Goal: Information Seeking & Learning: Find specific fact

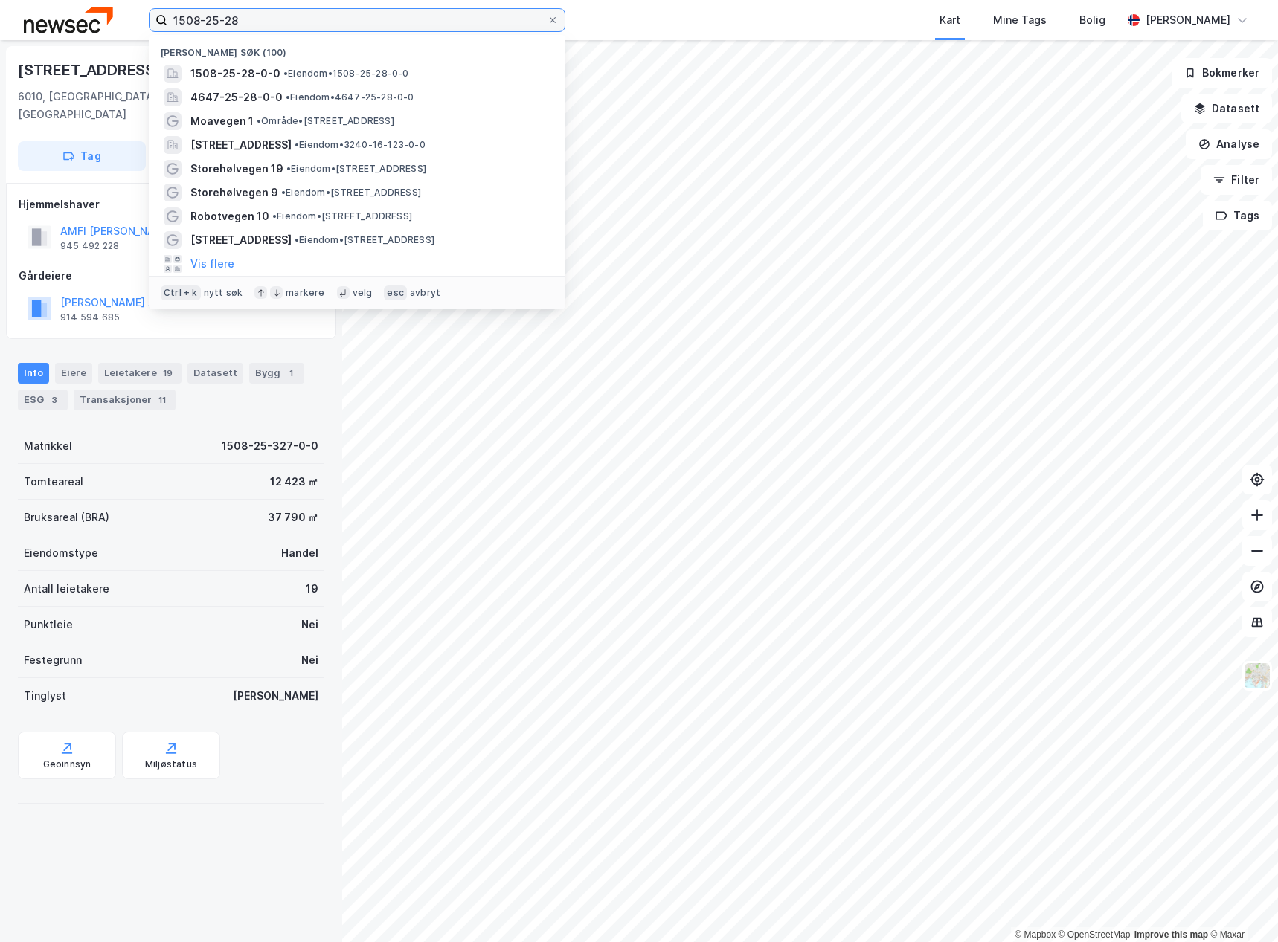
drag, startPoint x: 331, startPoint y: 24, endPoint x: 109, endPoint y: -4, distance: 224.2
click at [109, 0] on html "1508-25-28 Nylige søk [PHONE_NUMBER] • Eiendom • 1508-25-28-0-0 4647-25-28-0-0 …" at bounding box center [639, 471] width 1278 height 942
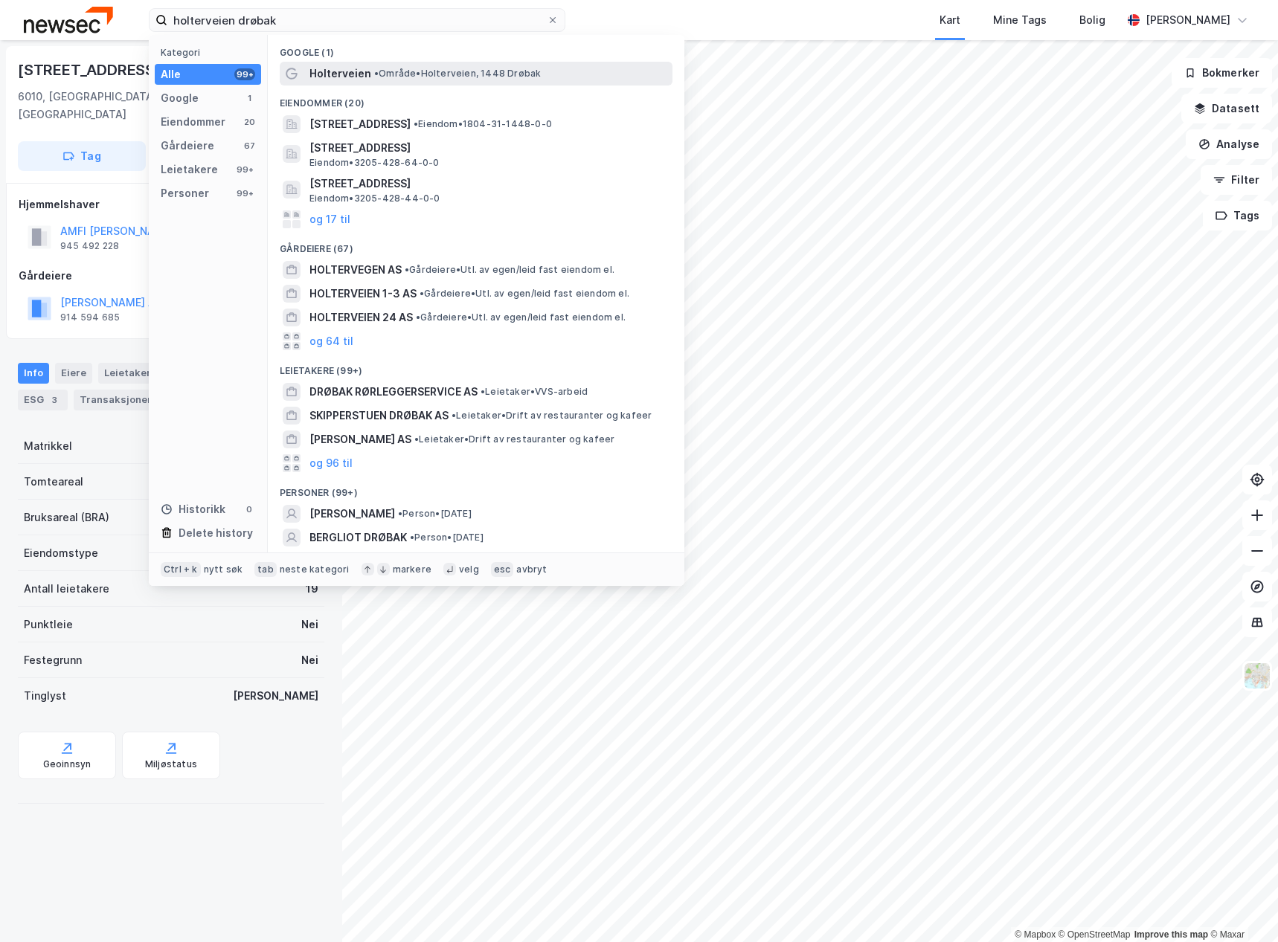
click at [434, 74] on span "• Område • Holterveien, 1448 Drøbak" at bounding box center [457, 74] width 167 height 12
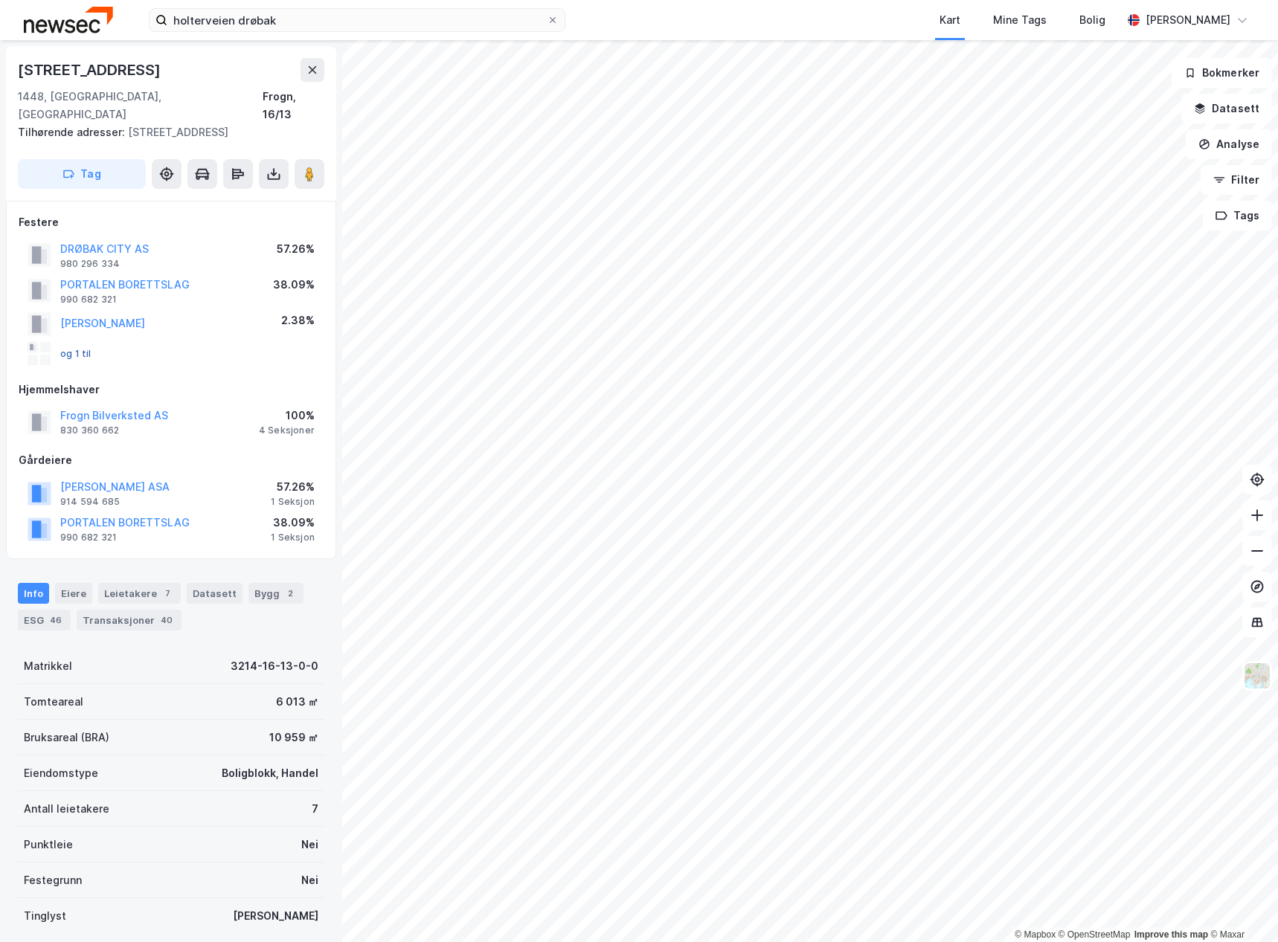
click at [0, 0] on button "og 1 til" at bounding box center [0, 0] width 0 height 0
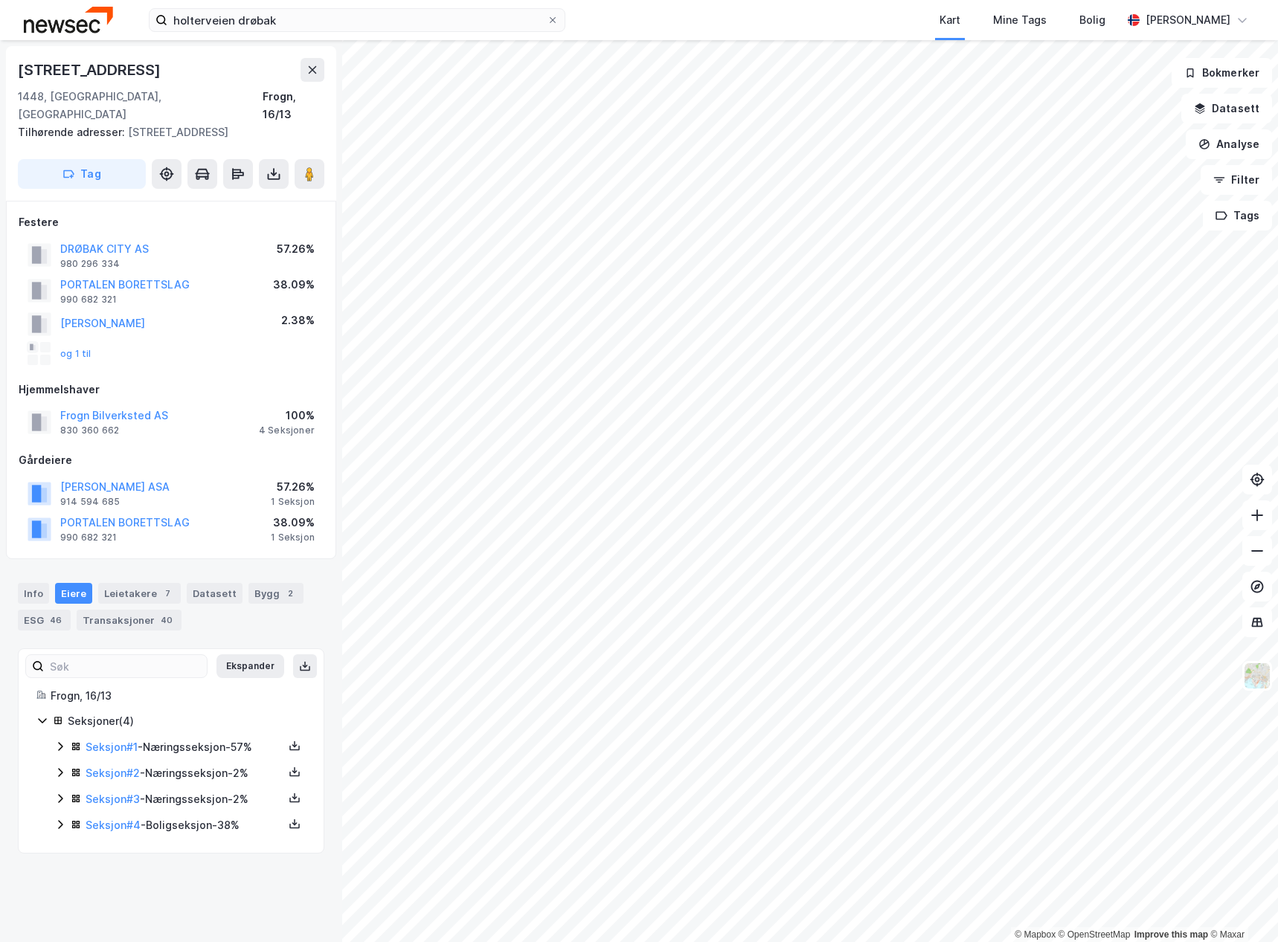
click at [62, 742] on icon at bounding box center [60, 746] width 4 height 9
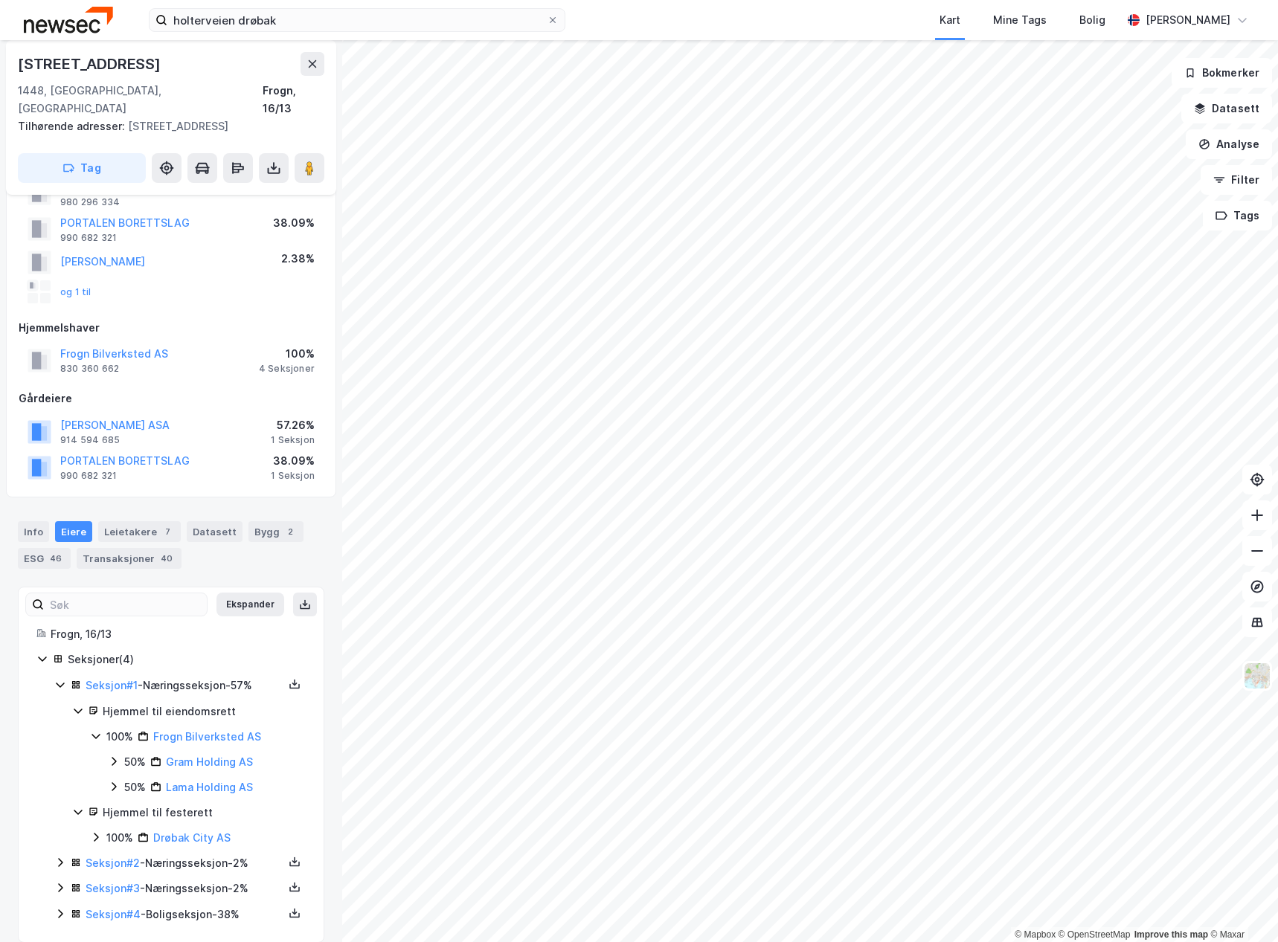
scroll to position [62, 0]
click at [62, 856] on icon at bounding box center [60, 862] width 12 height 12
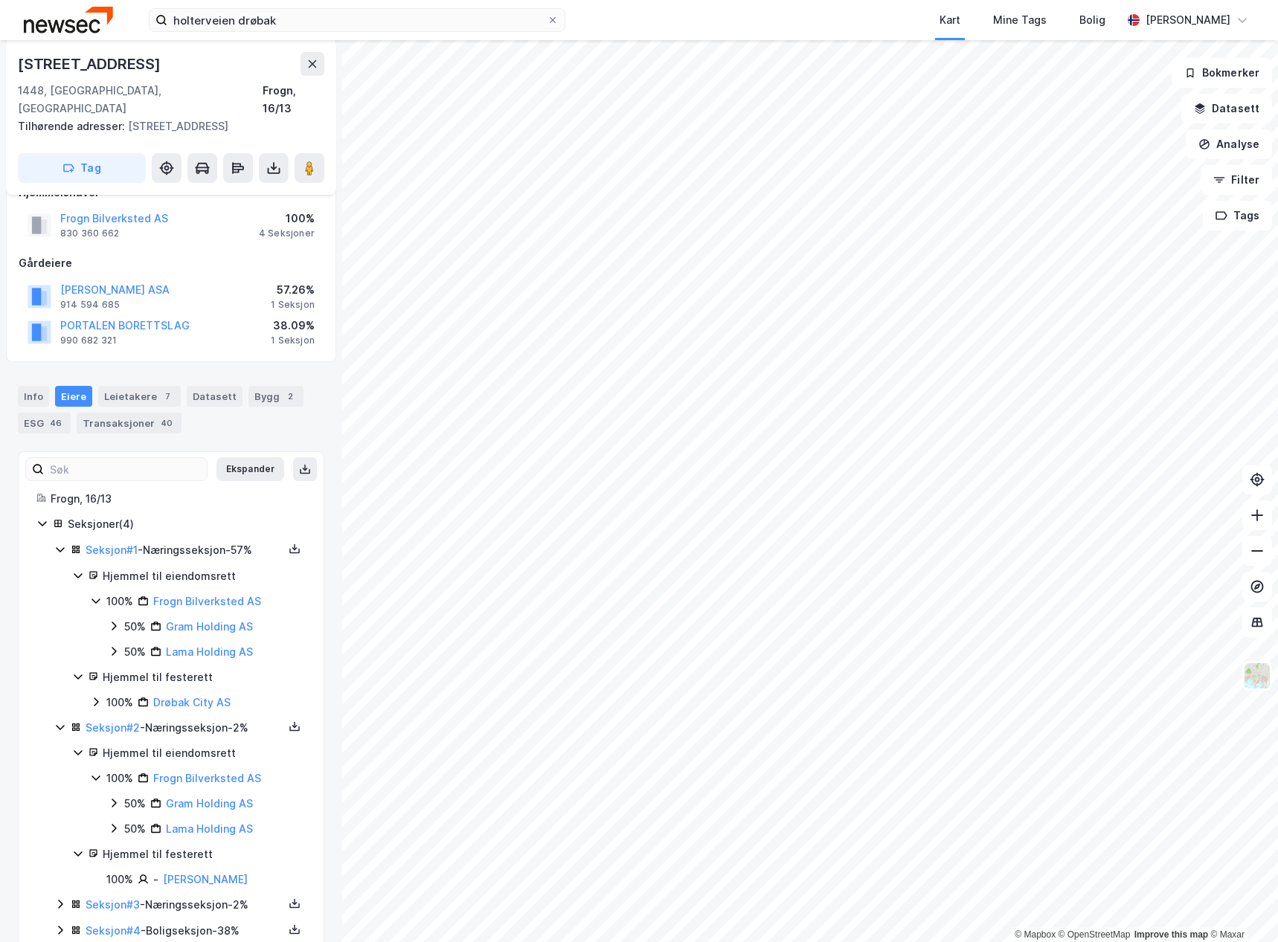
scroll to position [211, 0]
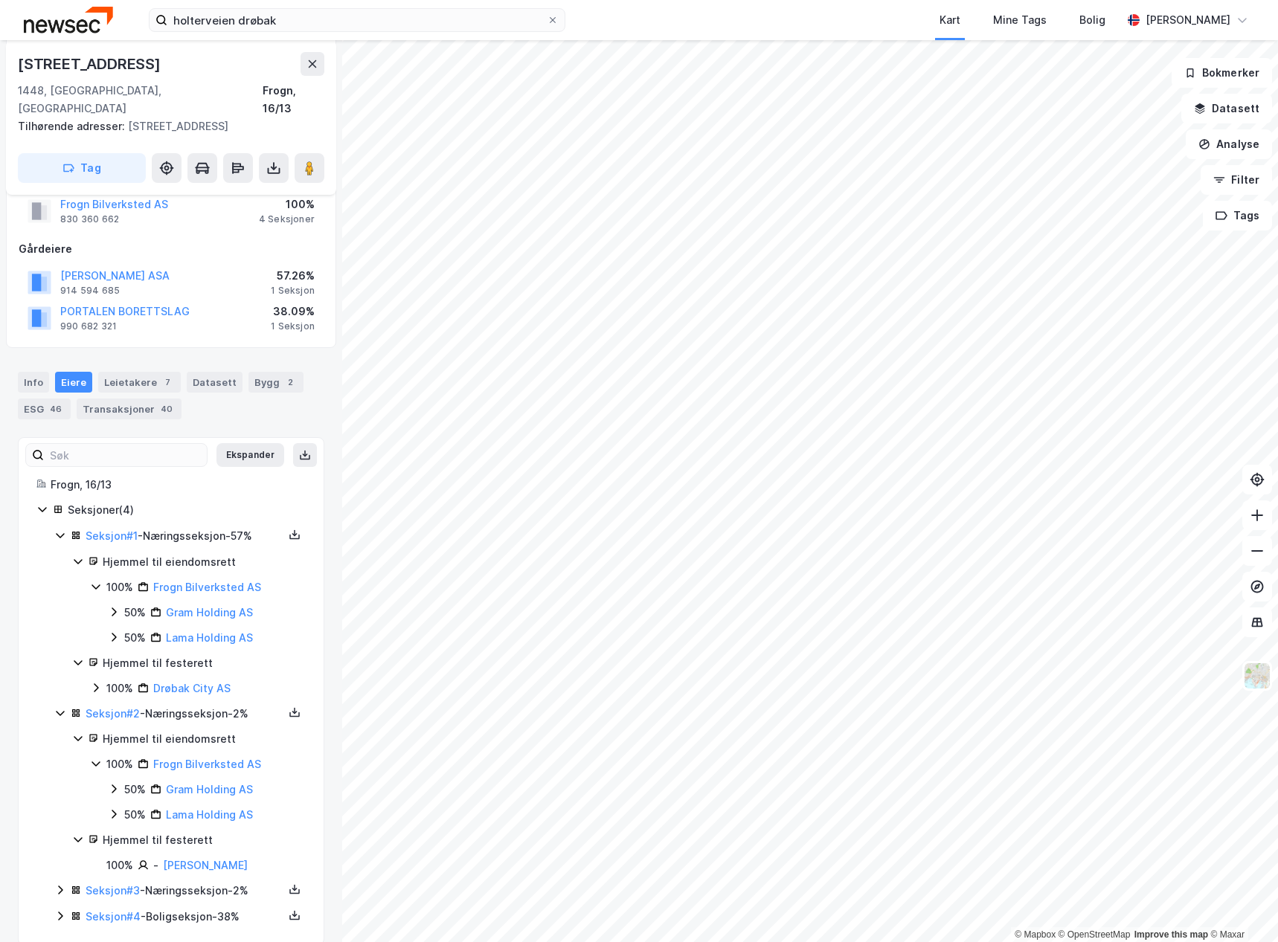
click at [62, 884] on icon at bounding box center [60, 890] width 12 height 12
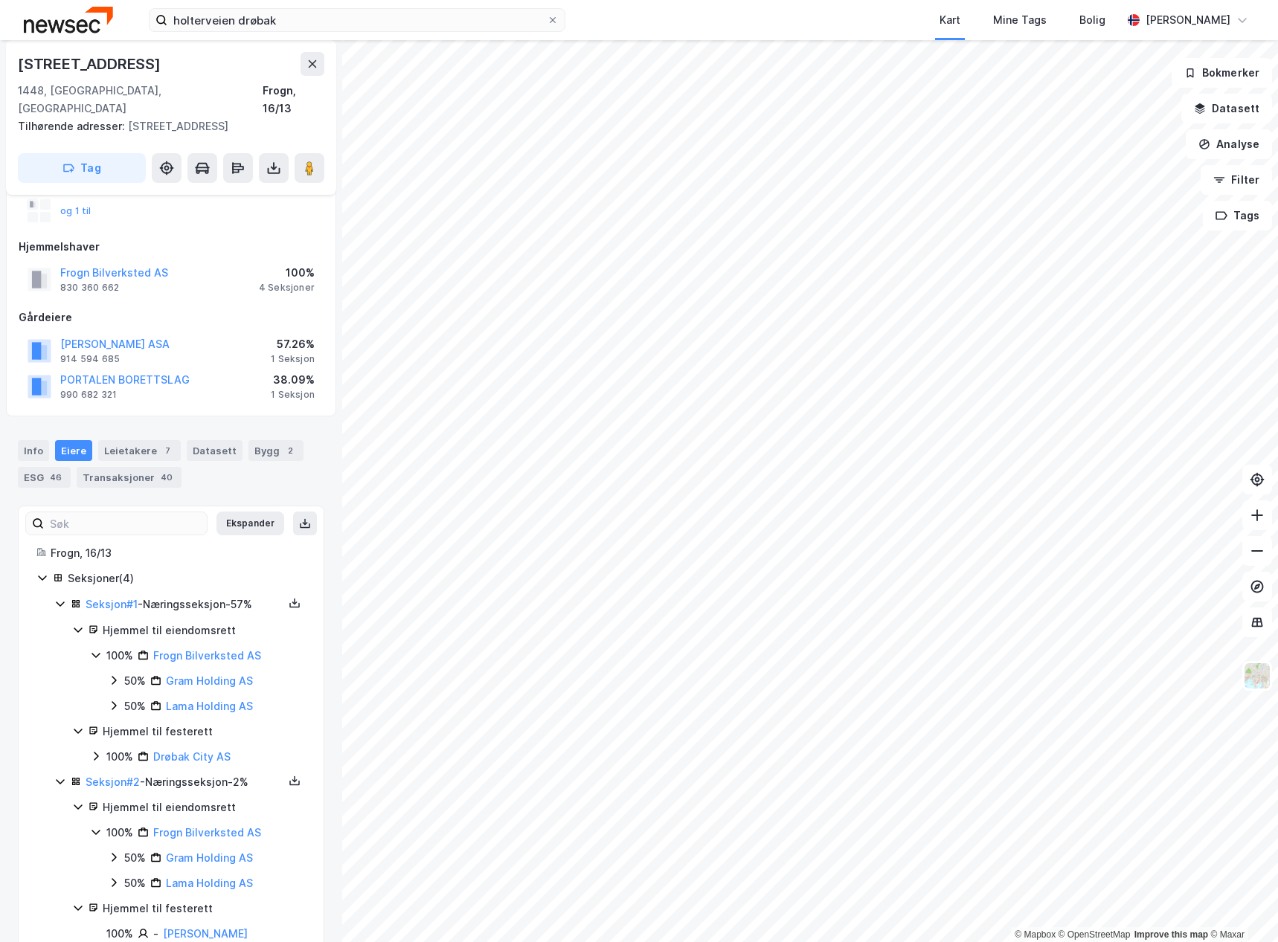
scroll to position [0, 0]
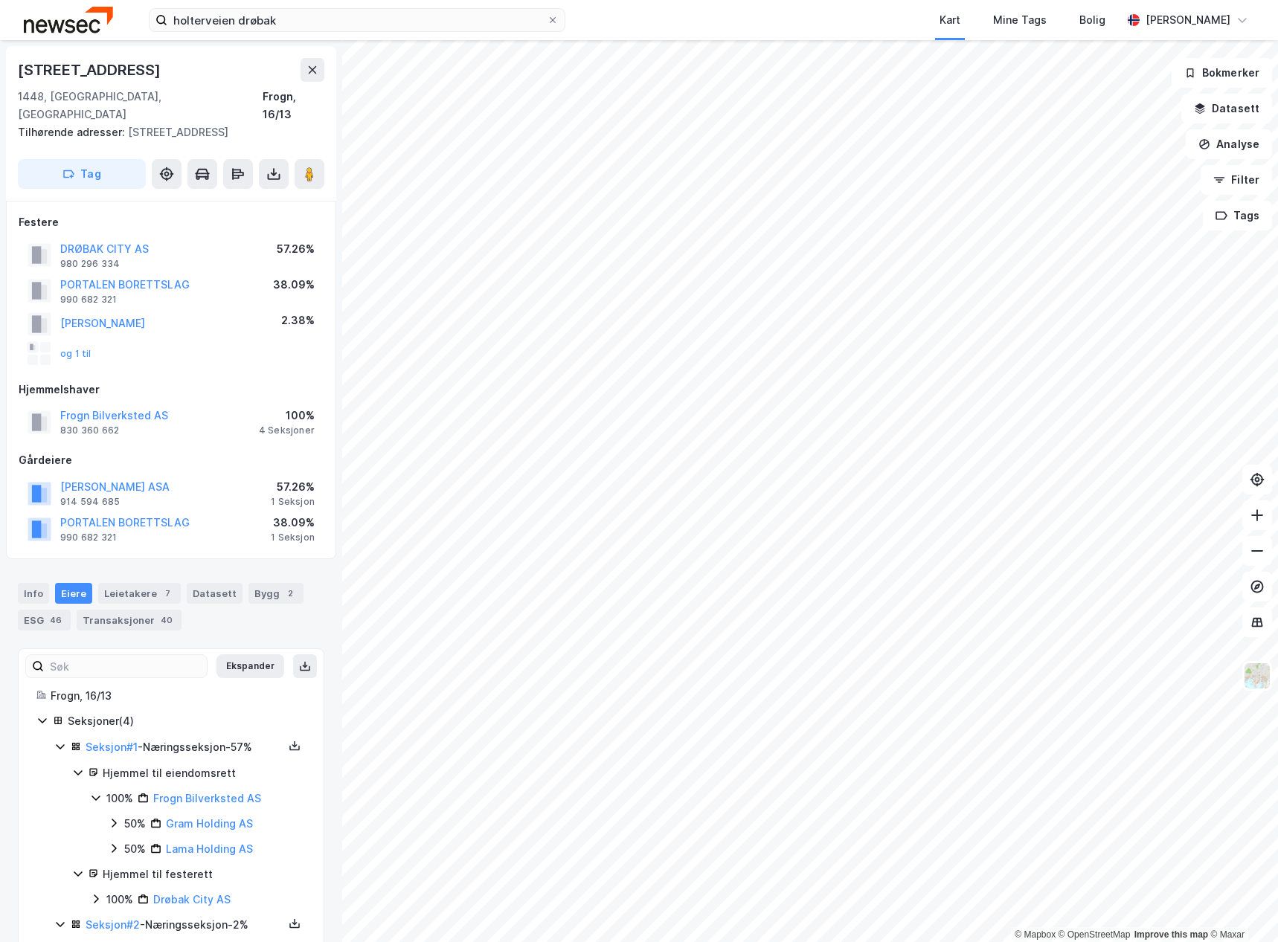
click at [150, 241] on div "DRØBAK CITY AS 980 296 334 57.26%" at bounding box center [171, 255] width 305 height 36
drag, startPoint x: 139, startPoint y: 246, endPoint x: 53, endPoint y: 236, distance: 86.9
click at [49, 240] on div "DRØBAK CITY AS 980 296 334" at bounding box center [88, 255] width 121 height 30
copy div "DRØBAK CITY AS 980 296 334"
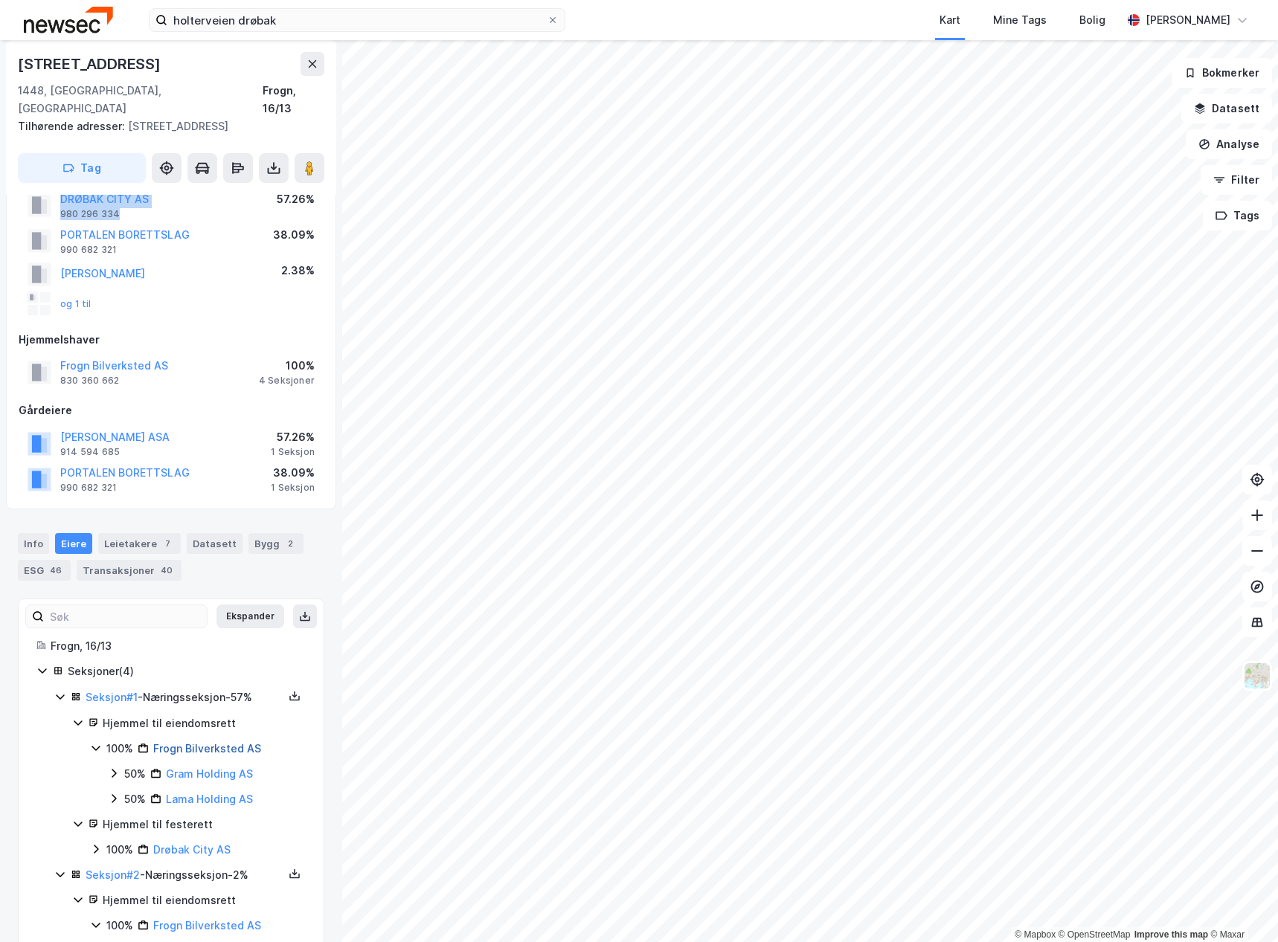
scroll to position [74, 0]
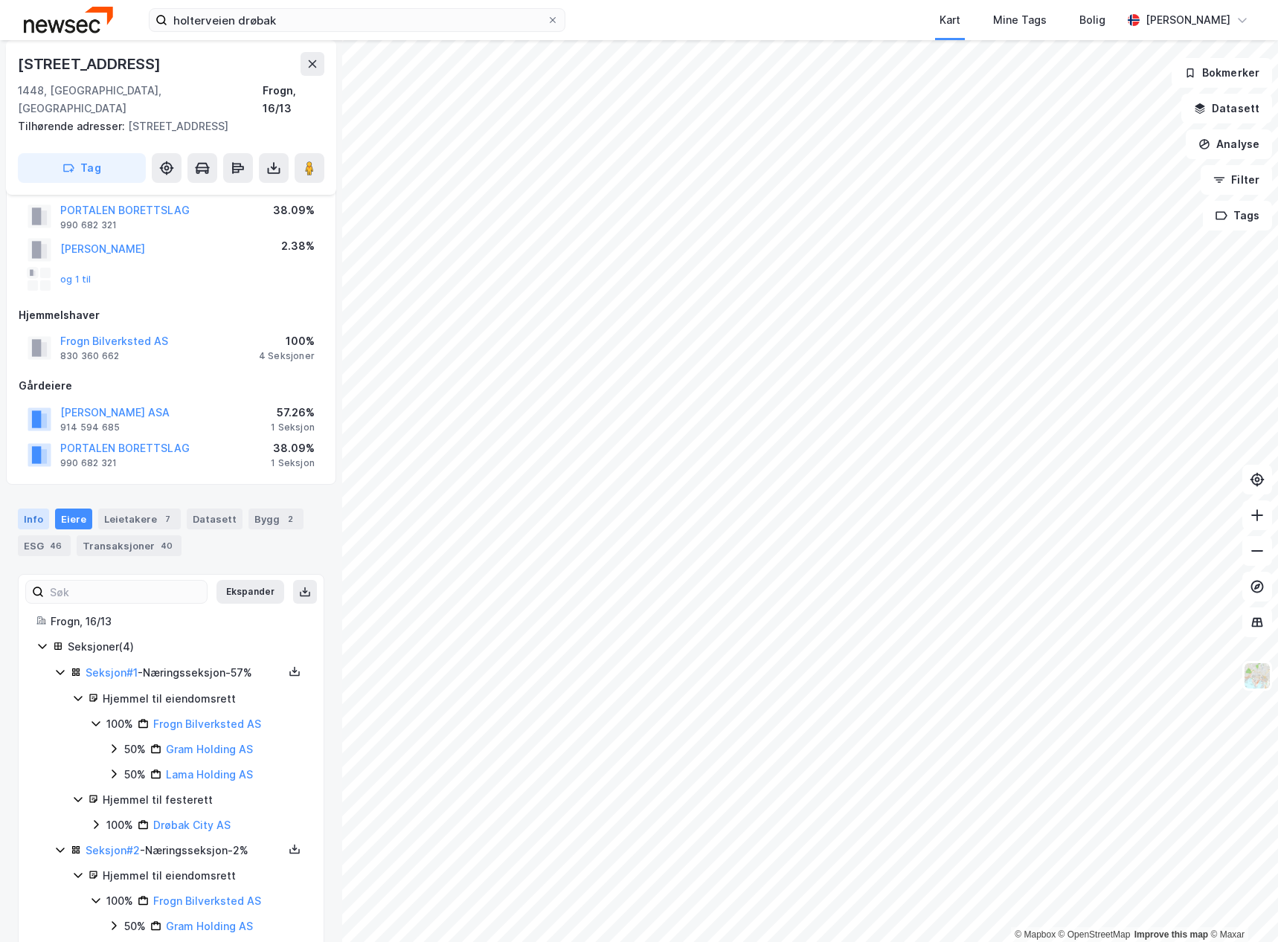
click at [34, 509] on div "Info" at bounding box center [33, 519] width 31 height 21
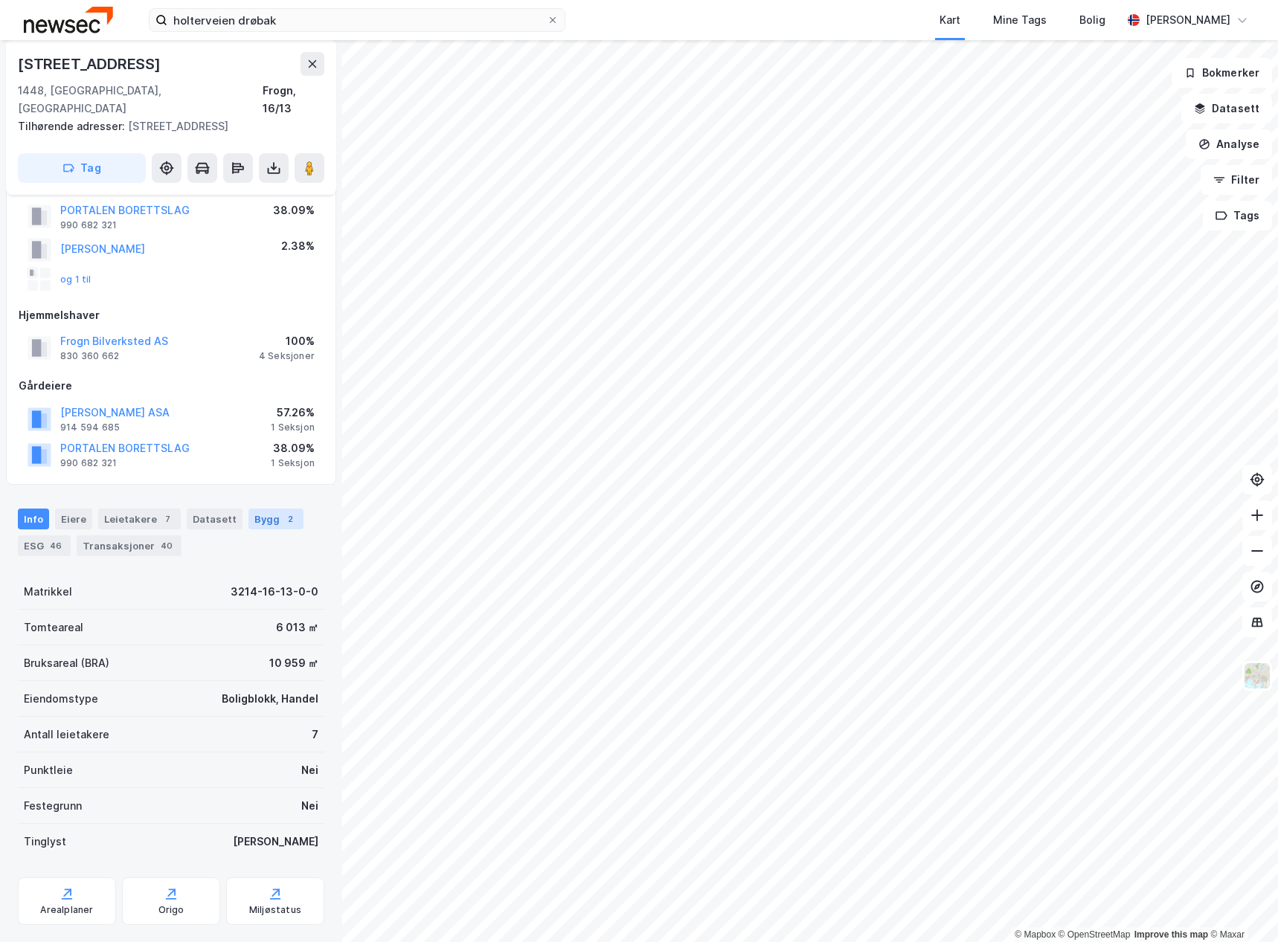
click at [258, 509] on div "Bygg 2" at bounding box center [275, 519] width 55 height 21
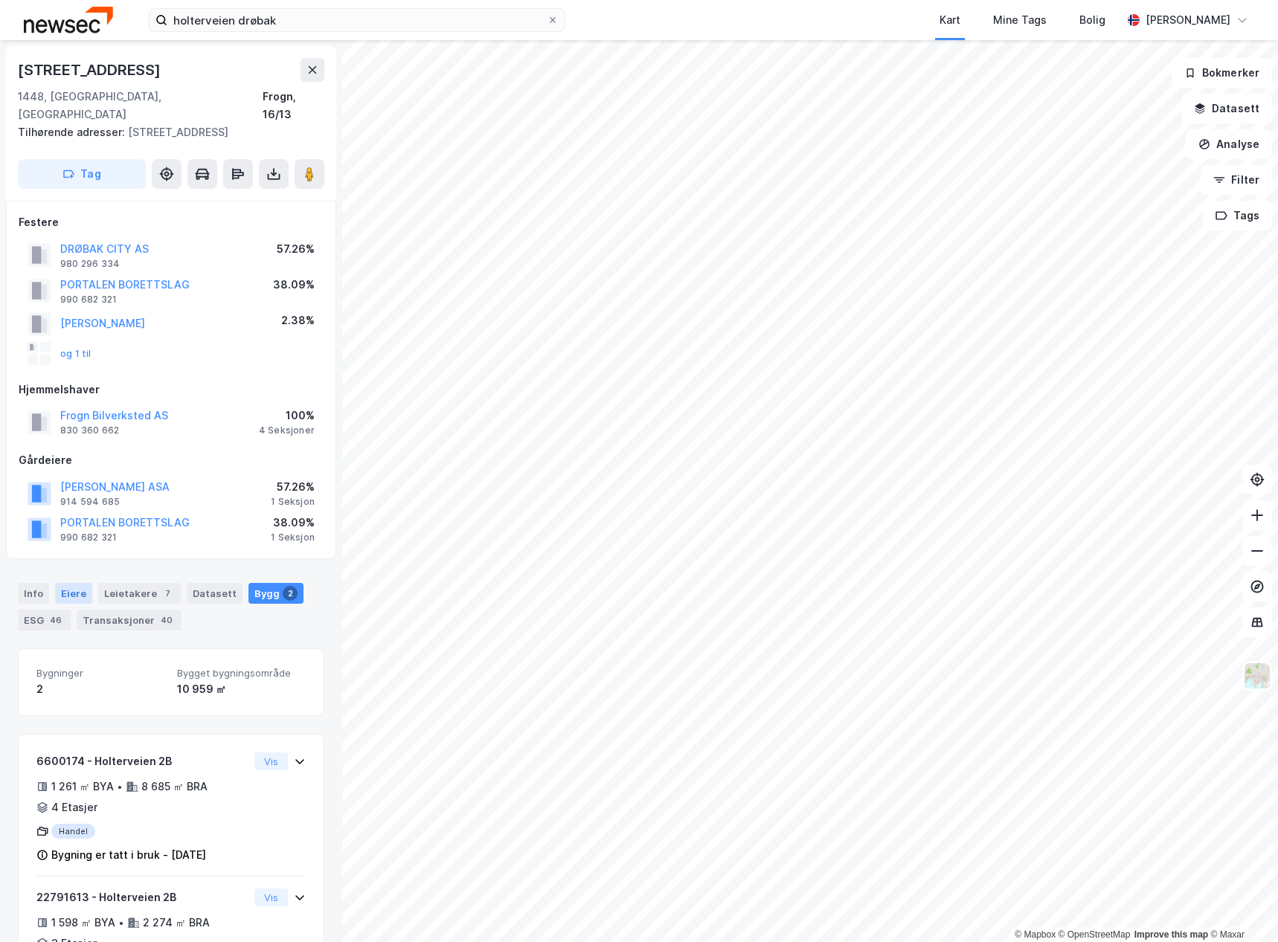
click at [66, 583] on div "Eiere" at bounding box center [73, 593] width 37 height 21
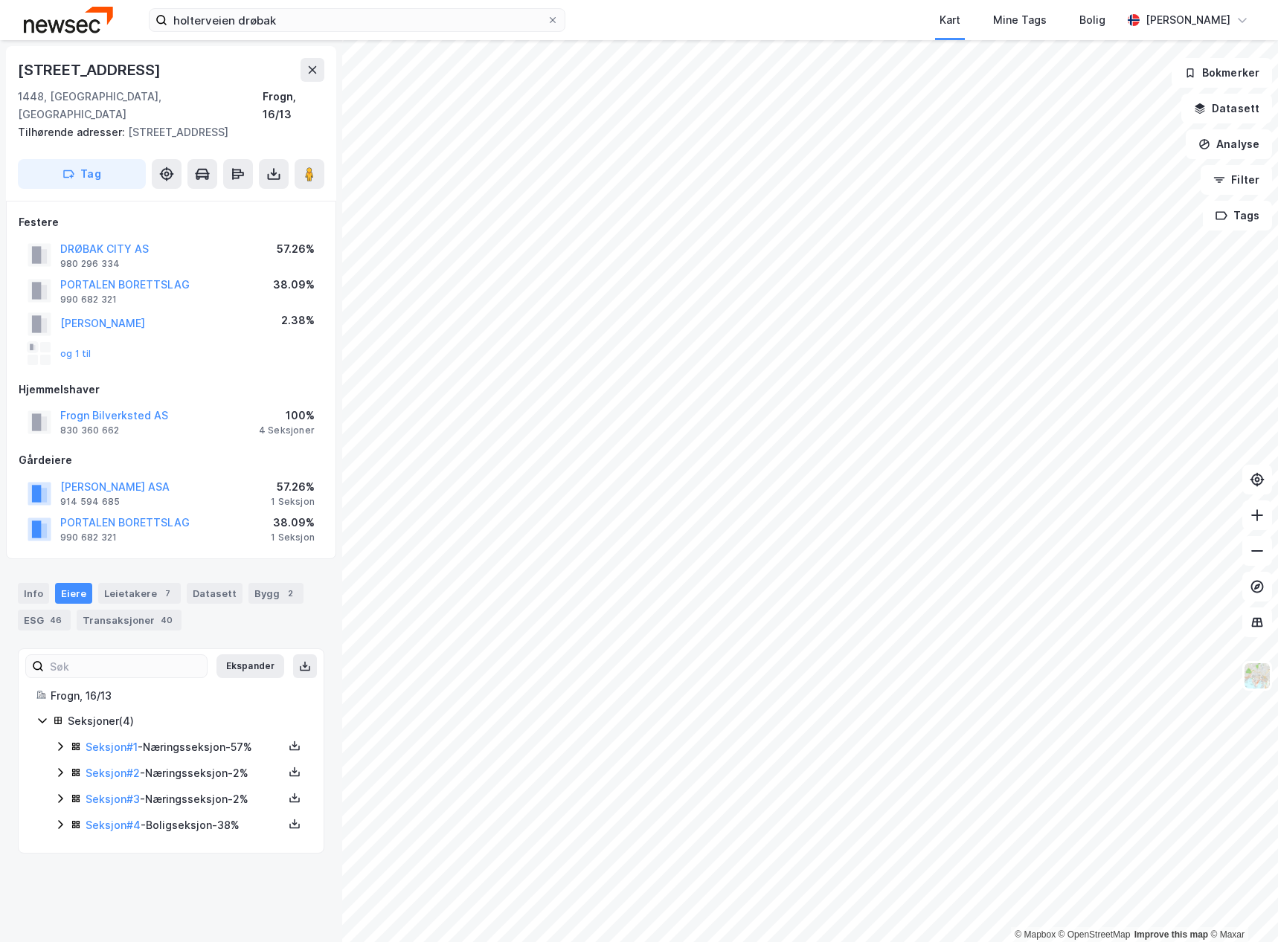
click at [60, 742] on icon at bounding box center [60, 746] width 4 height 9
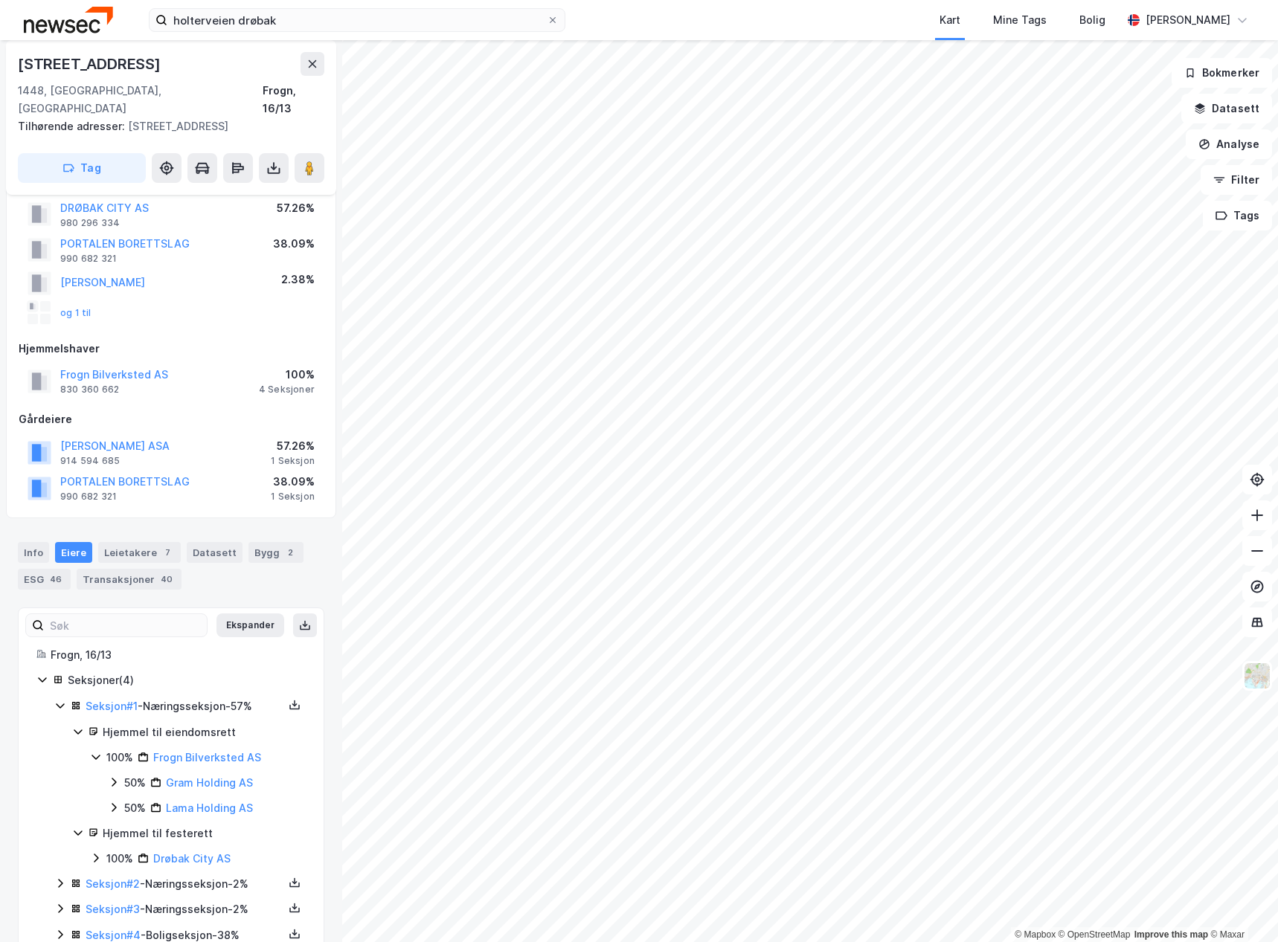
scroll to position [62, 0]
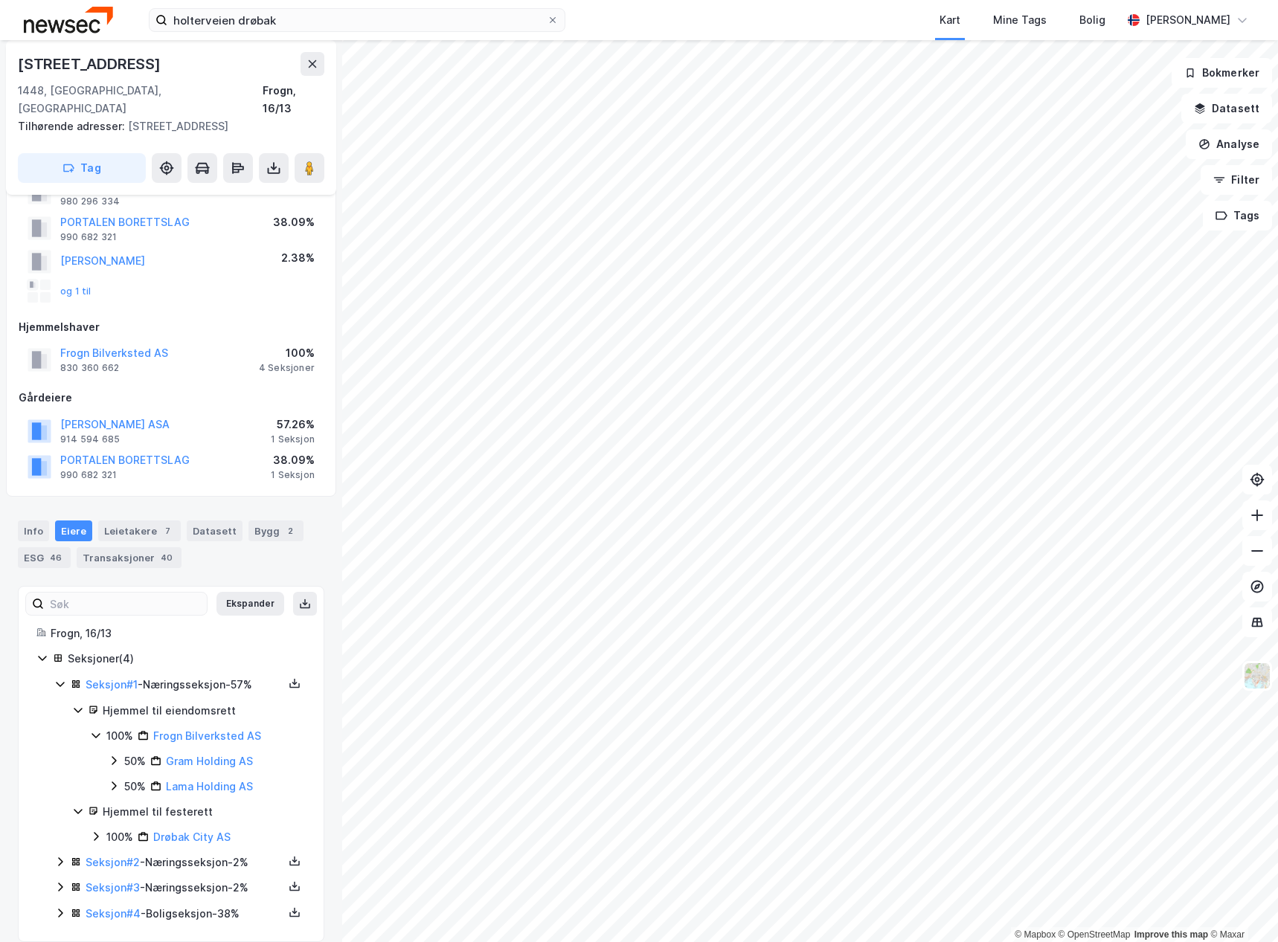
click at [59, 854] on div "Seksjon # 2 - Næringsseksjon - 2%" at bounding box center [179, 863] width 251 height 19
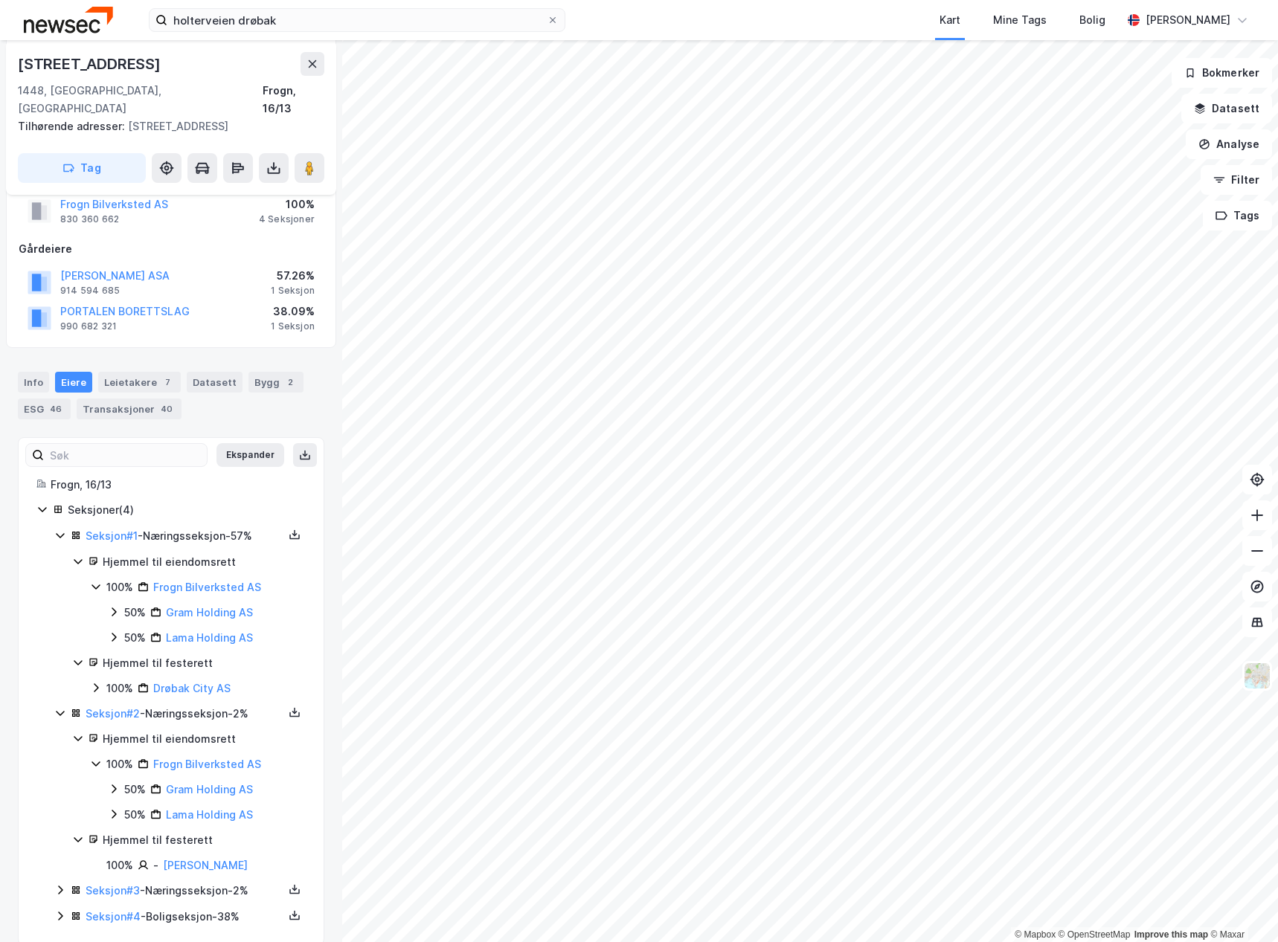
click at [60, 884] on icon at bounding box center [60, 890] width 12 height 12
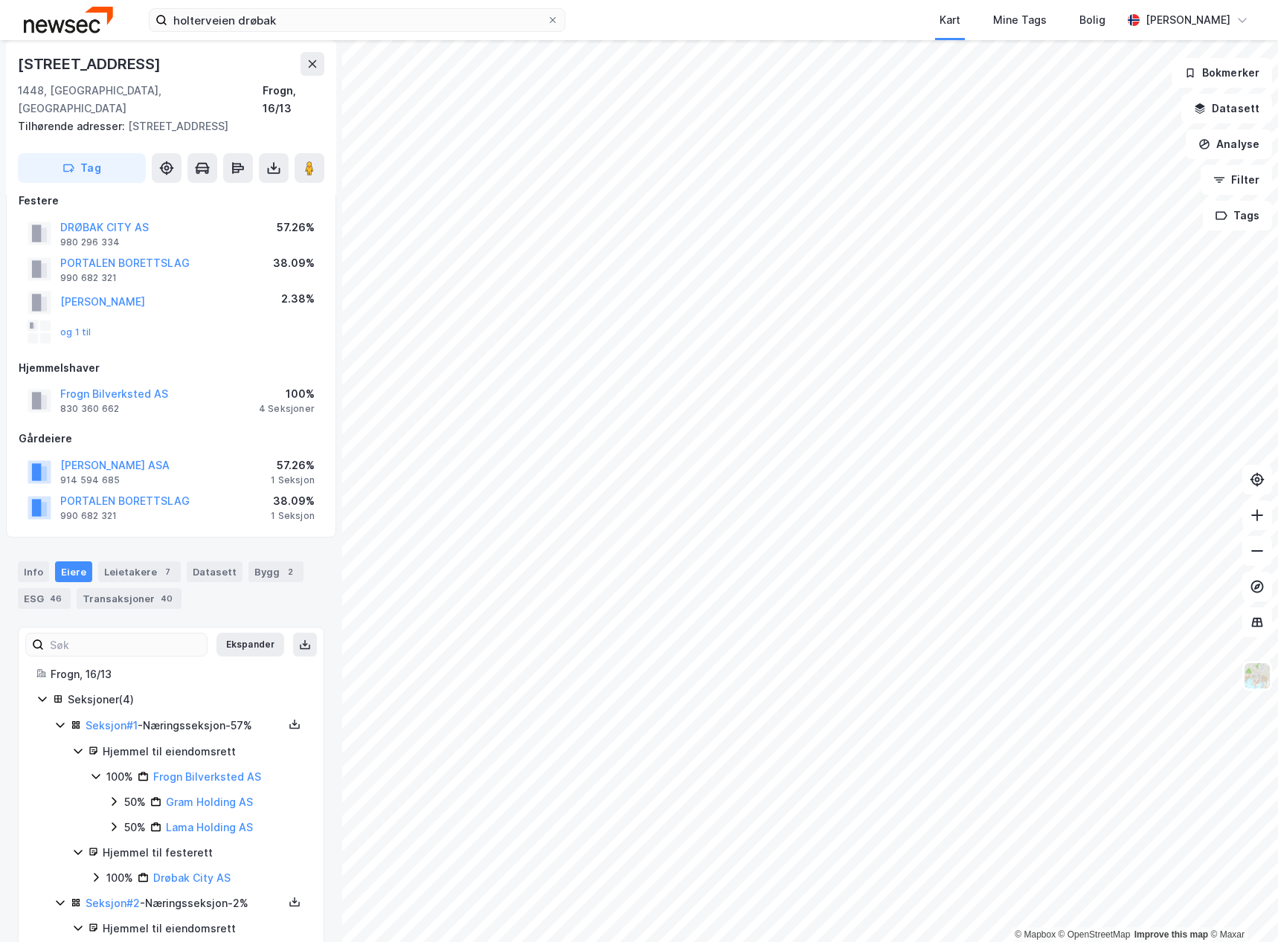
scroll to position [0, 0]
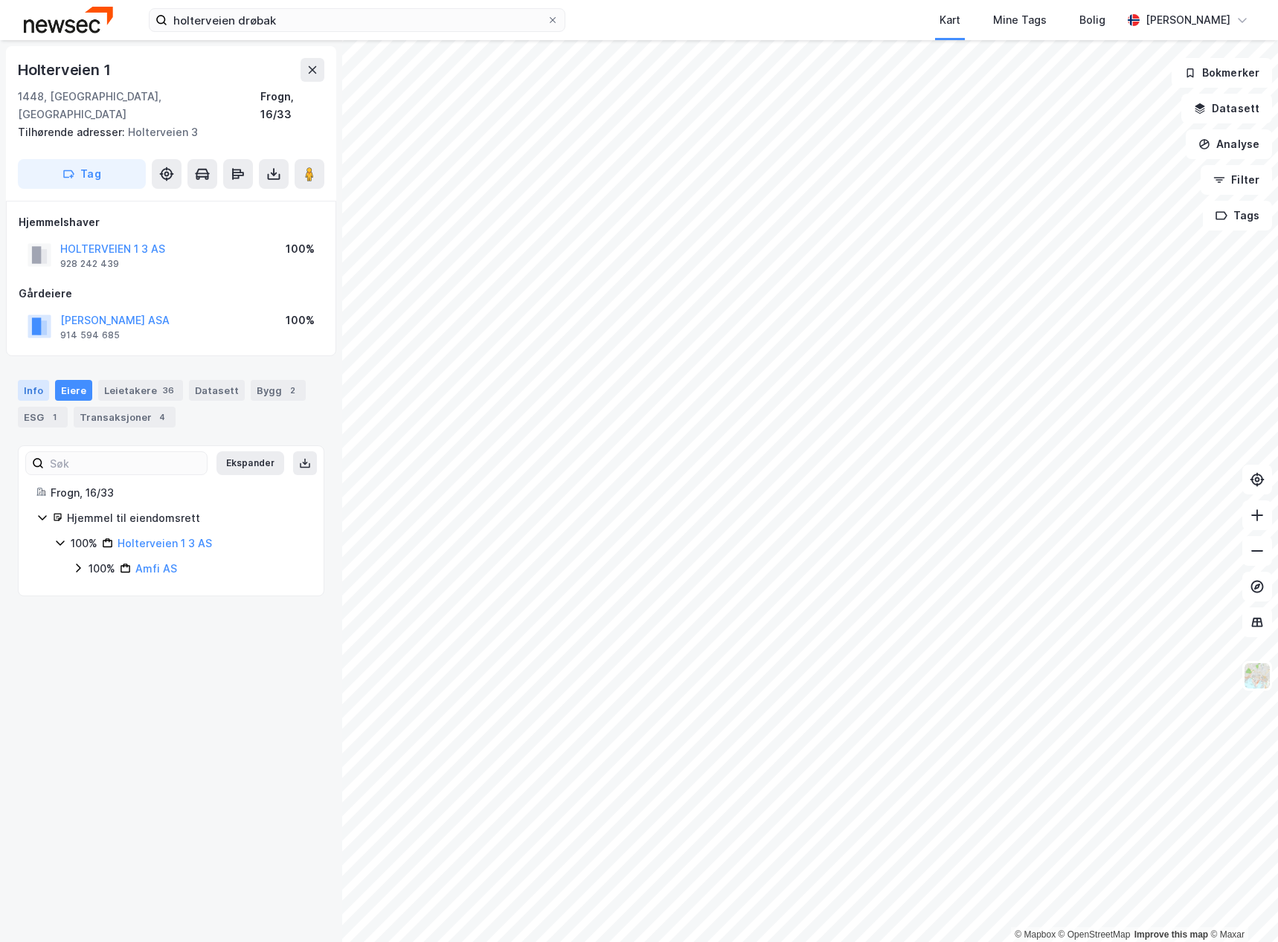
click at [31, 380] on div "Info" at bounding box center [33, 390] width 31 height 21
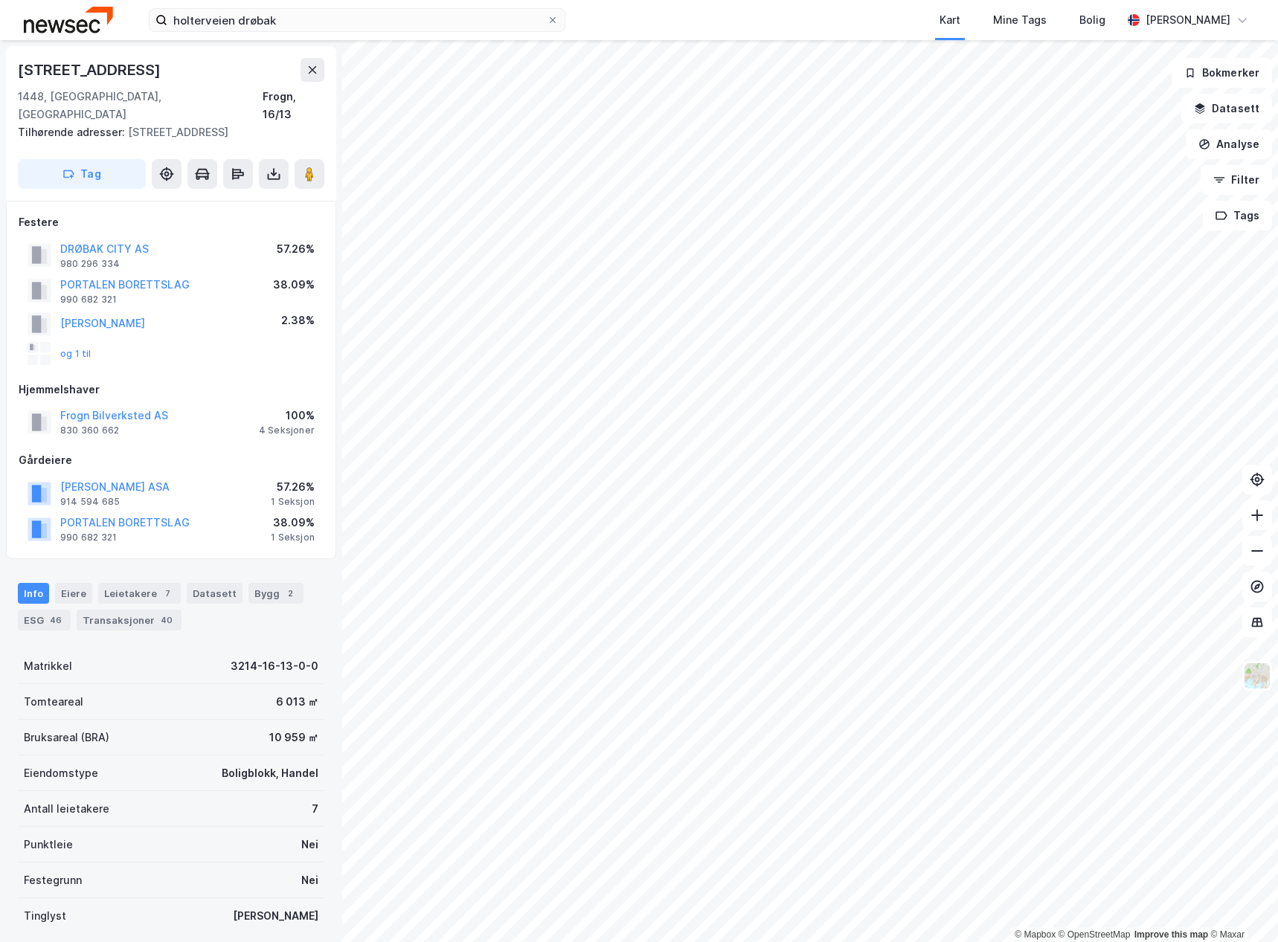
scroll to position [1, 0]
click at [0, 0] on button "Frogn Bilverksted AS" at bounding box center [0, 0] width 0 height 0
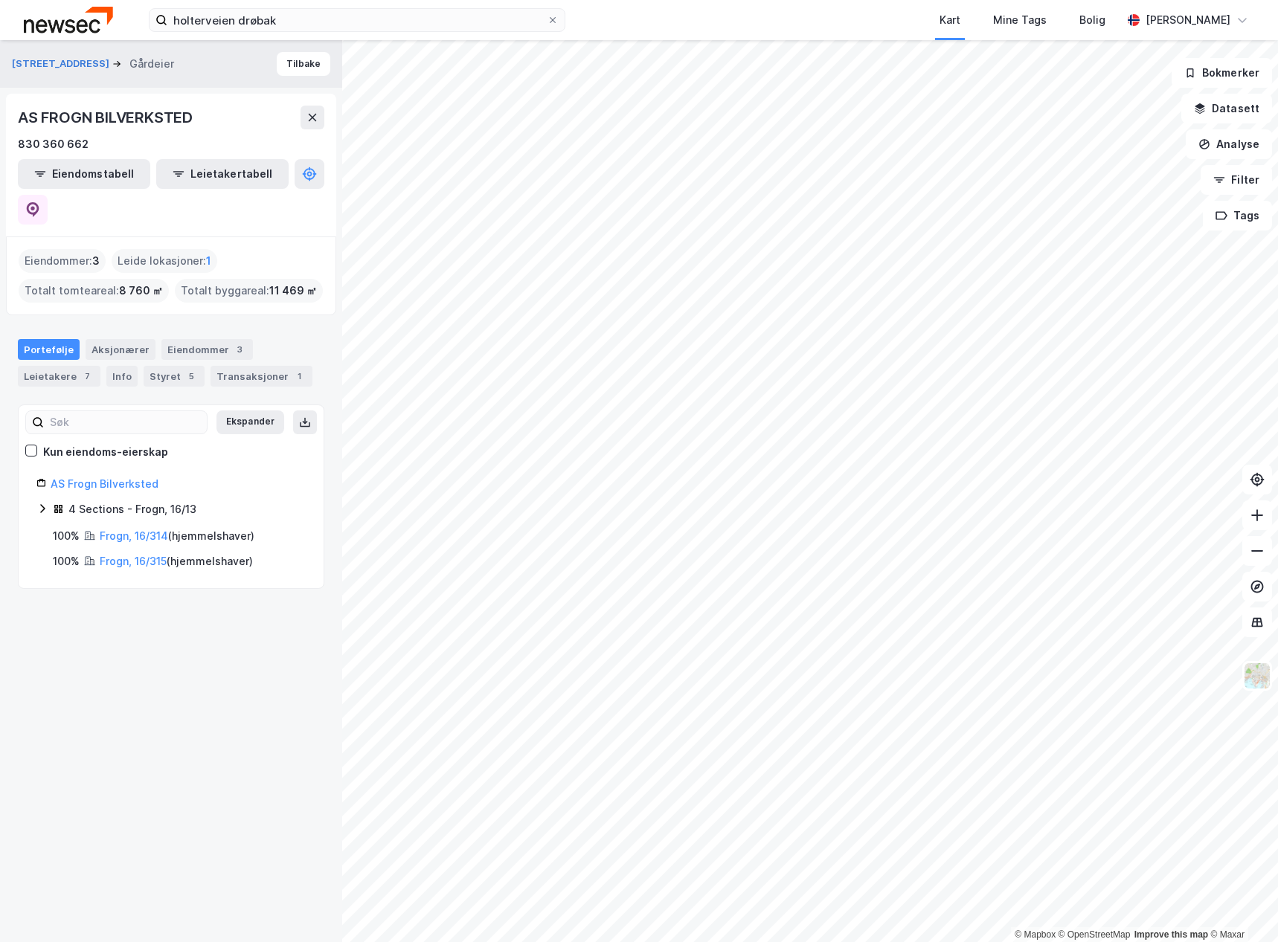
click at [40, 503] on icon at bounding box center [42, 509] width 12 height 12
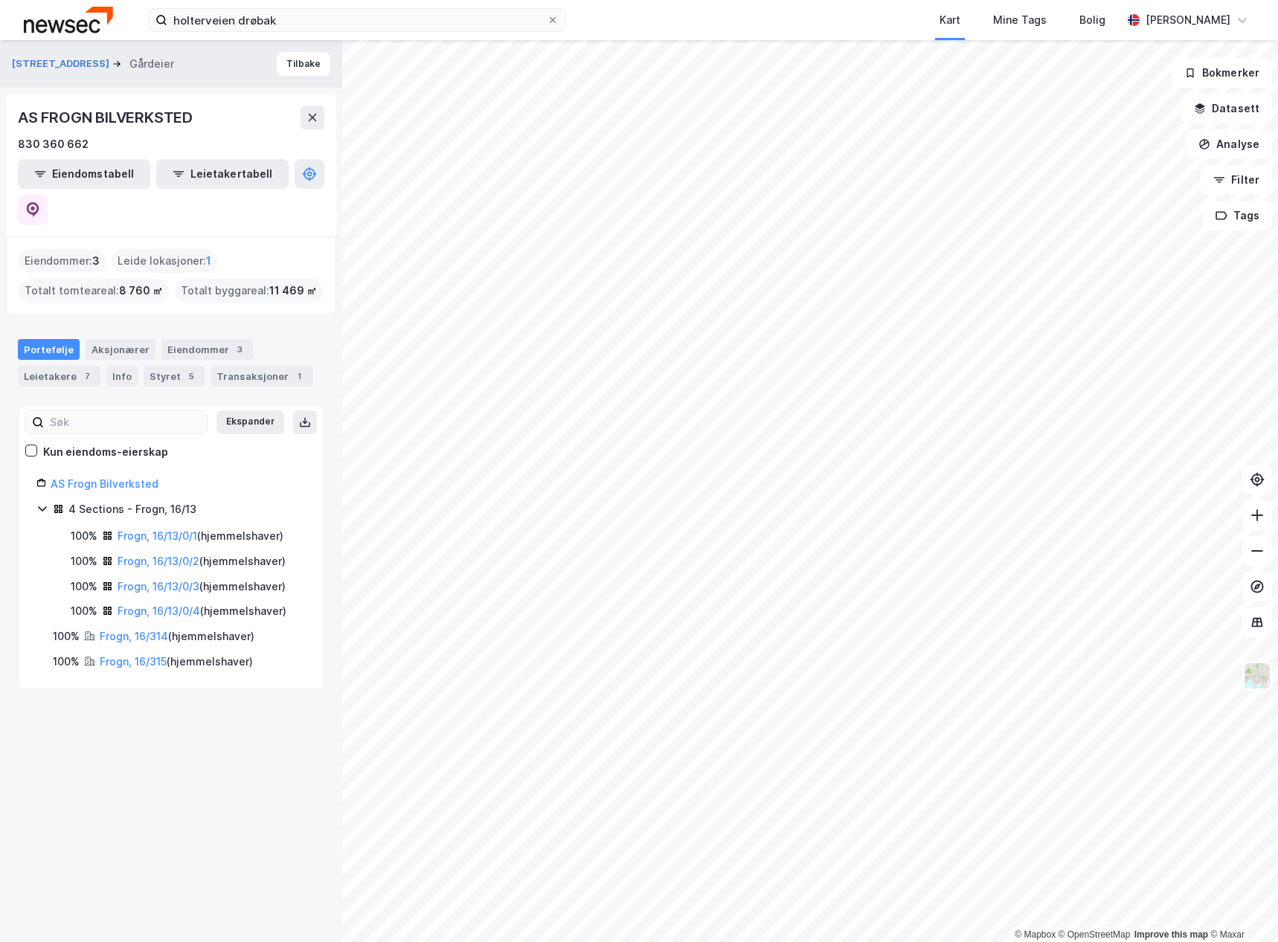
click at [40, 503] on icon at bounding box center [42, 509] width 12 height 12
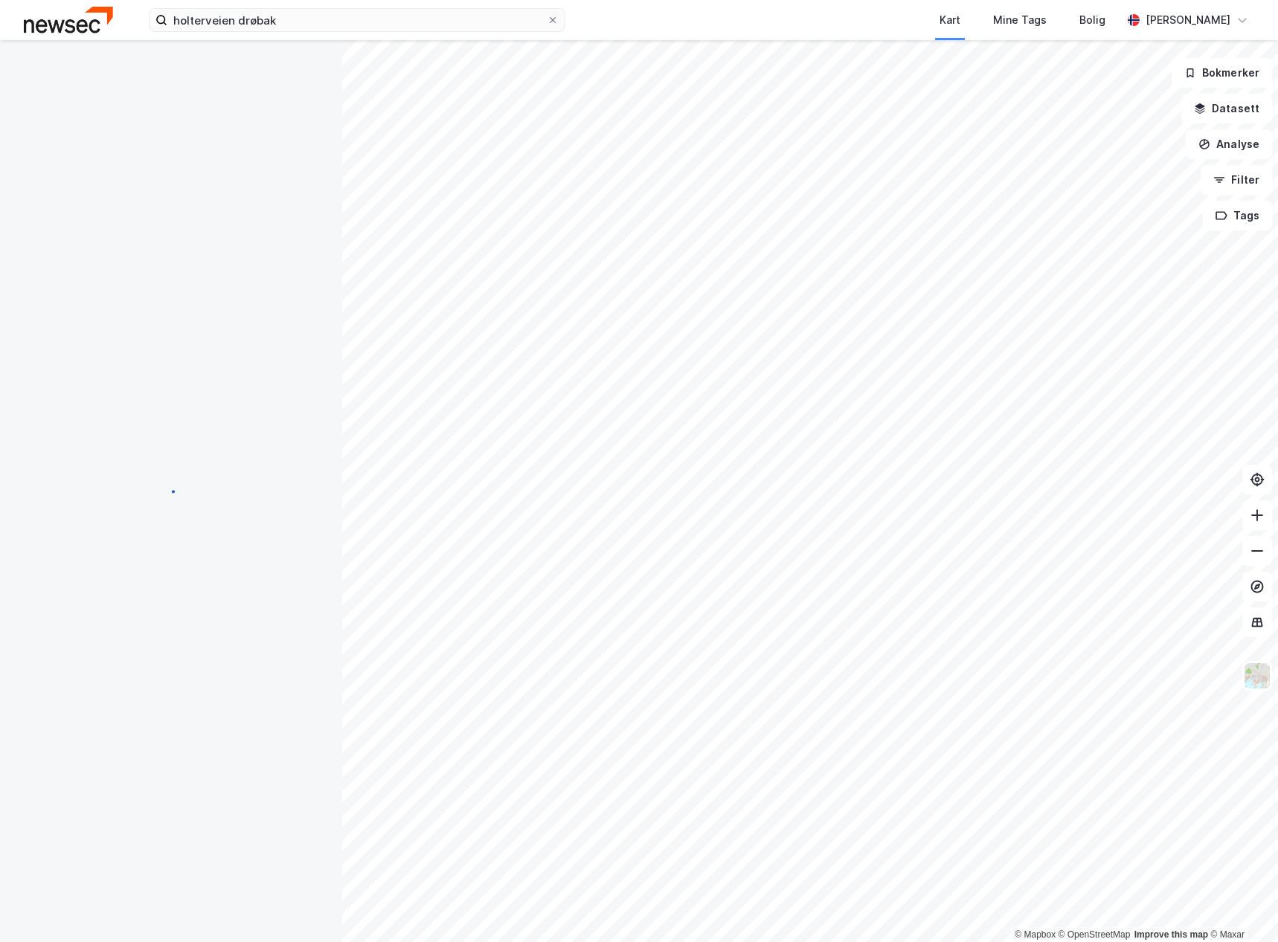
scroll to position [1, 0]
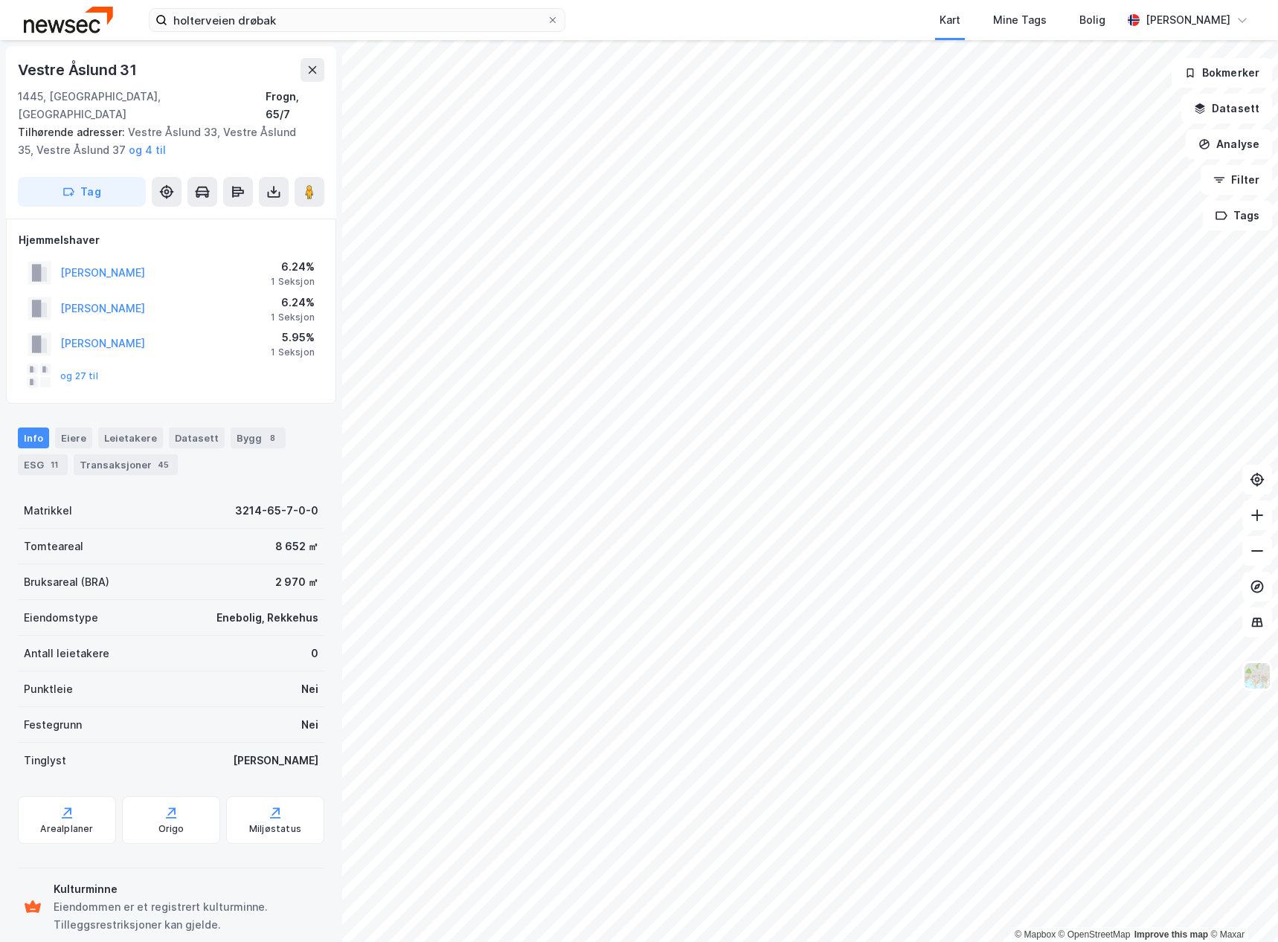
scroll to position [1, 0]
click at [0, 0] on button "og 27 til" at bounding box center [0, 0] width 0 height 0
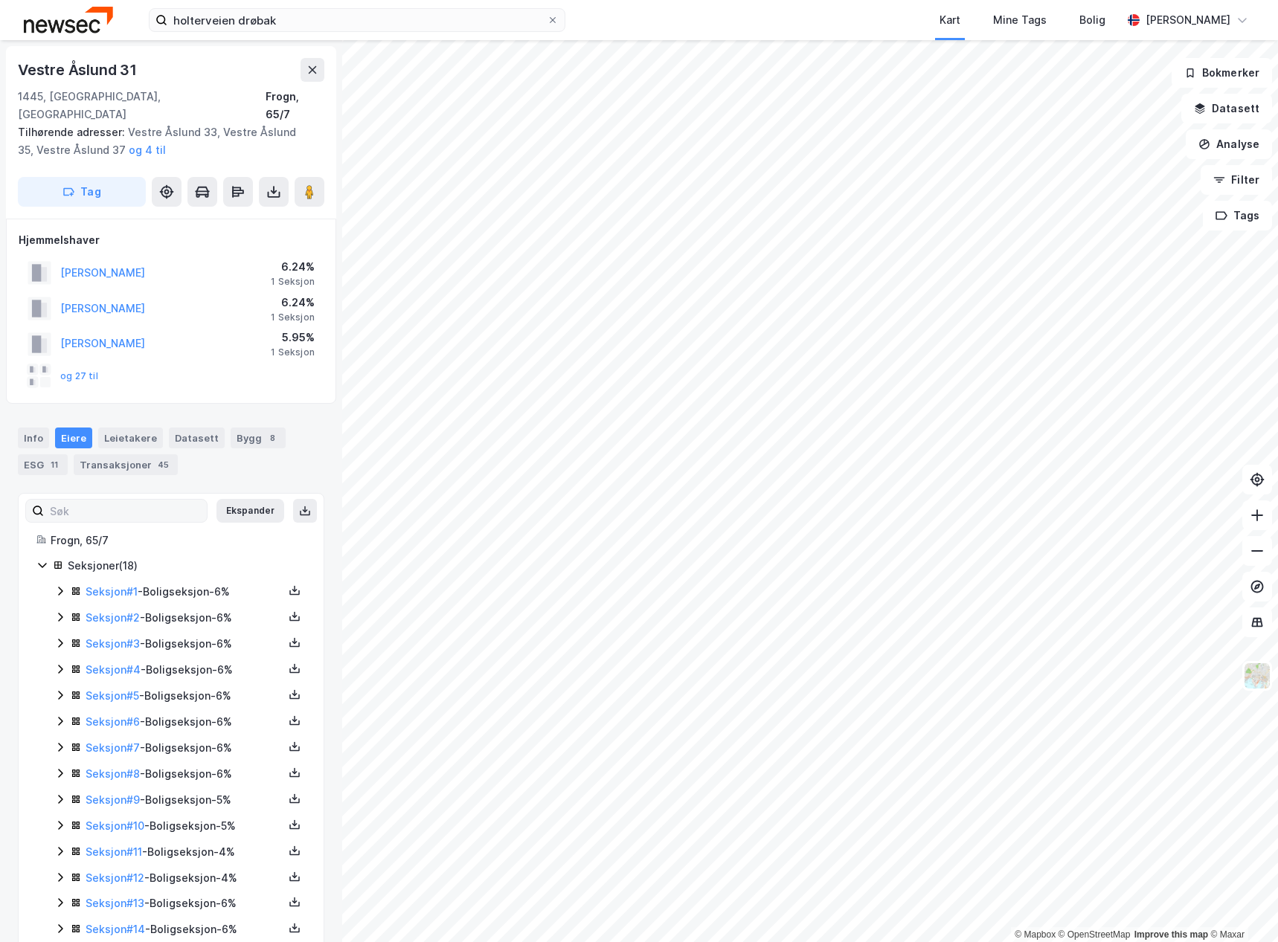
scroll to position [120, 0]
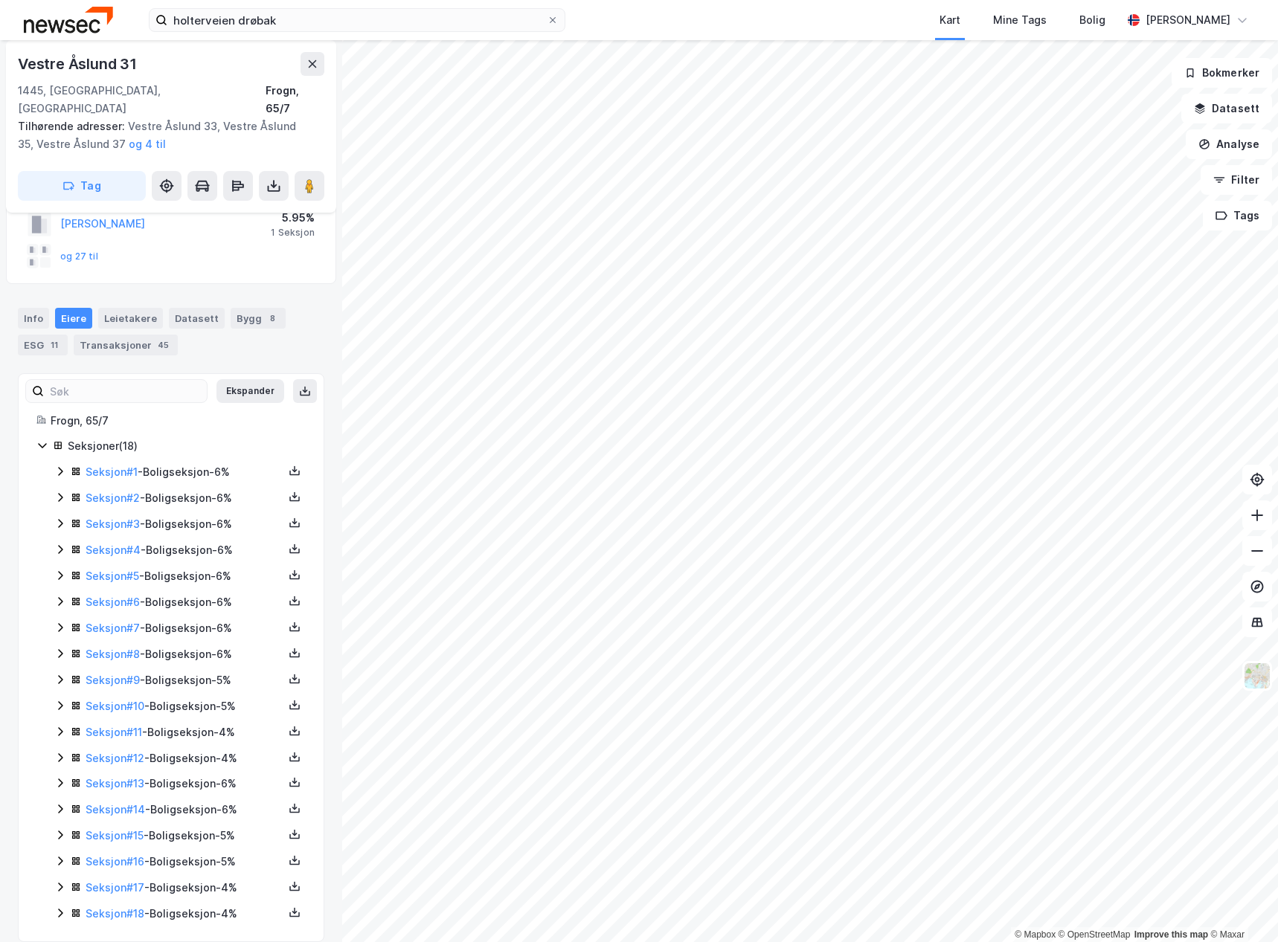
click at [606, 942] on html "holterveien drøbak Kart Mine Tags Bolig Marianne Wamnes © Mapbox © OpenStreetMa…" at bounding box center [639, 471] width 1278 height 942
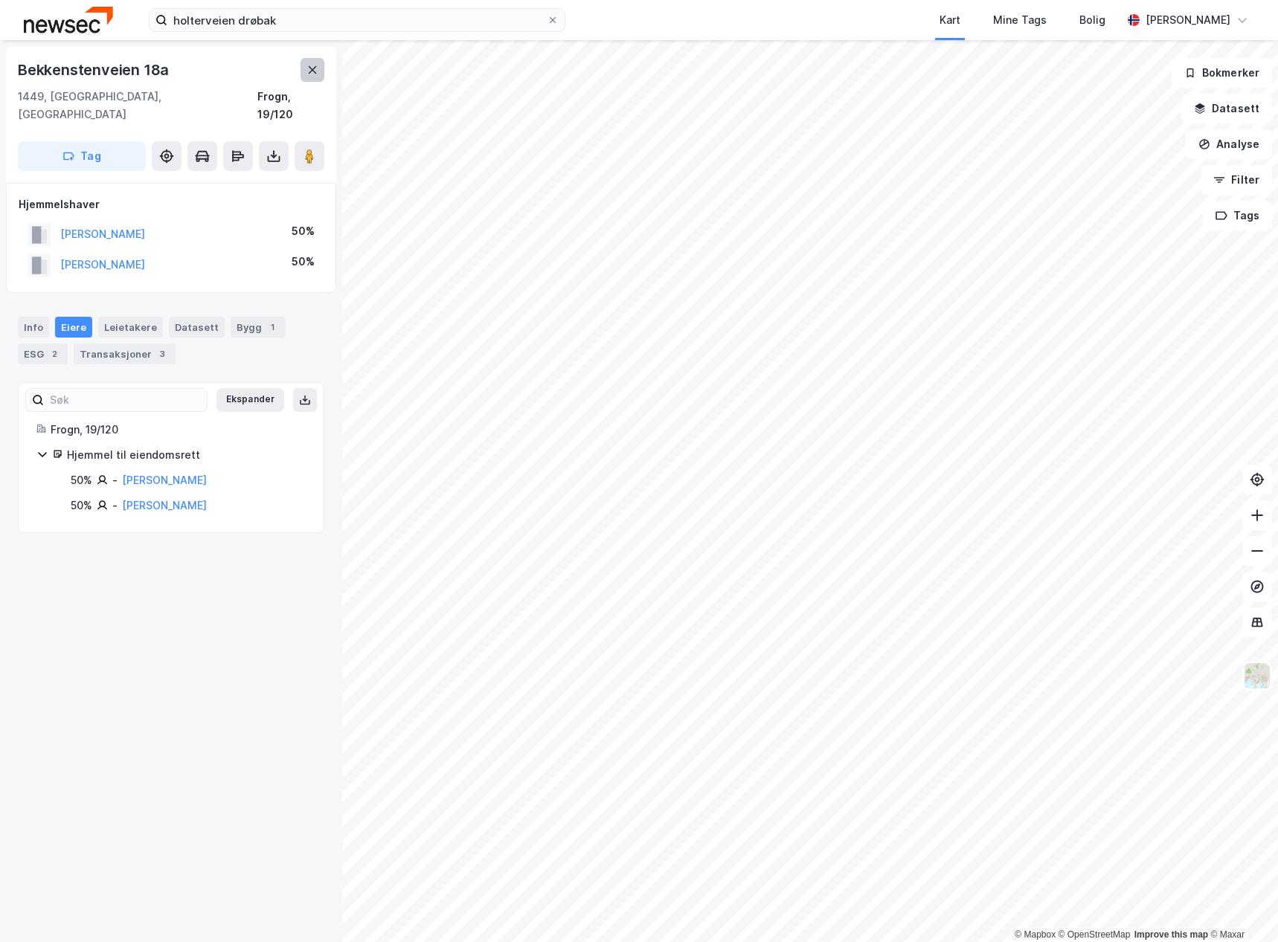
click at [315, 74] on icon at bounding box center [313, 69] width 8 height 7
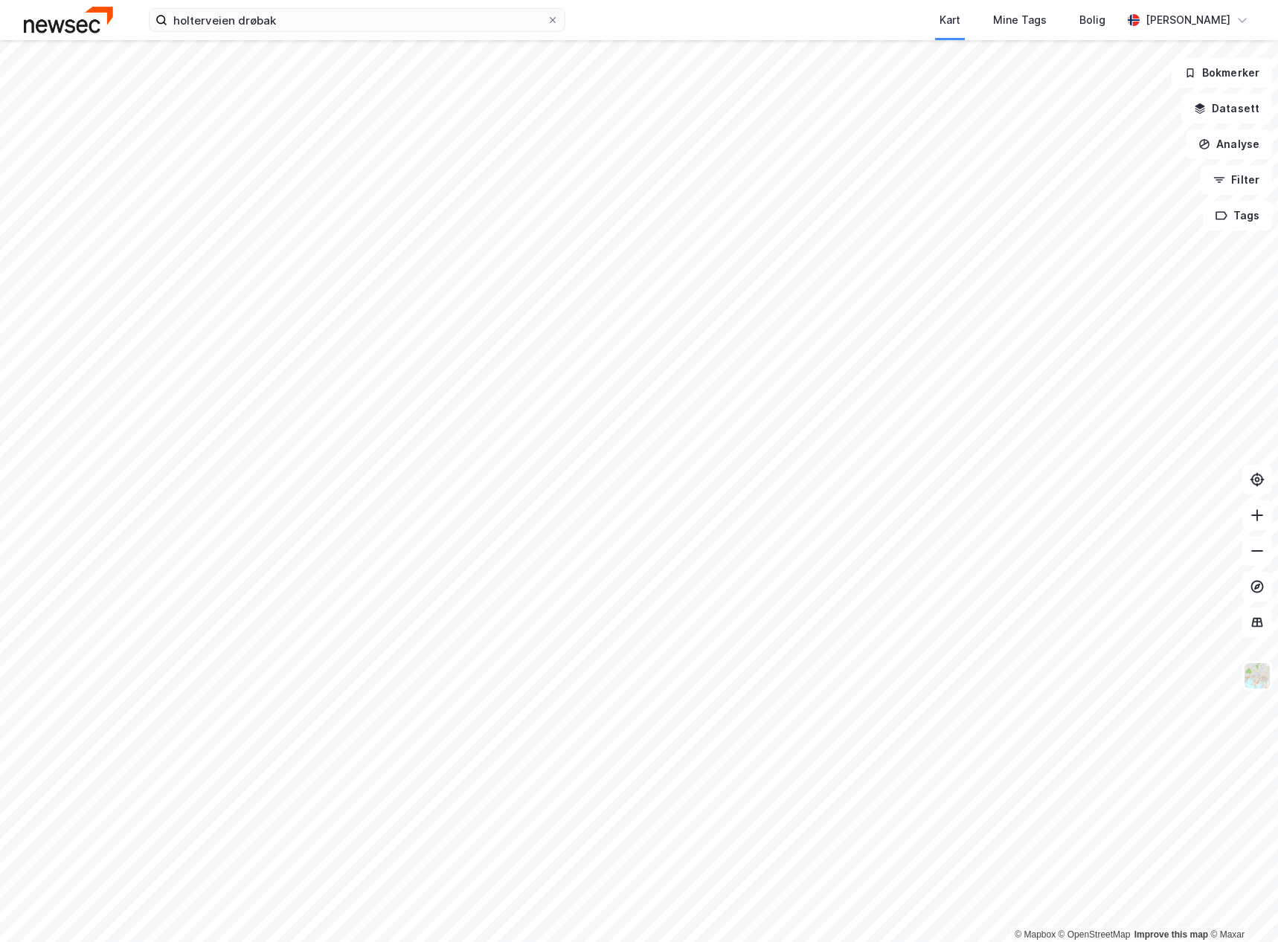
click at [786, 0] on html "holterveien drøbak Kart Mine Tags Bolig Marianne Wamnes © Mapbox © OpenStreetMa…" at bounding box center [639, 471] width 1278 height 942
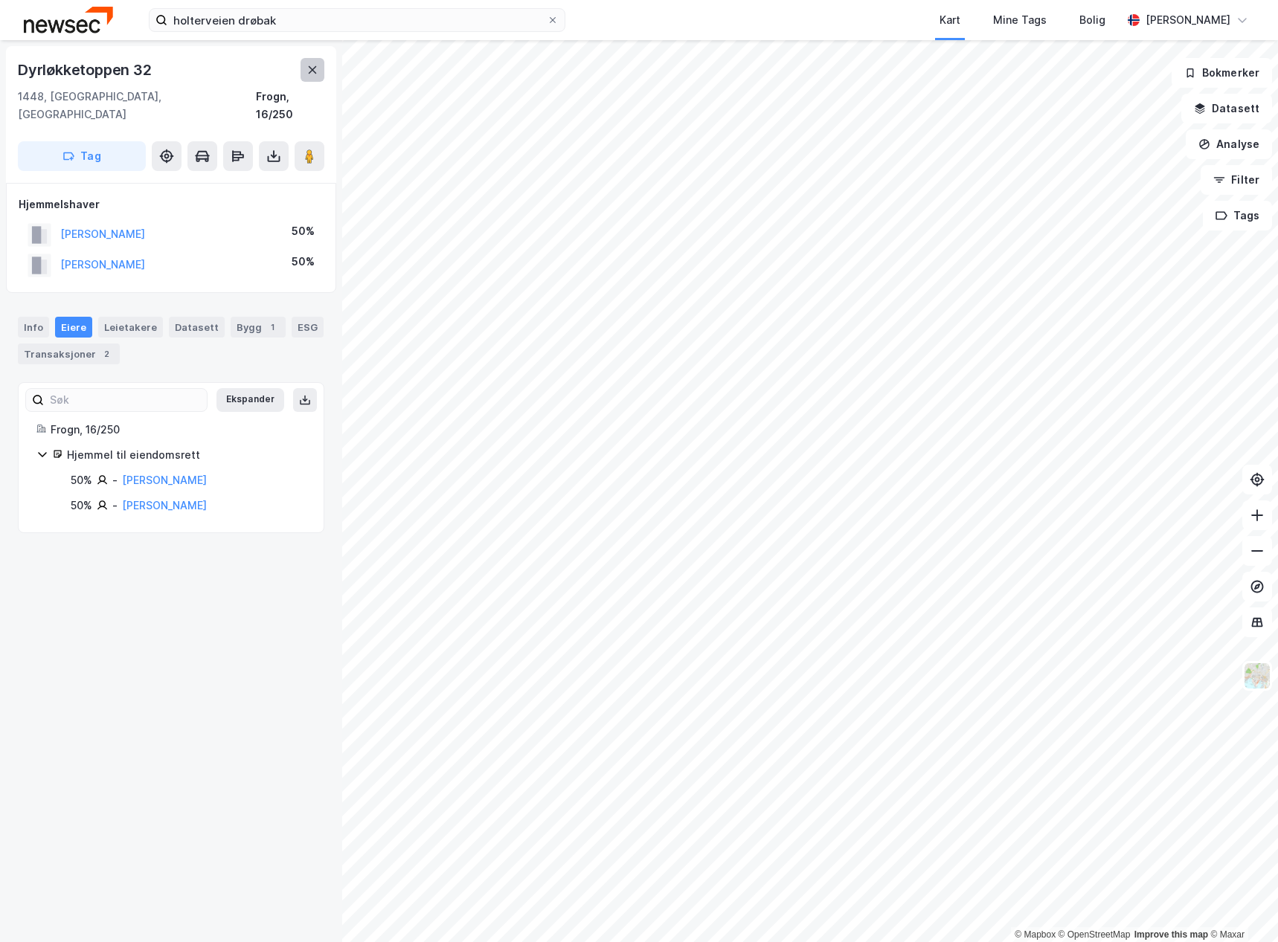
click at [305, 75] on button at bounding box center [313, 70] width 24 height 24
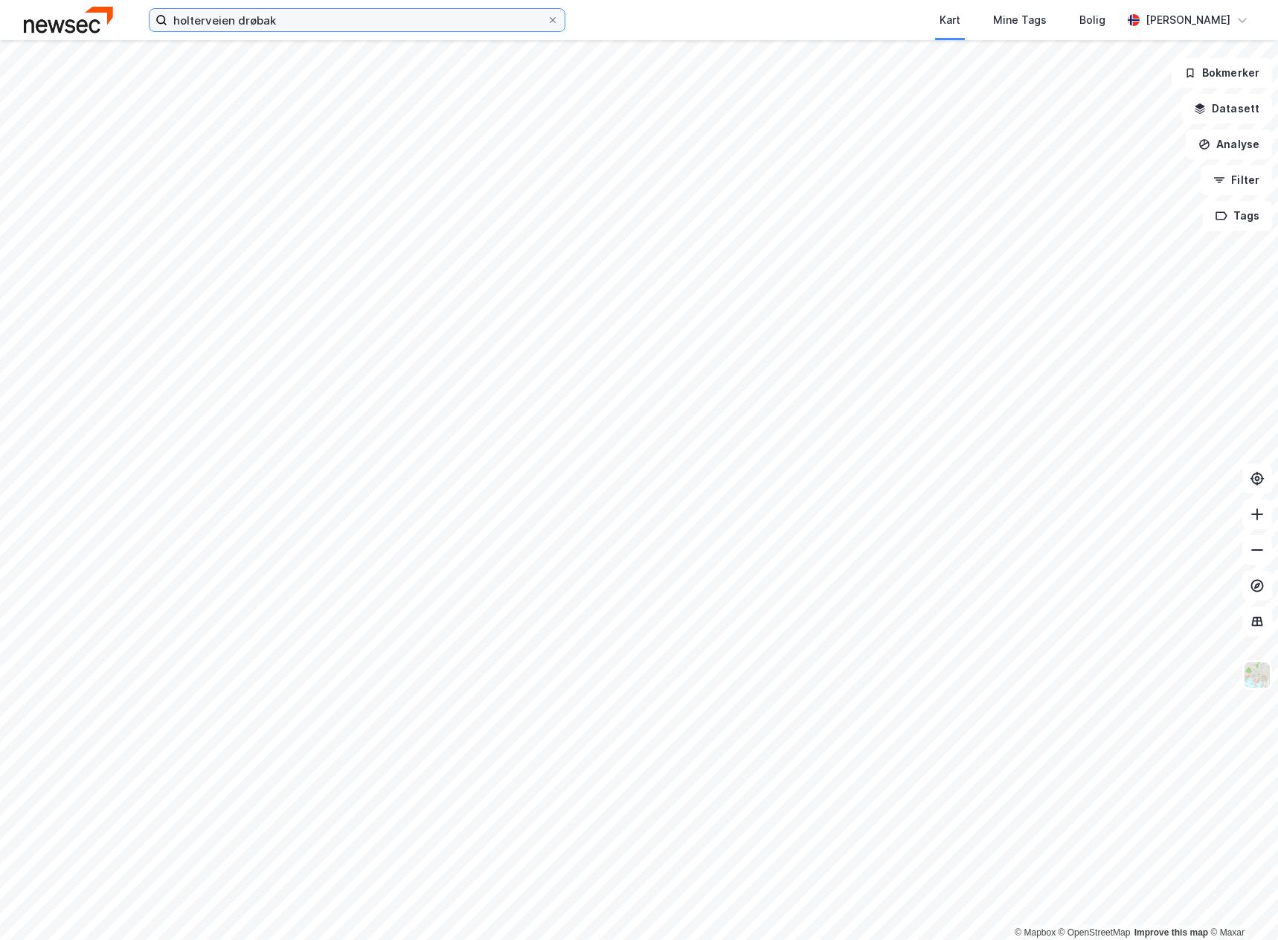
click at [308, 26] on input "holterveien drøbak" at bounding box center [356, 20] width 379 height 22
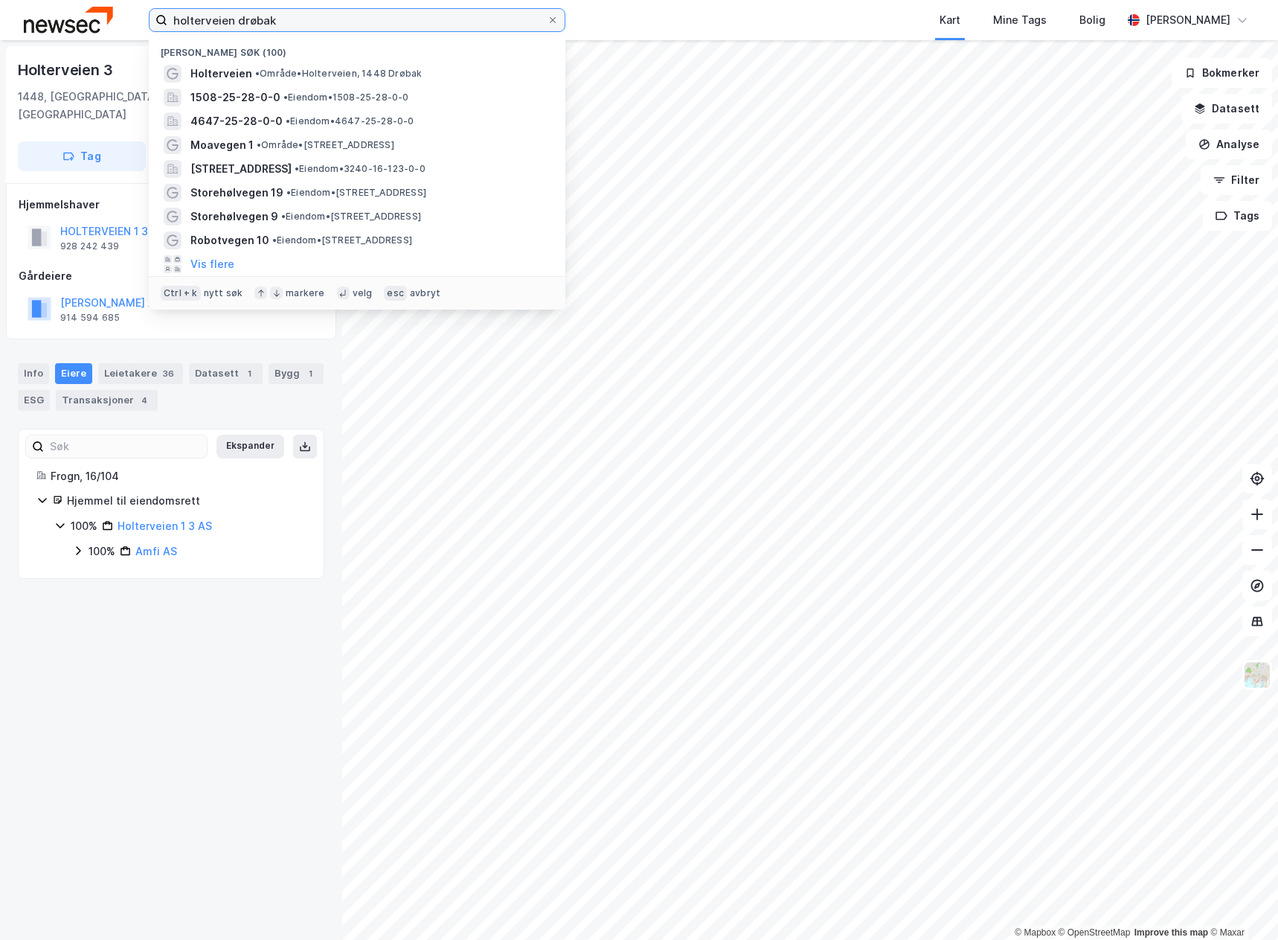
drag, startPoint x: 326, startPoint y: 16, endPoint x: 6, endPoint y: 11, distance: 319.9
click at [6, 11] on div "holterveien drøbak Nylige søk (100) Holterveien • Område • Holterveien, 1448 Dr…" at bounding box center [639, 20] width 1278 height 40
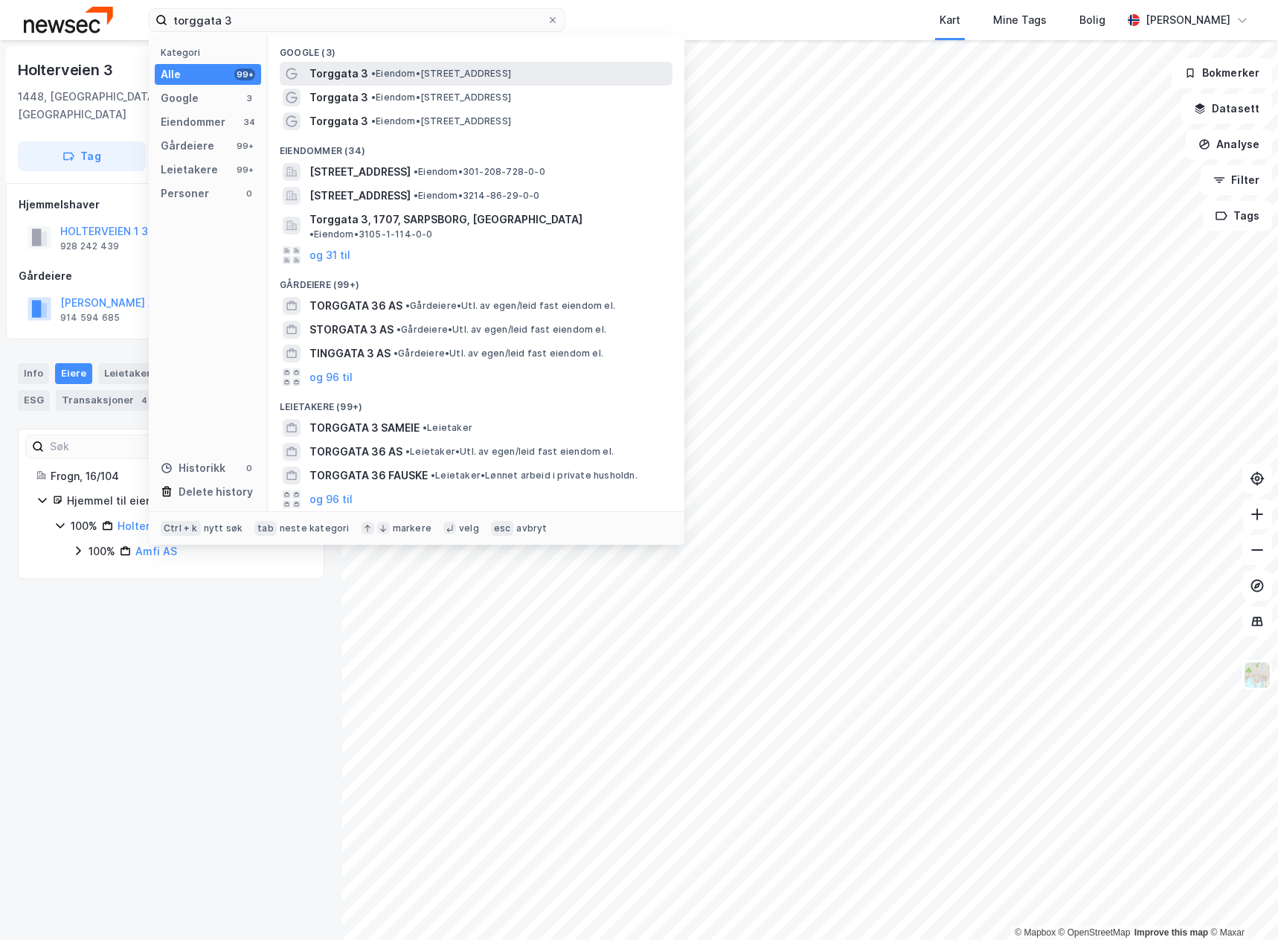
click at [444, 71] on span "• Eiendom • Torggata 3, 2408 Elverum" at bounding box center [441, 74] width 140 height 12
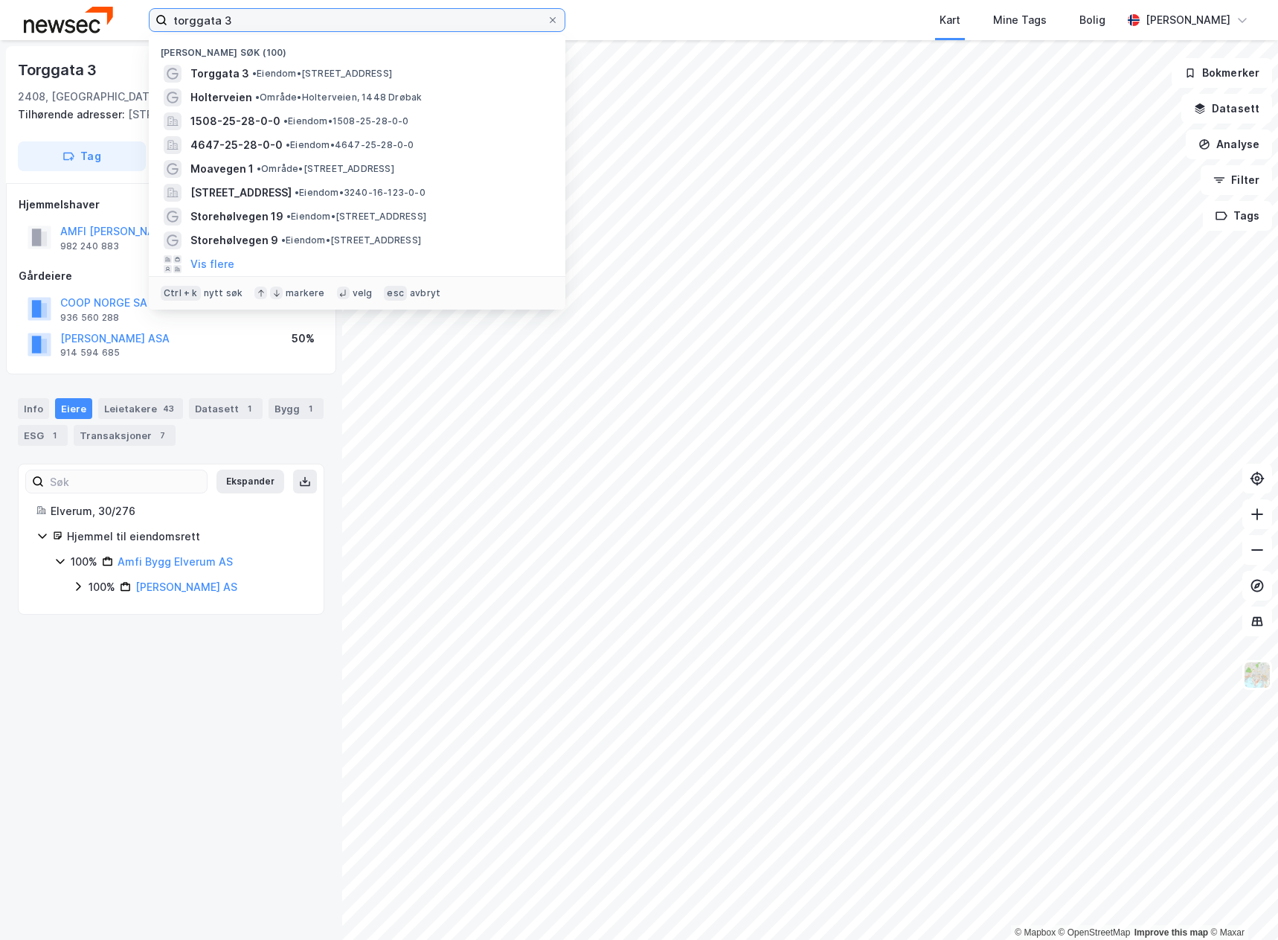
click at [309, 25] on input "torggata 3" at bounding box center [356, 20] width 379 height 22
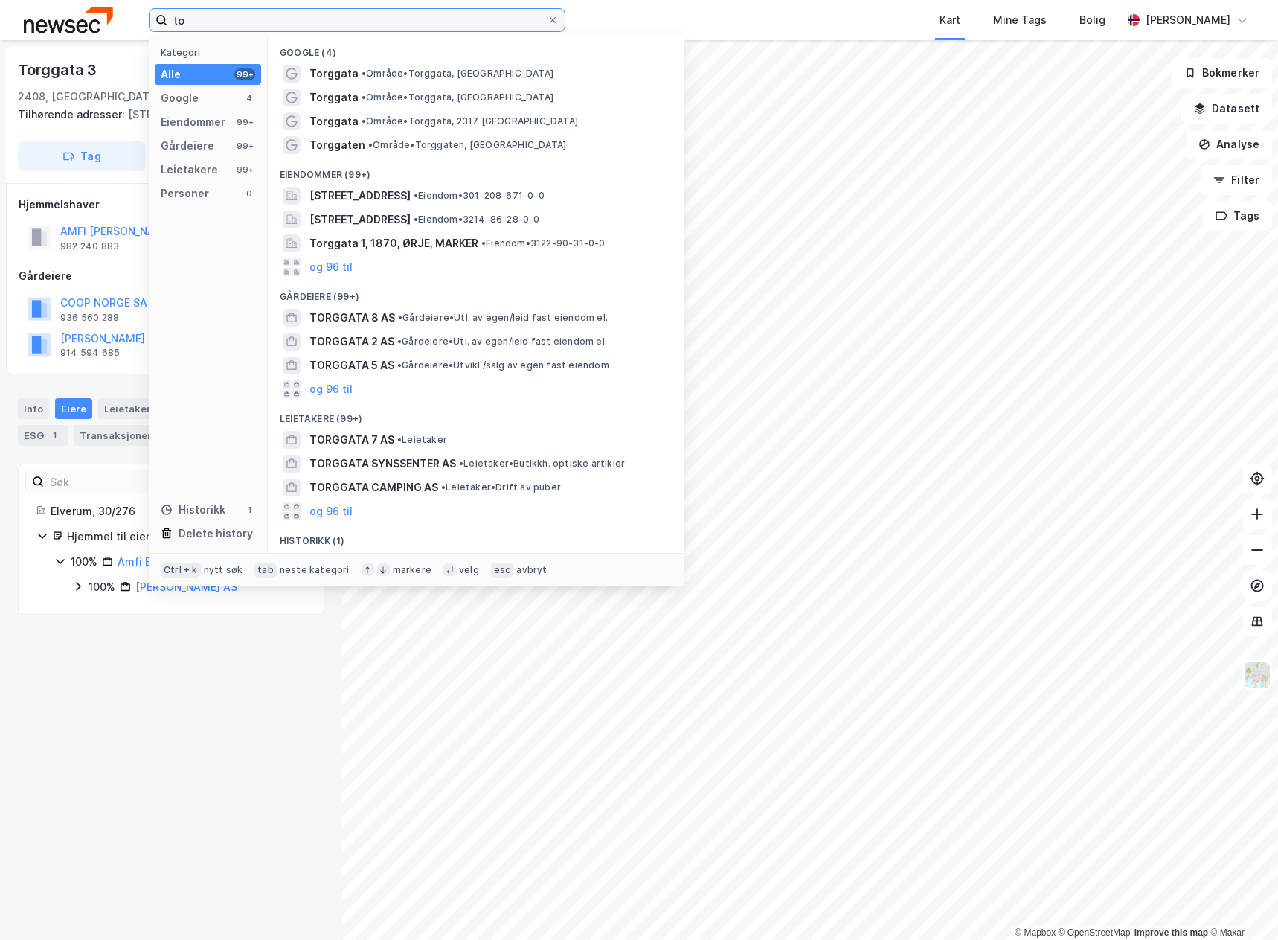
type input "t"
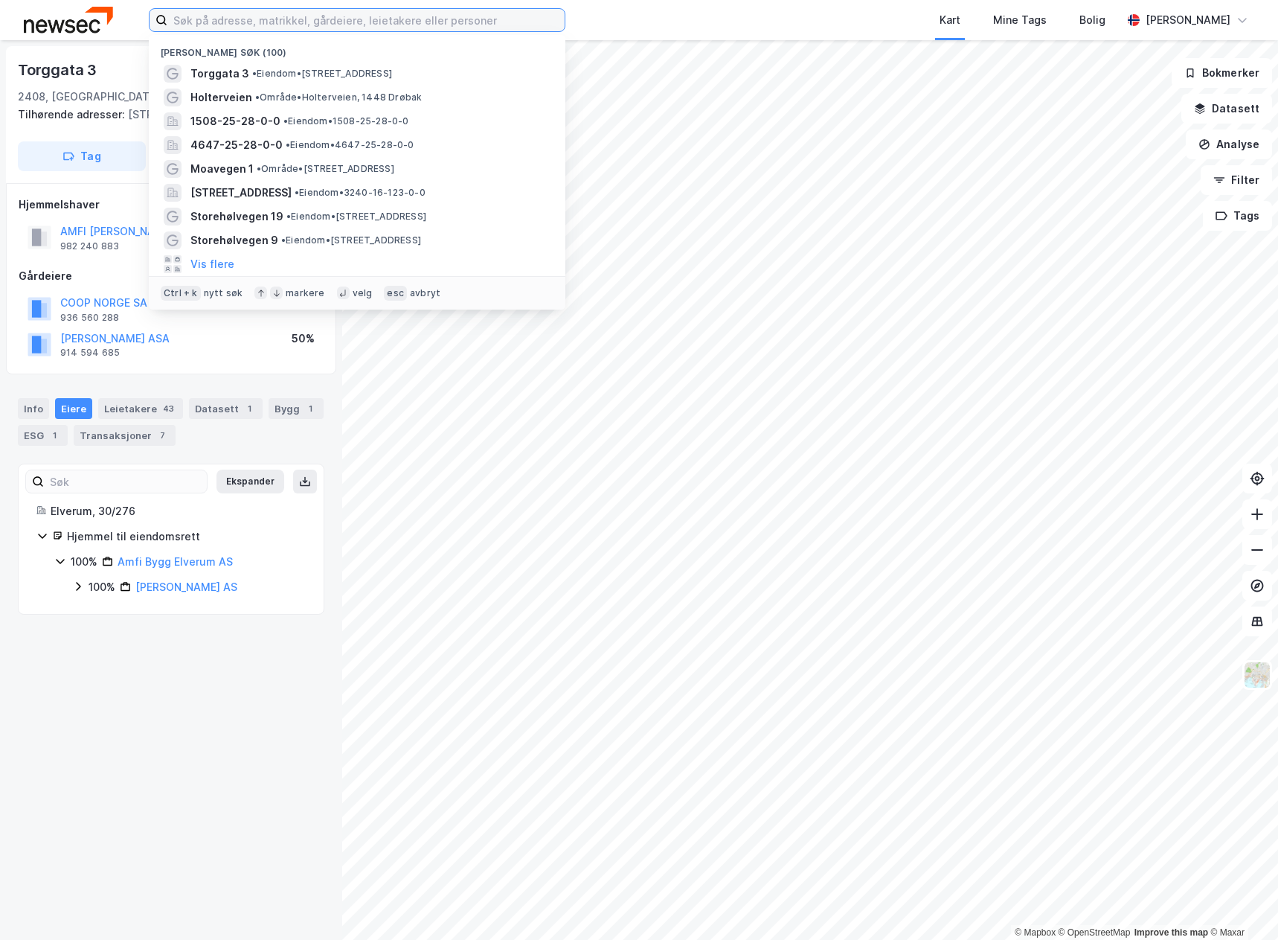
type input "s"
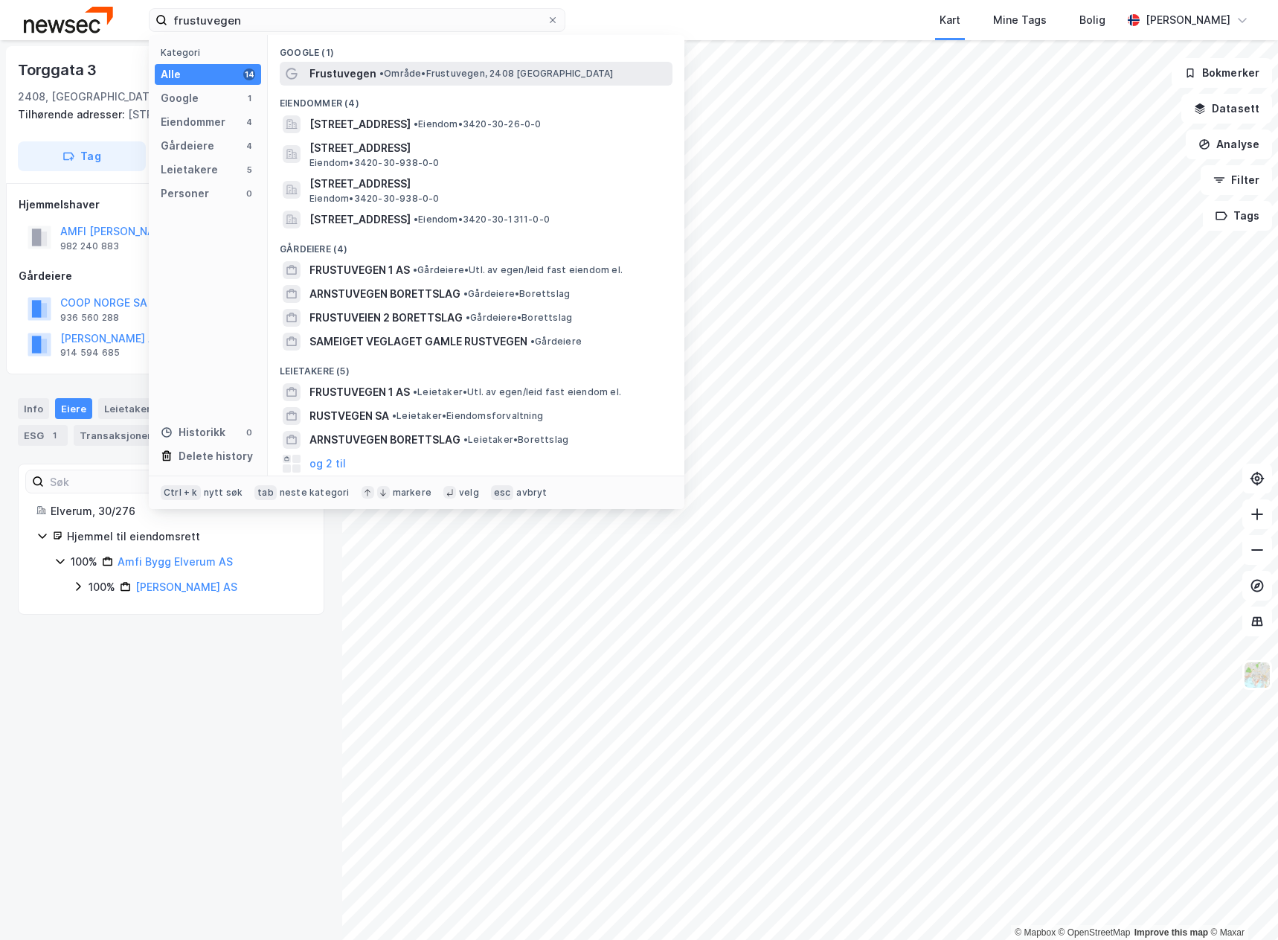
click at [420, 77] on span "• Område • Frustuvegen, 2408 Elverum" at bounding box center [496, 74] width 234 height 12
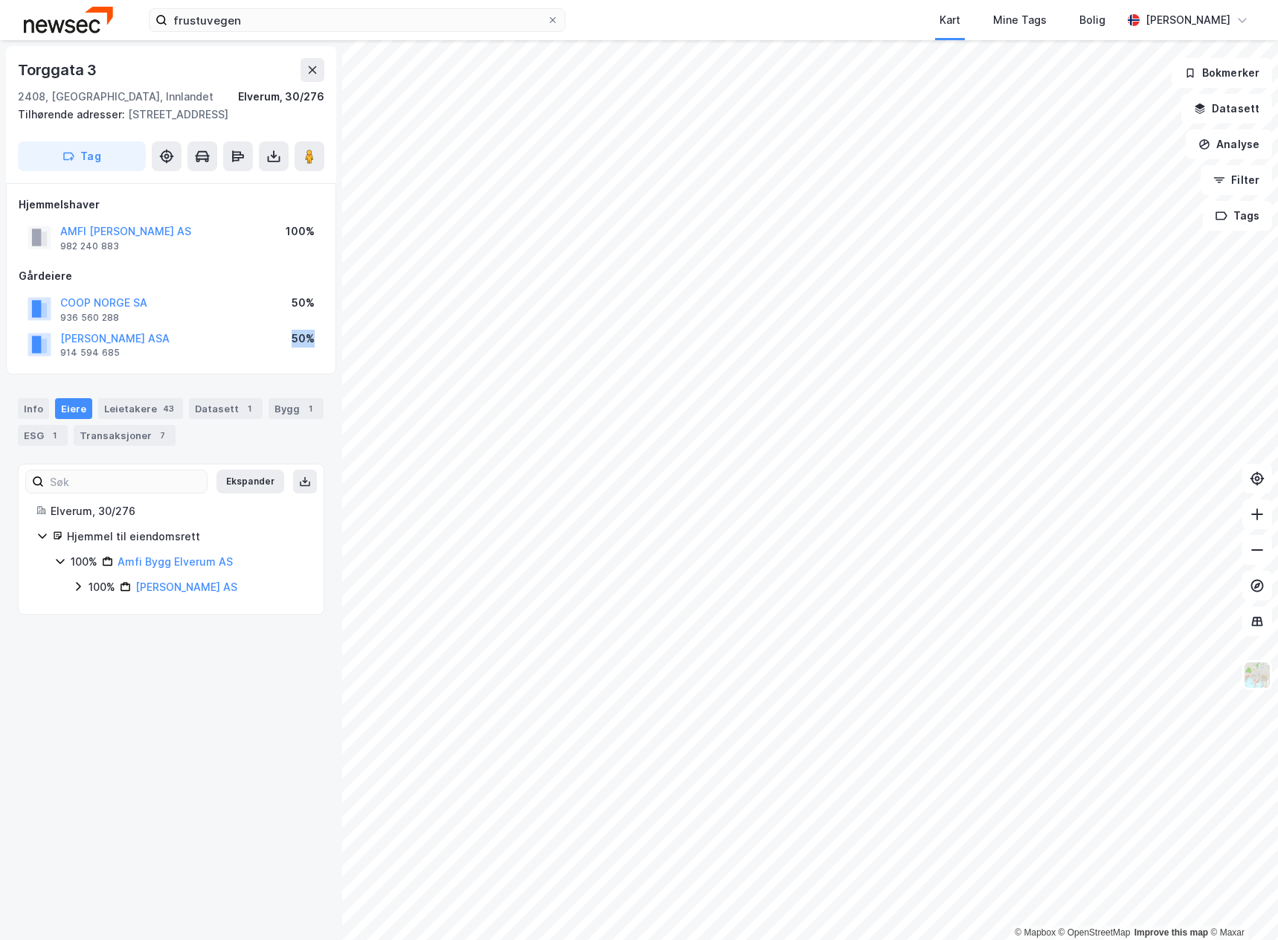
drag, startPoint x: 294, startPoint y: 333, endPoint x: 318, endPoint y: 338, distance: 25.0
click at [318, 338] on div "THON OLAV EIENDOMSSELSKAP ASA 914 594 685 50%" at bounding box center [171, 345] width 305 height 36
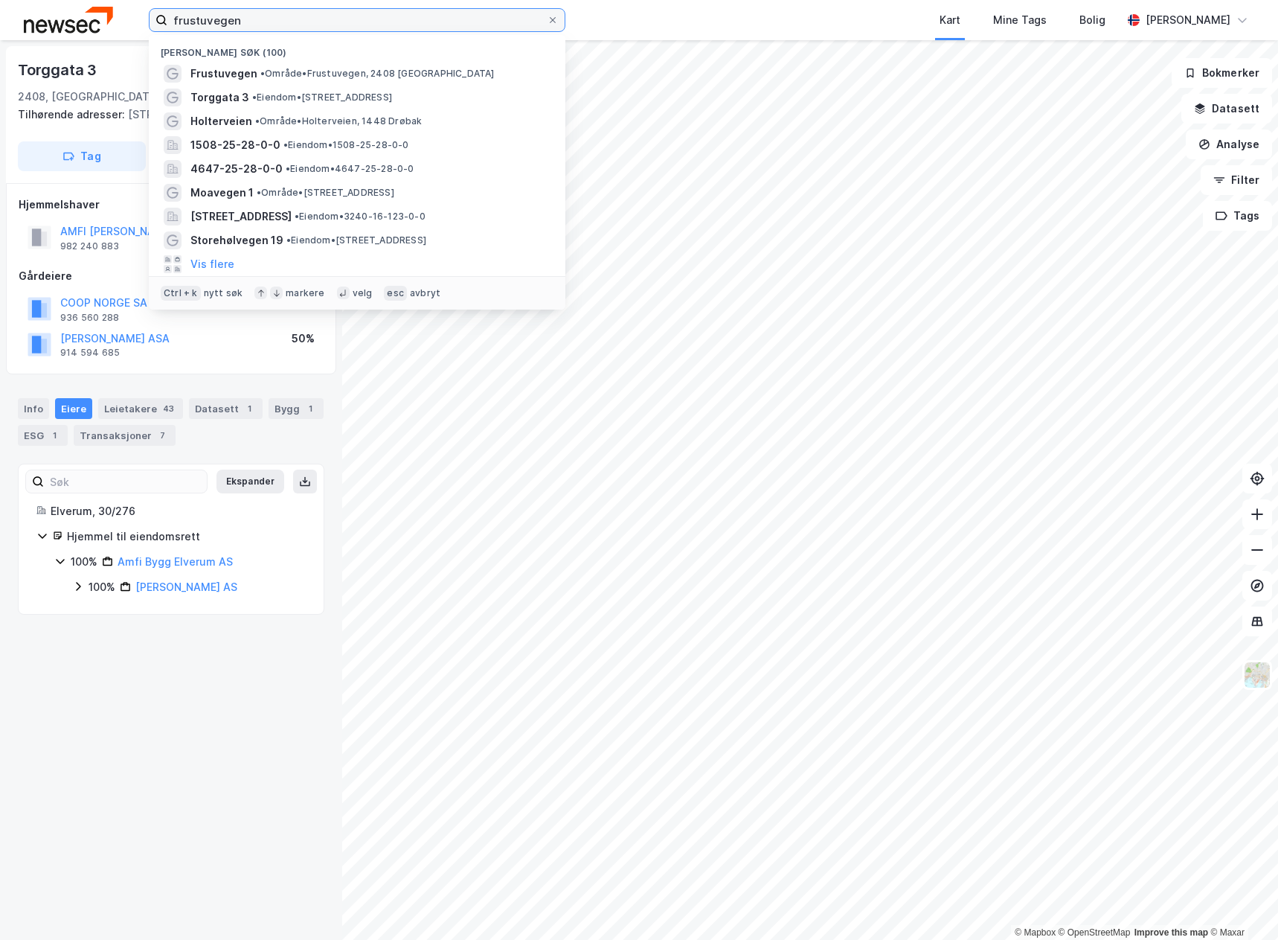
drag, startPoint x: 317, startPoint y: 15, endPoint x: 127, endPoint y: 19, distance: 189.7
click at [127, 20] on div "frustuvegen Nylige søk (100) Frustuvegen • Område • Frustuvegen, 2408 Elverum T…" at bounding box center [639, 20] width 1278 height 40
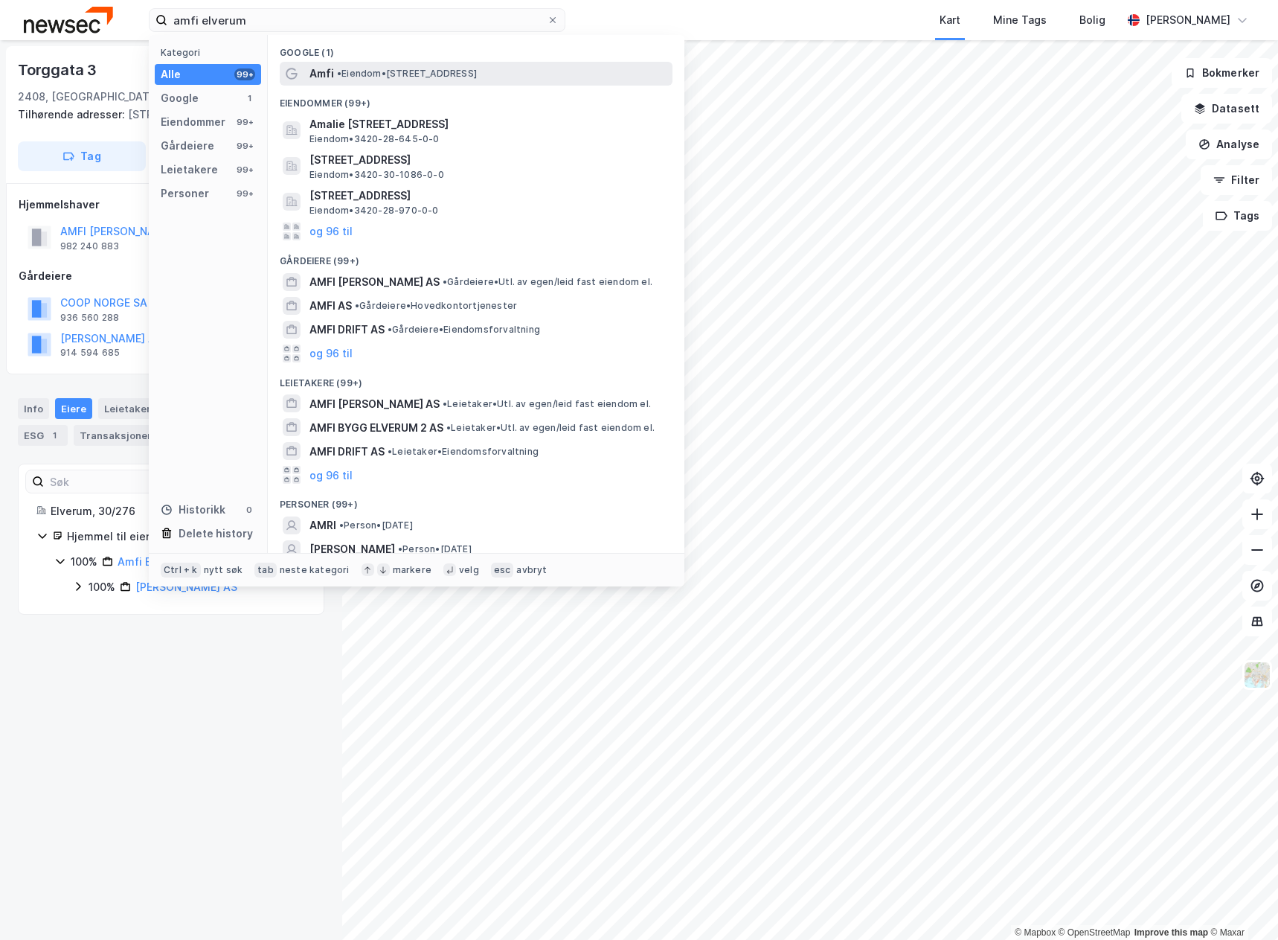
click at [463, 77] on span "• Eiendom • Torggata 3, 2408 Elverum" at bounding box center [407, 74] width 140 height 12
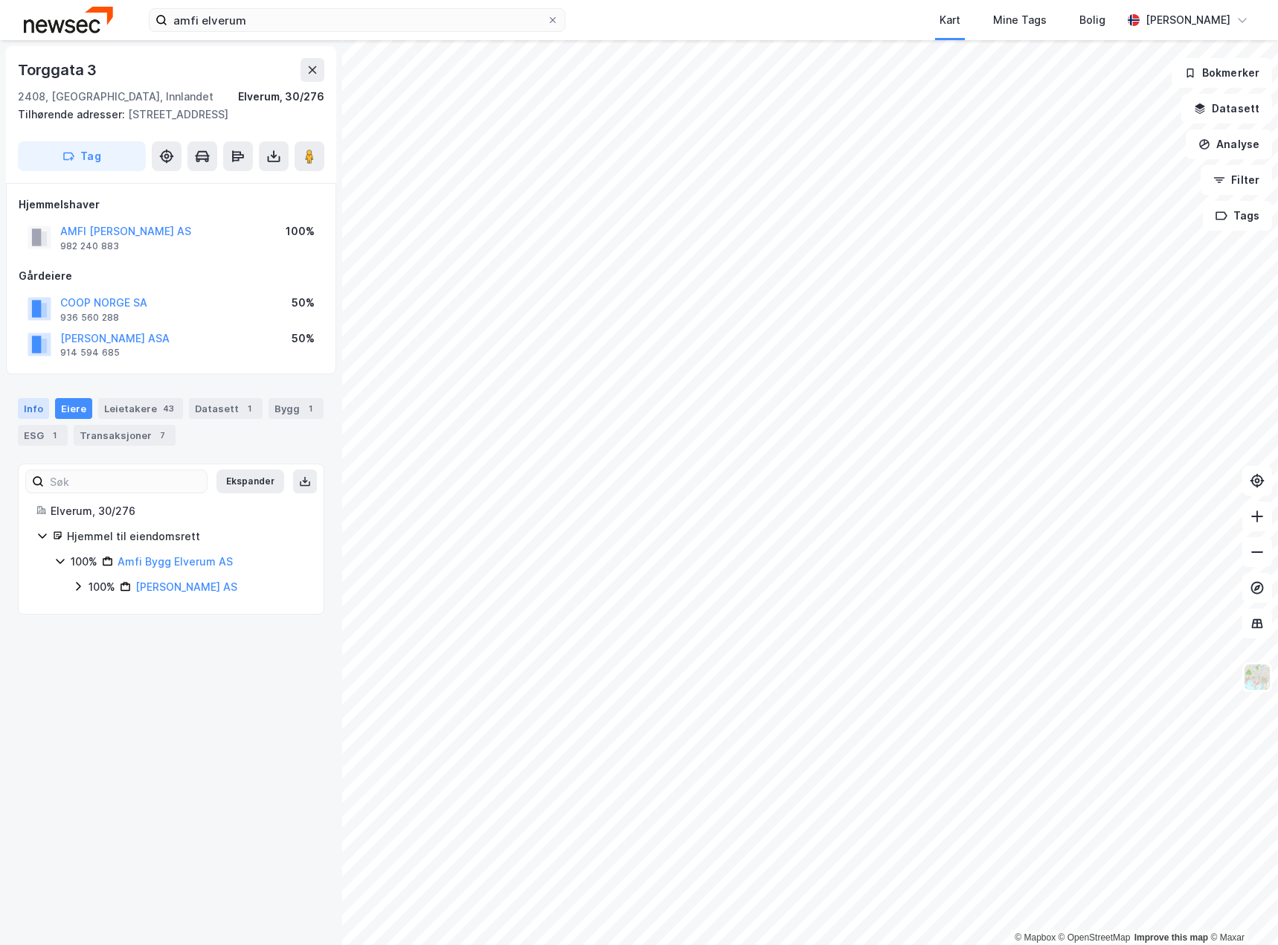
click at [31, 401] on div "Info" at bounding box center [33, 408] width 31 height 21
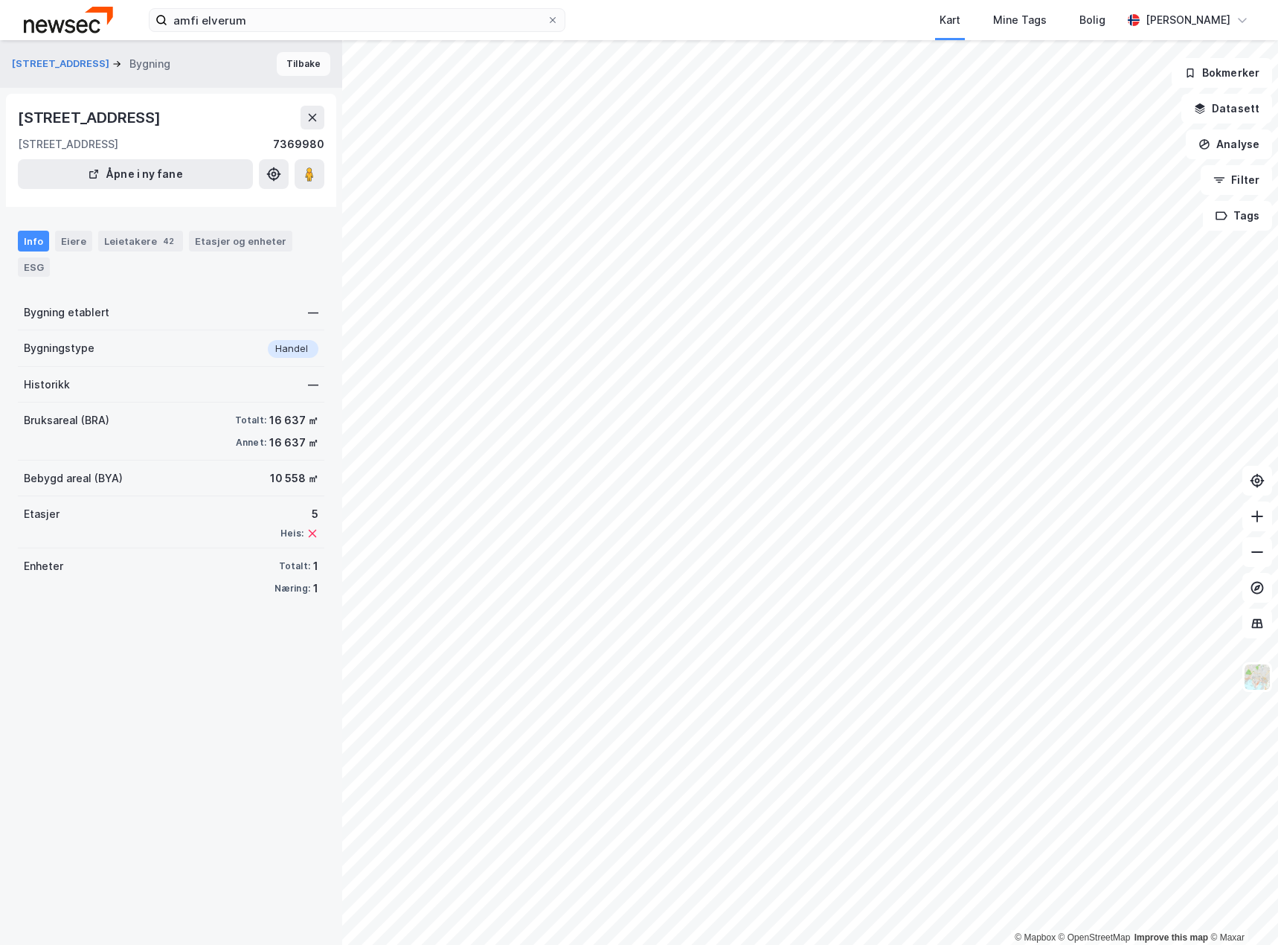
click at [297, 62] on button "Tilbake" at bounding box center [304, 64] width 54 height 24
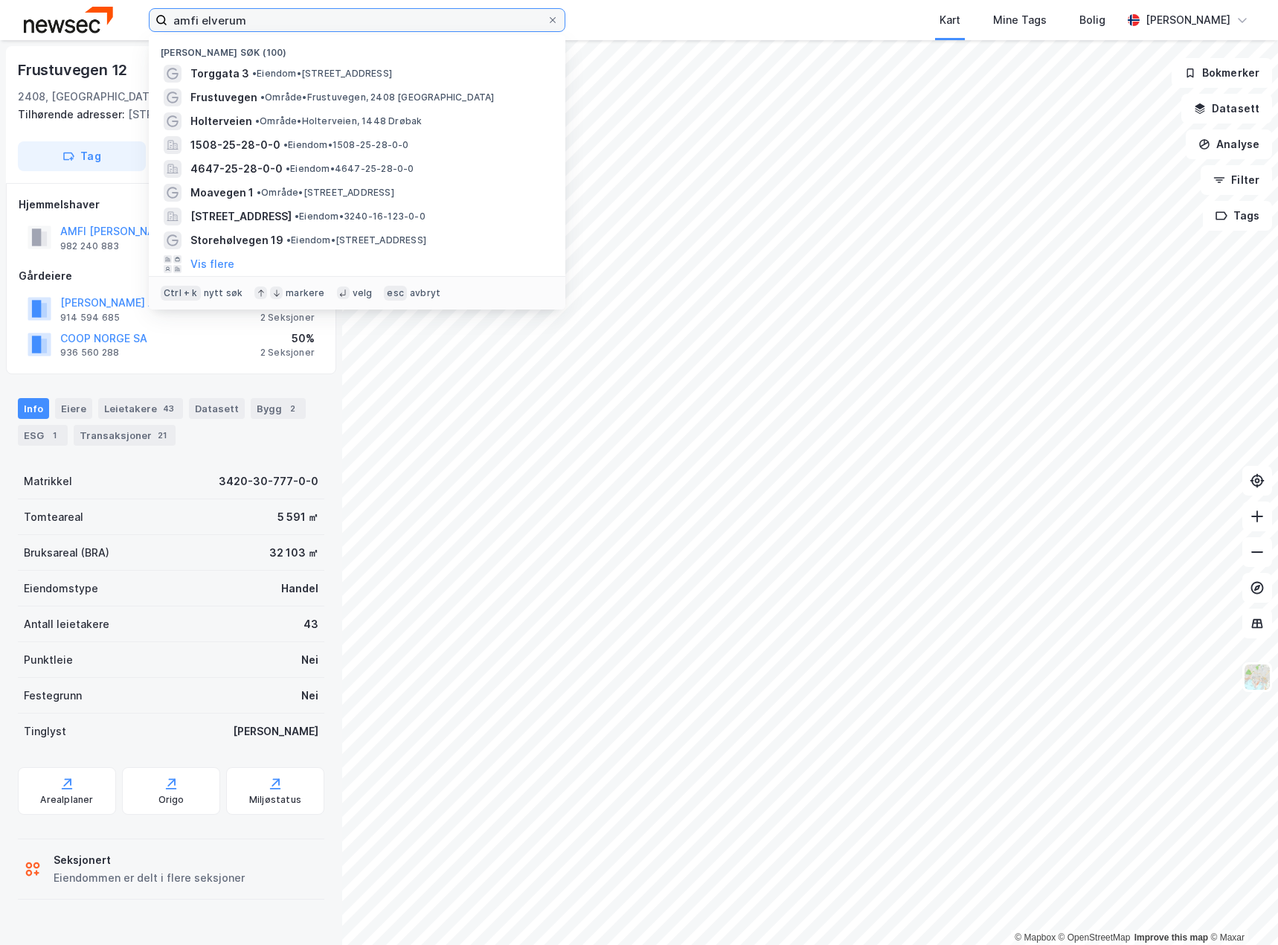
drag, startPoint x: 315, startPoint y: 22, endPoint x: 1, endPoint y: 16, distance: 314.0
click at [1, 16] on div "amfi elverum Nylige søk (100) Torggata 3 • Eiendom • Torggata 3, 2408 Elverum F…" at bounding box center [639, 20] width 1278 height 40
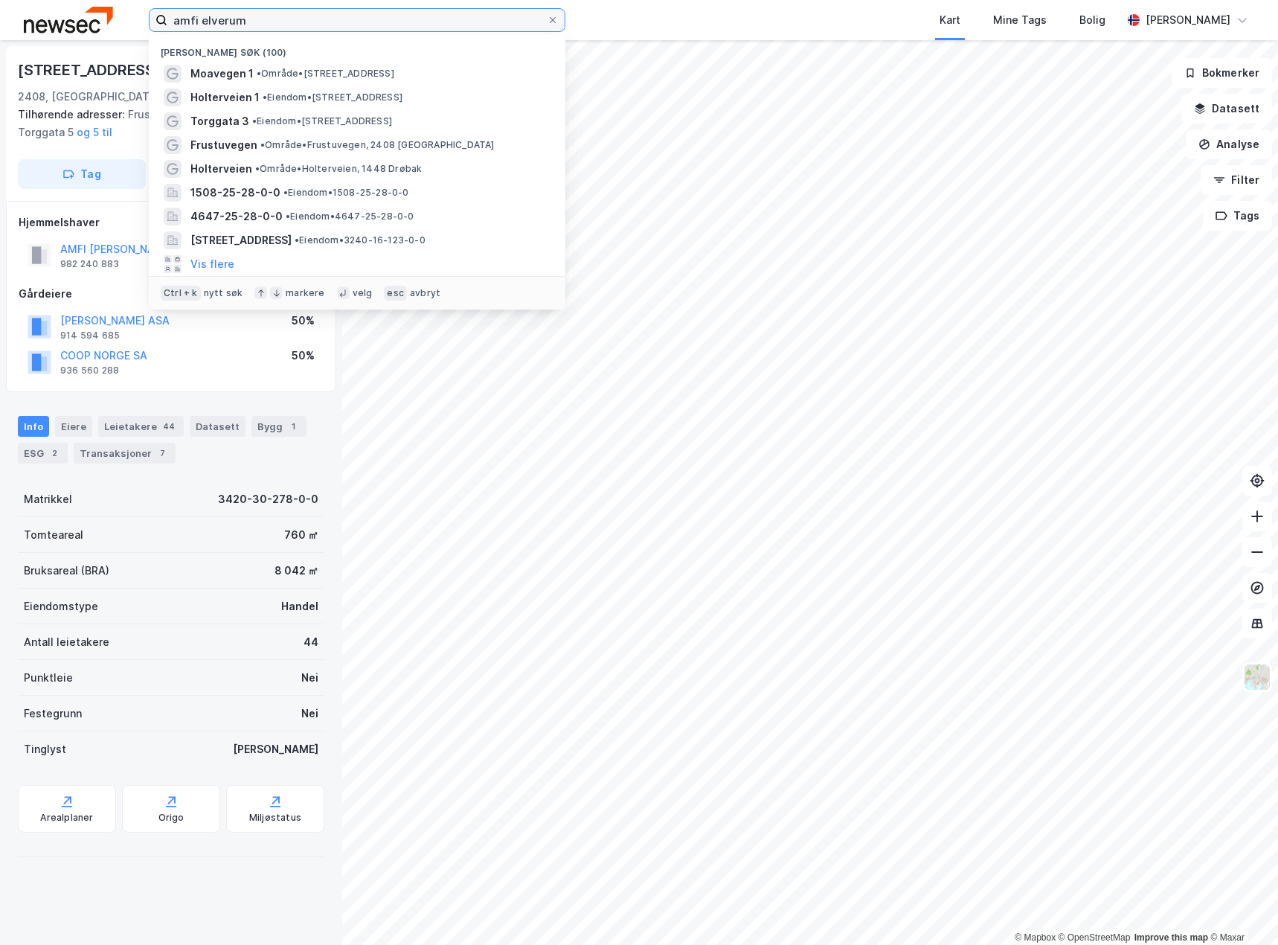
drag, startPoint x: 248, startPoint y: 28, endPoint x: 134, endPoint y: 28, distance: 113.8
click at [137, 30] on div "amfi elverum Nylige søk (100) Moavegen 1 • Område • Moavegen 1, 6018 Ålesund Ho…" at bounding box center [639, 20] width 1278 height 40
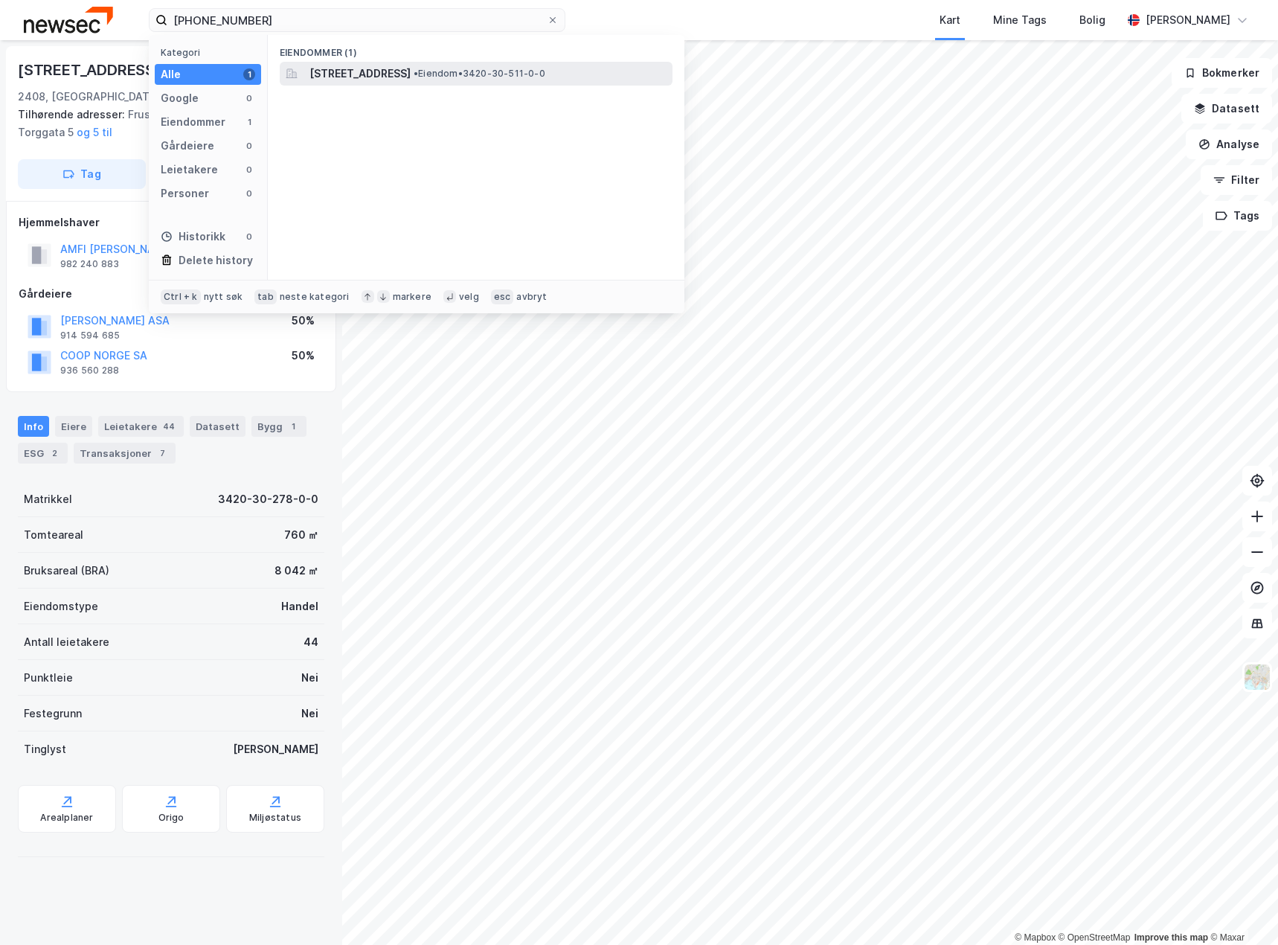
click at [411, 66] on span "Frustuvegen 4, 2408, ELVERUM, ELVERUM" at bounding box center [359, 74] width 101 height 18
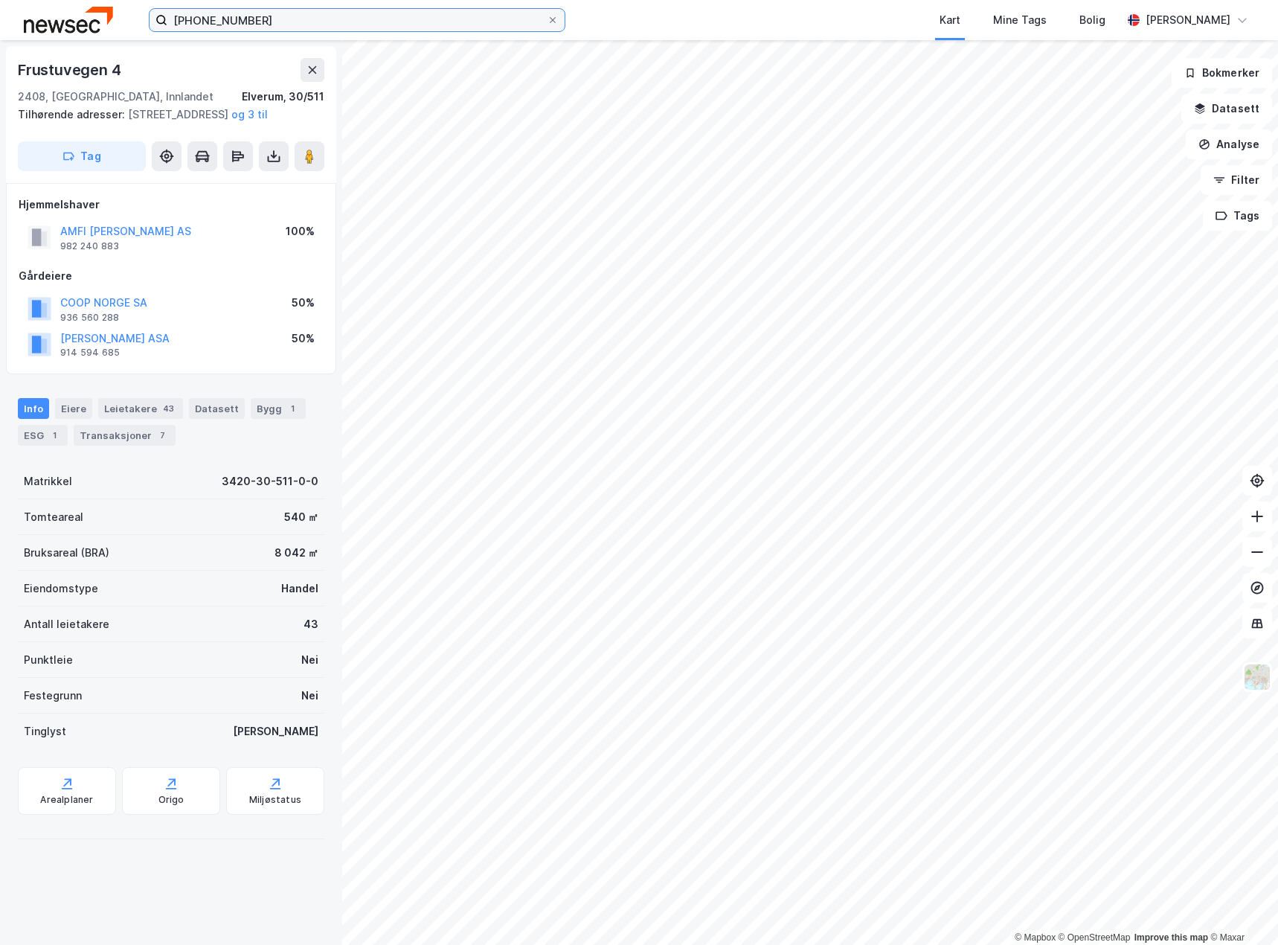
click at [291, 19] on input "3420-30-511" at bounding box center [356, 20] width 379 height 22
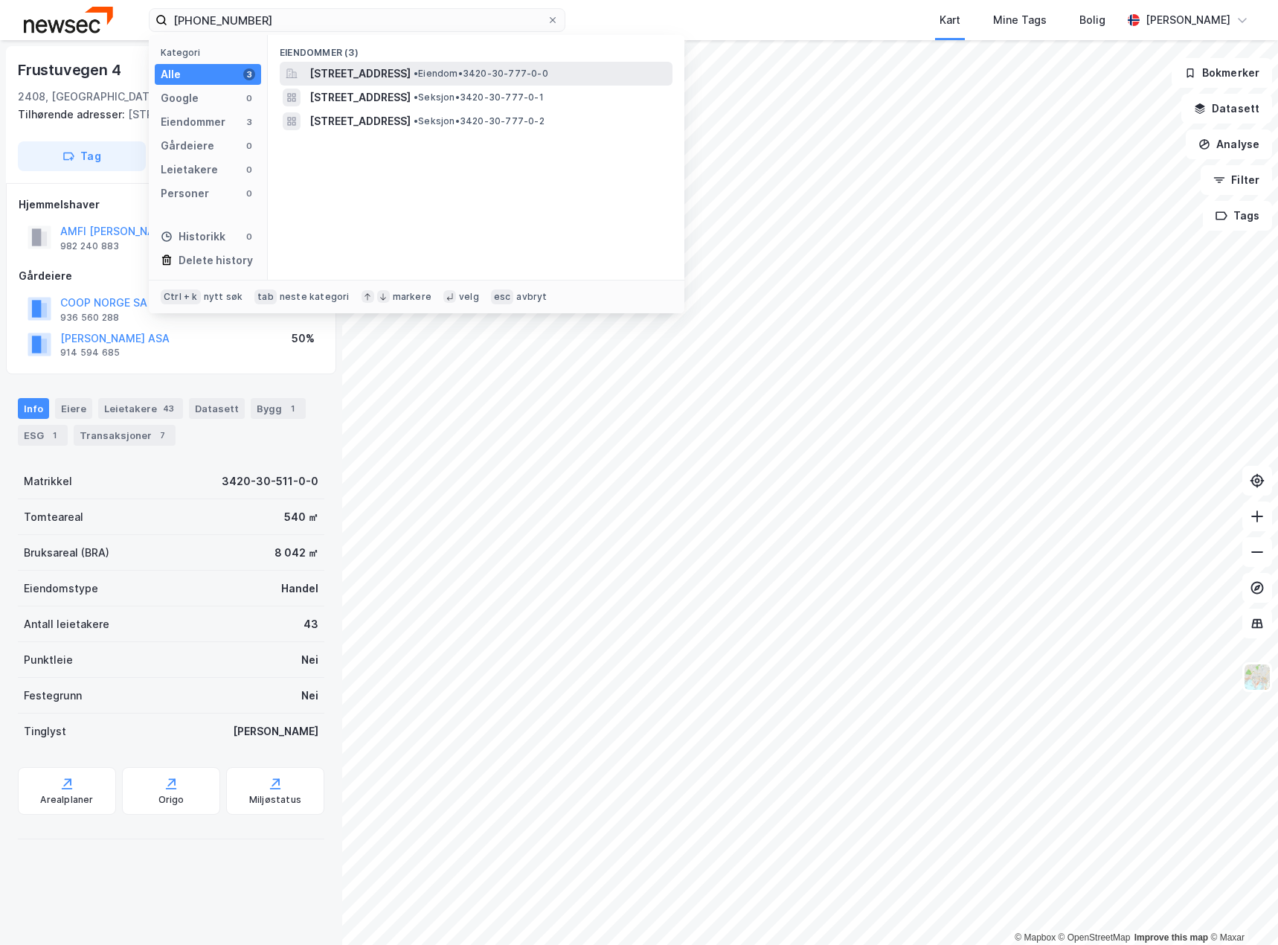
click at [408, 65] on span "Frustuvegen 12, 2408, ELVERUM, ELVERUM" at bounding box center [359, 74] width 101 height 18
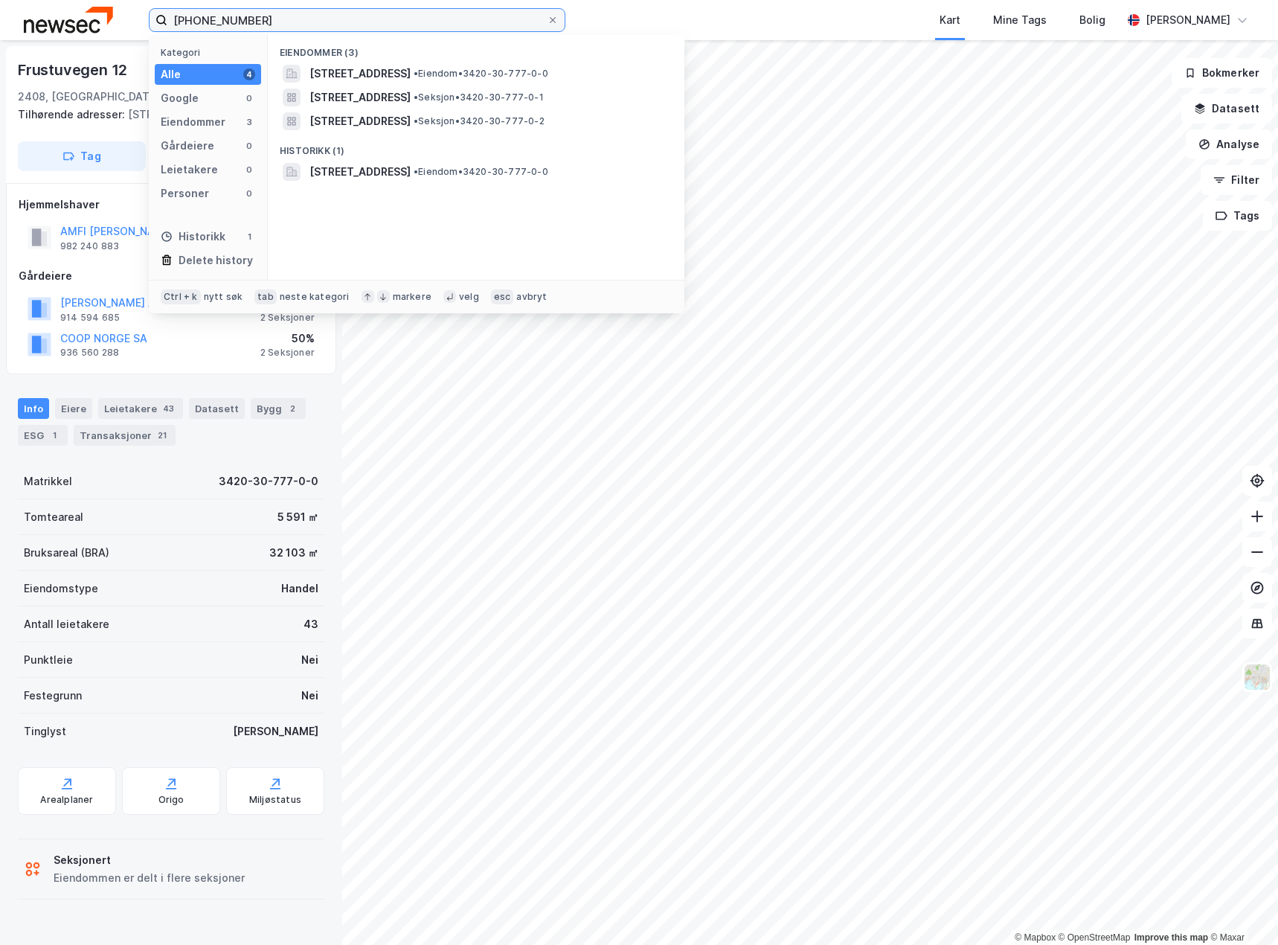
click at [327, 21] on input "3420-30-777" at bounding box center [356, 20] width 379 height 22
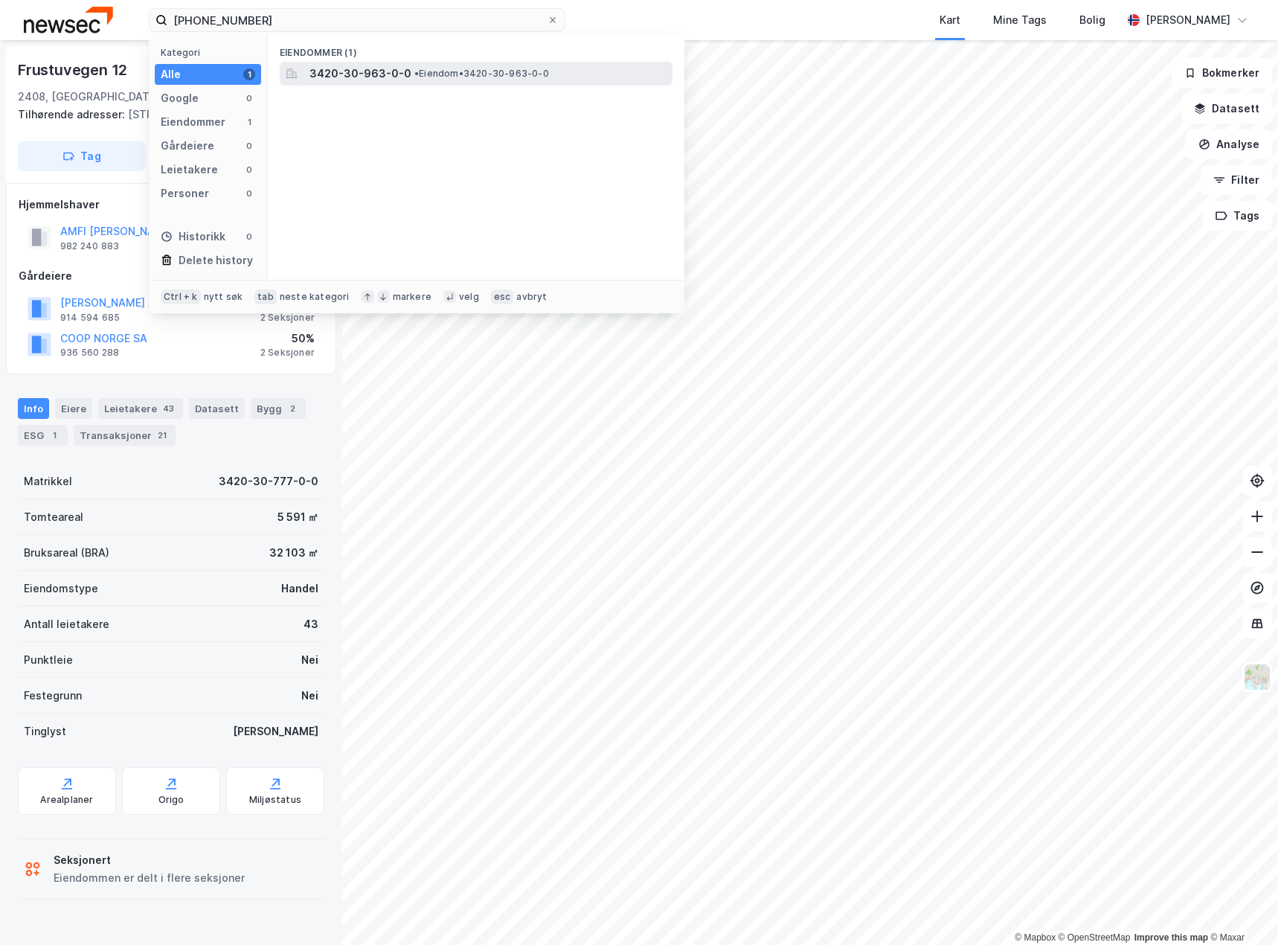
click at [453, 75] on span "• Eiendom • 3420-30-963-0-0" at bounding box center [481, 74] width 135 height 12
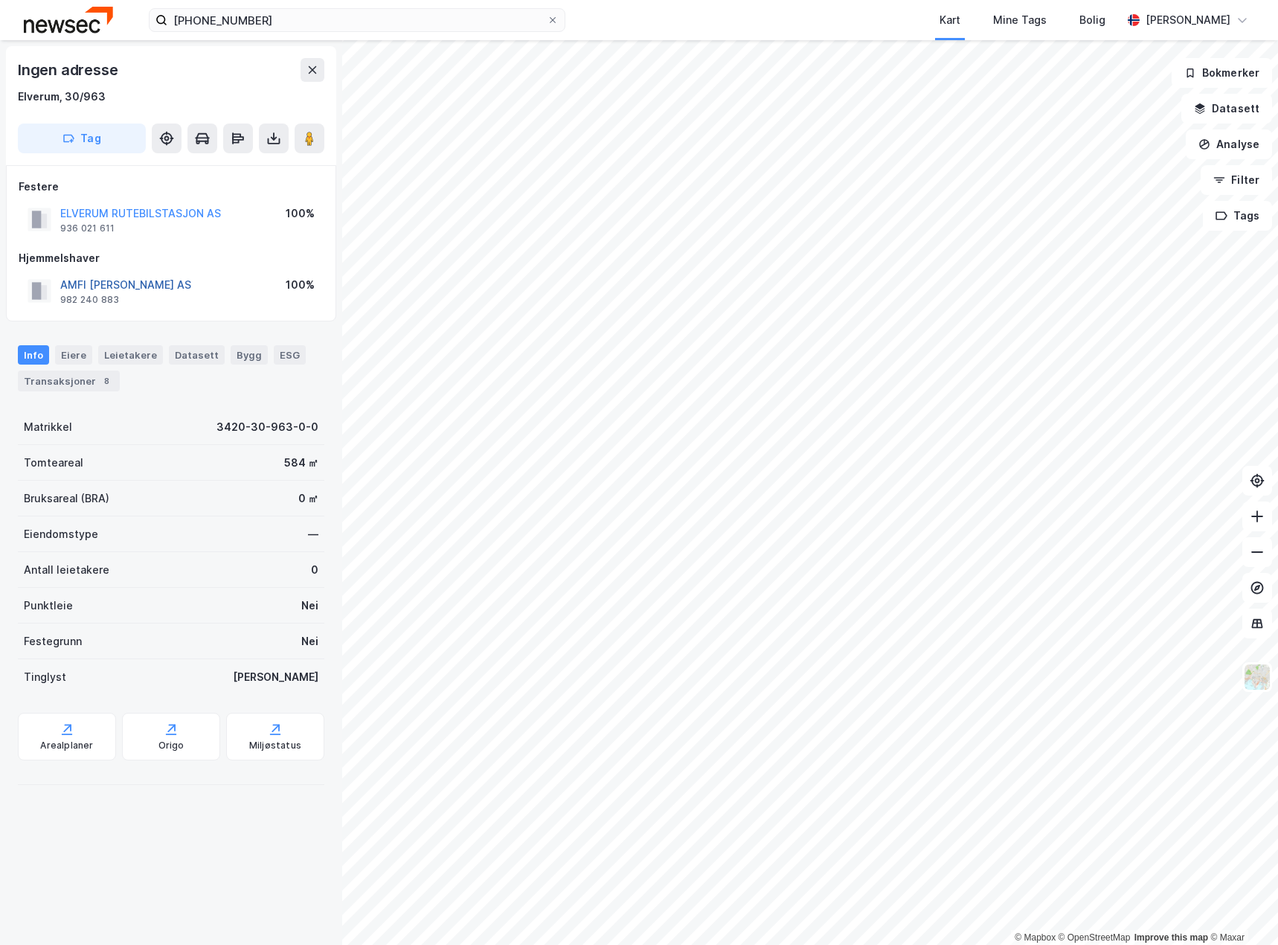
click at [0, 0] on button "AMFI BYGG ELVERUM AS" at bounding box center [0, 0] width 0 height 0
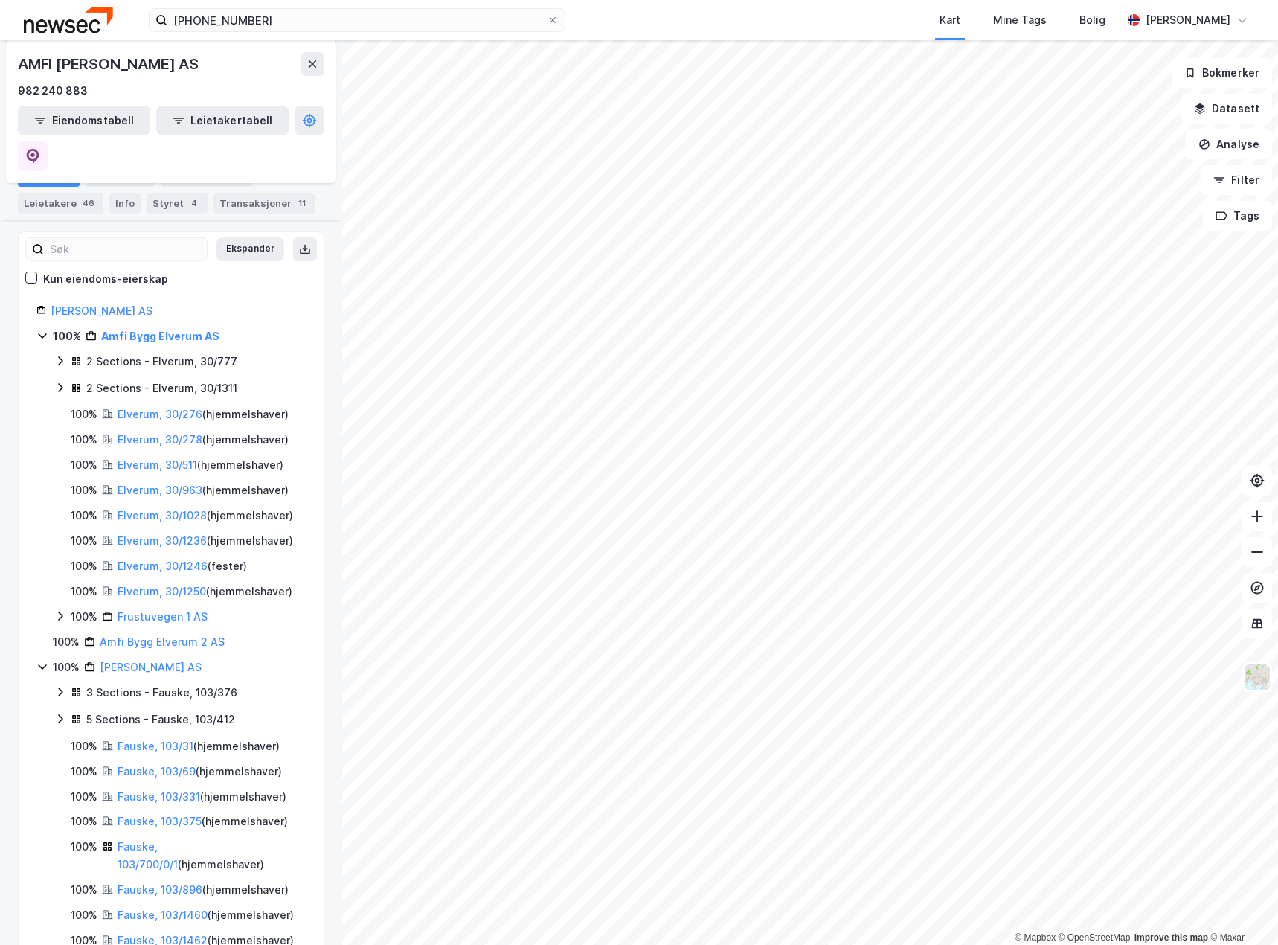
scroll to position [204, 0]
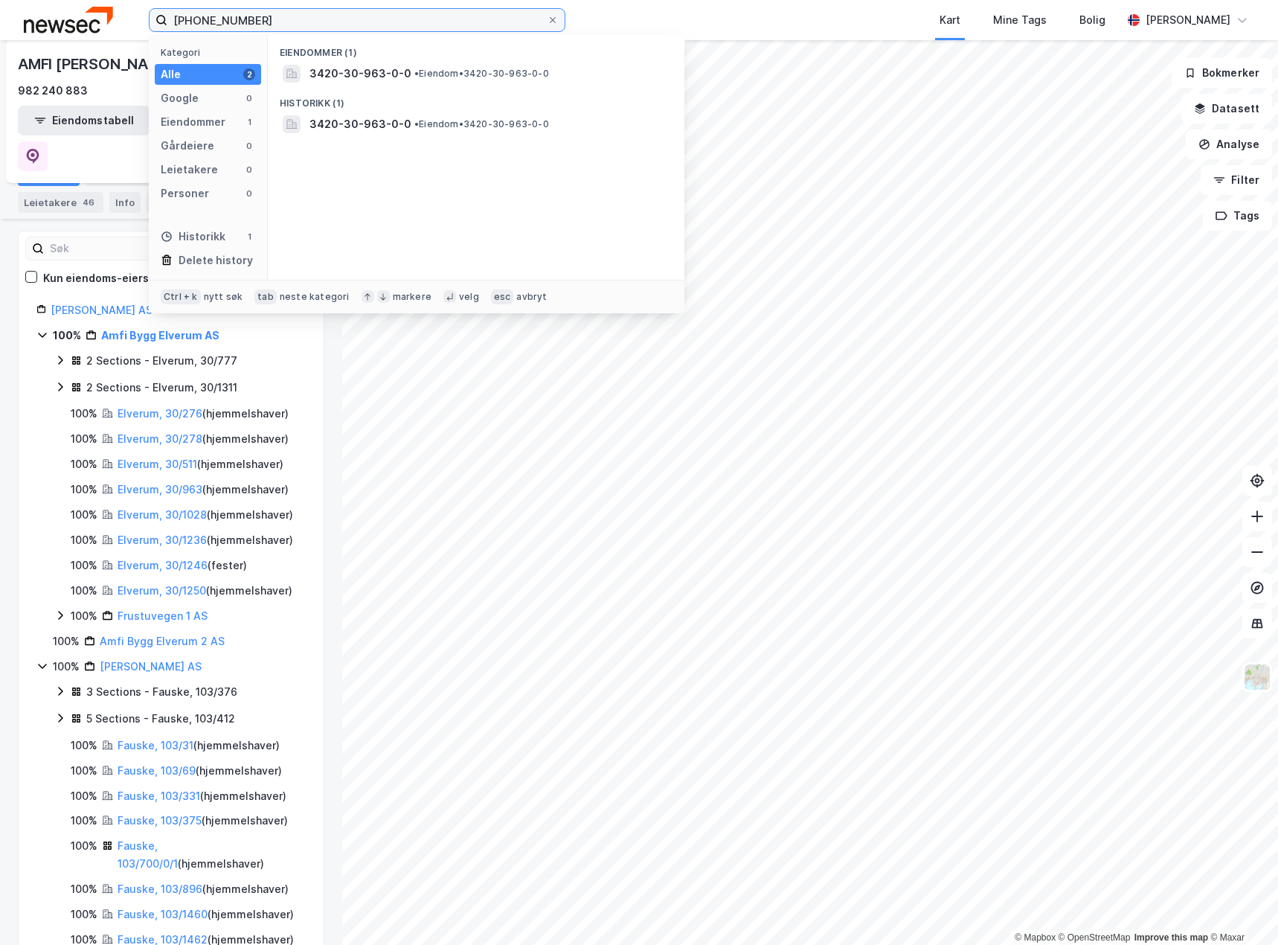
click at [267, 16] on input "3420-30-963" at bounding box center [356, 20] width 379 height 22
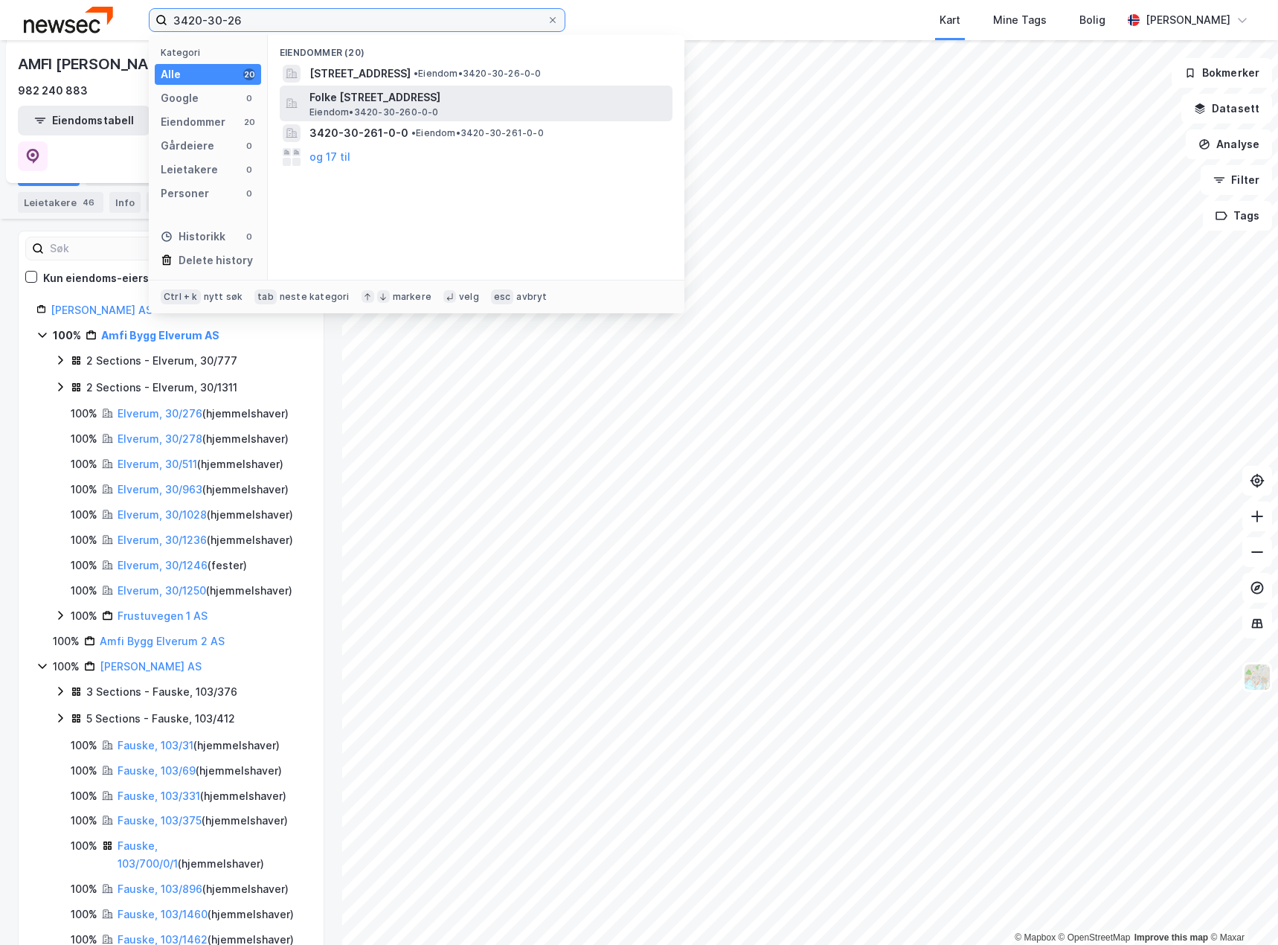
type input "3420-30-26"
click at [534, 98] on span "Folke Bernadottes veg 2, 2414, ELVERUM, ELVERUM" at bounding box center [487, 98] width 357 height 18
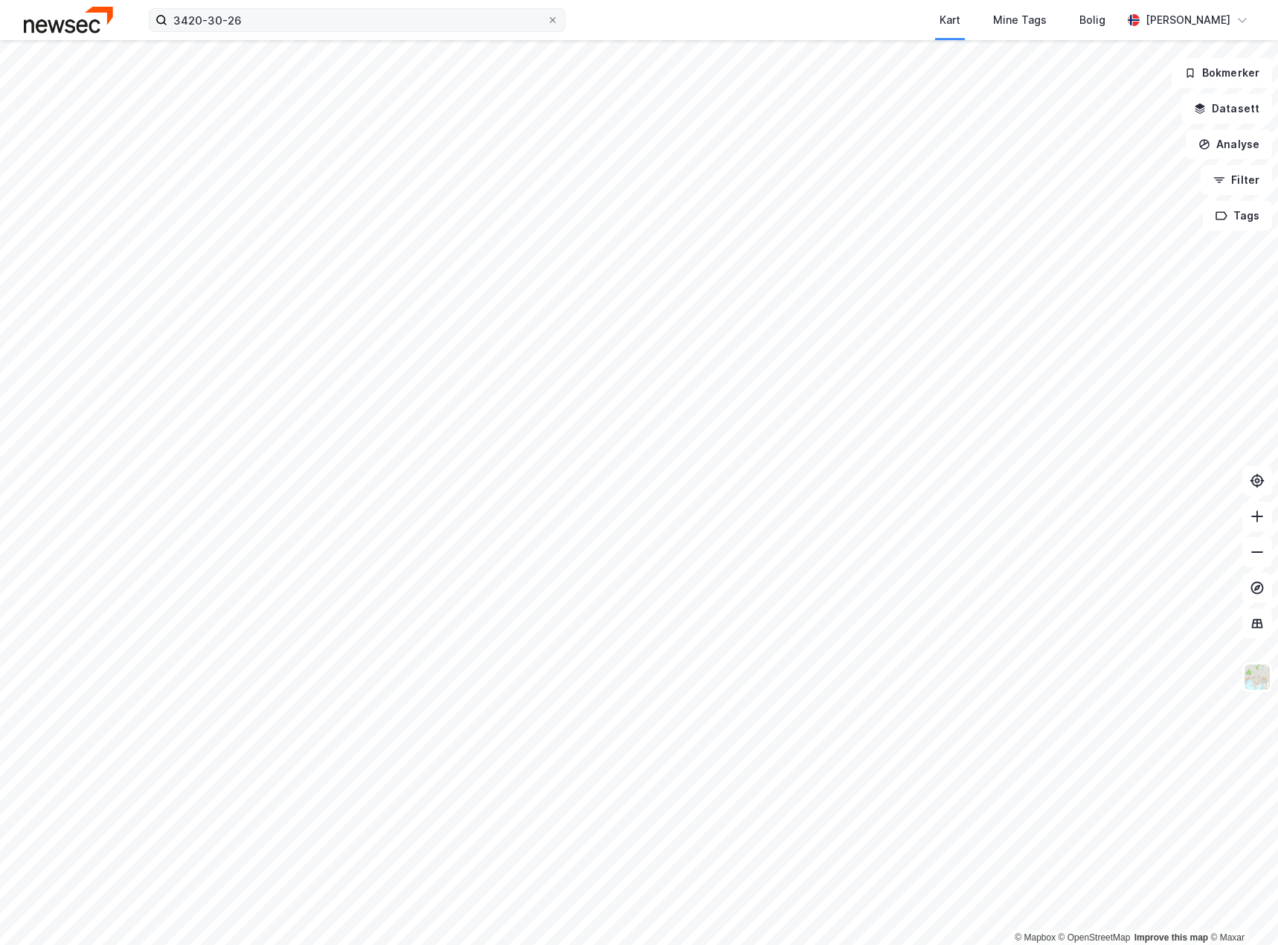
click at [310, 31] on label "3420-30-26" at bounding box center [357, 20] width 417 height 24
click at [310, 31] on input "3420-30-26" at bounding box center [356, 20] width 379 height 22
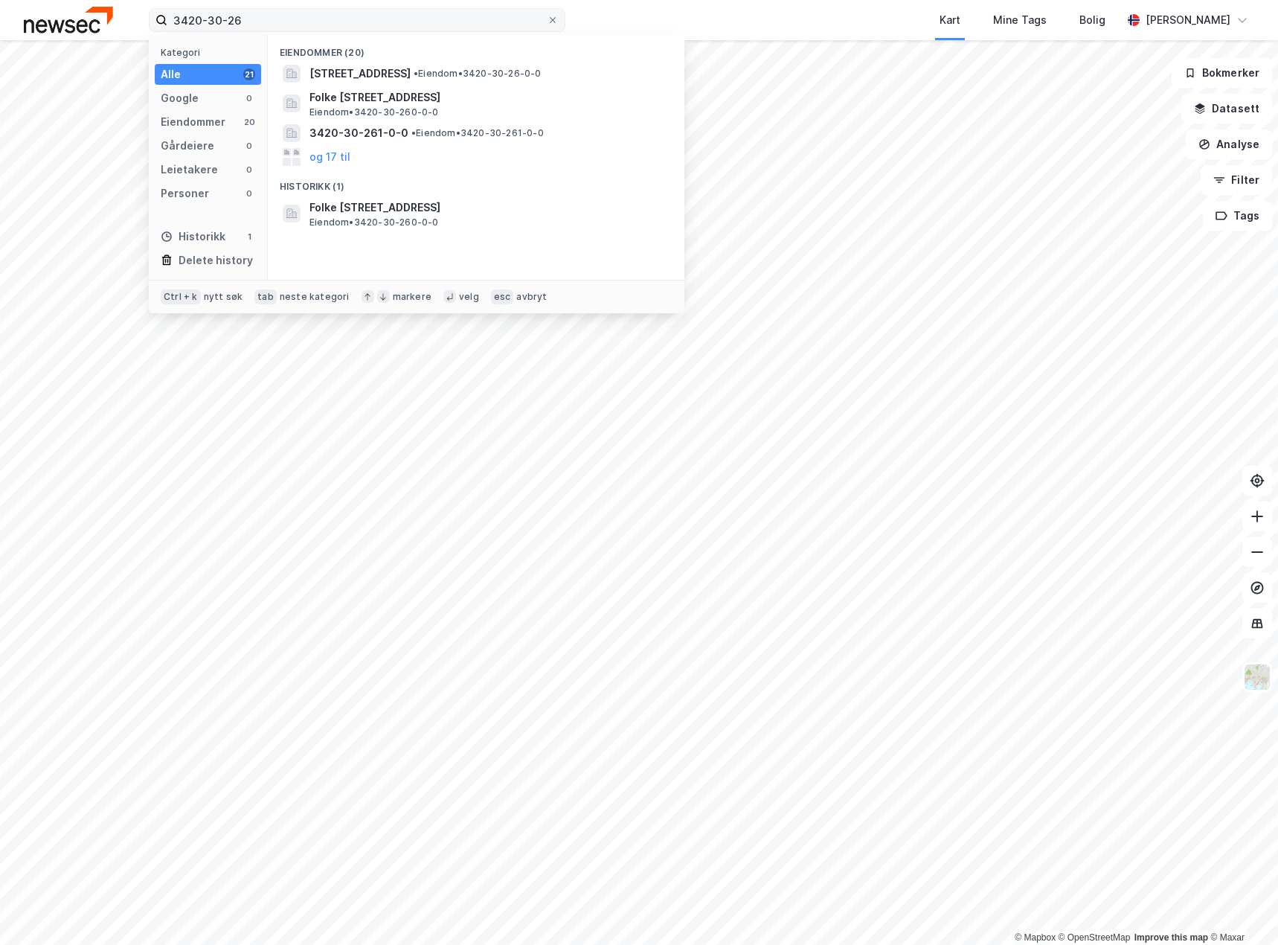
click at [548, 19] on icon at bounding box center [552, 20] width 9 height 9
click at [547, 19] on input "3420-30-26" at bounding box center [356, 20] width 379 height 22
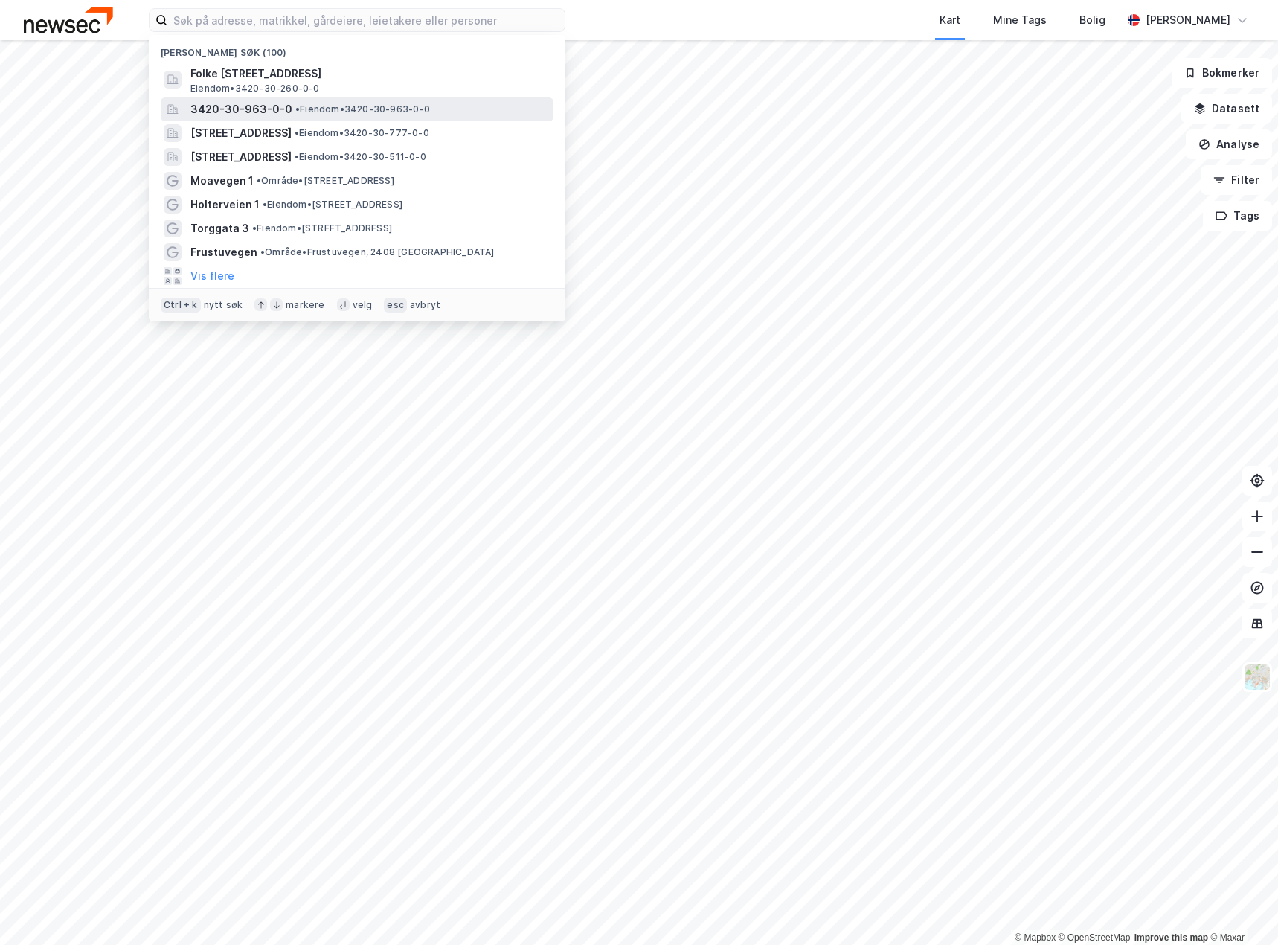
click at [319, 114] on span "• Eiendom • 3420-30-963-0-0" at bounding box center [362, 109] width 135 height 12
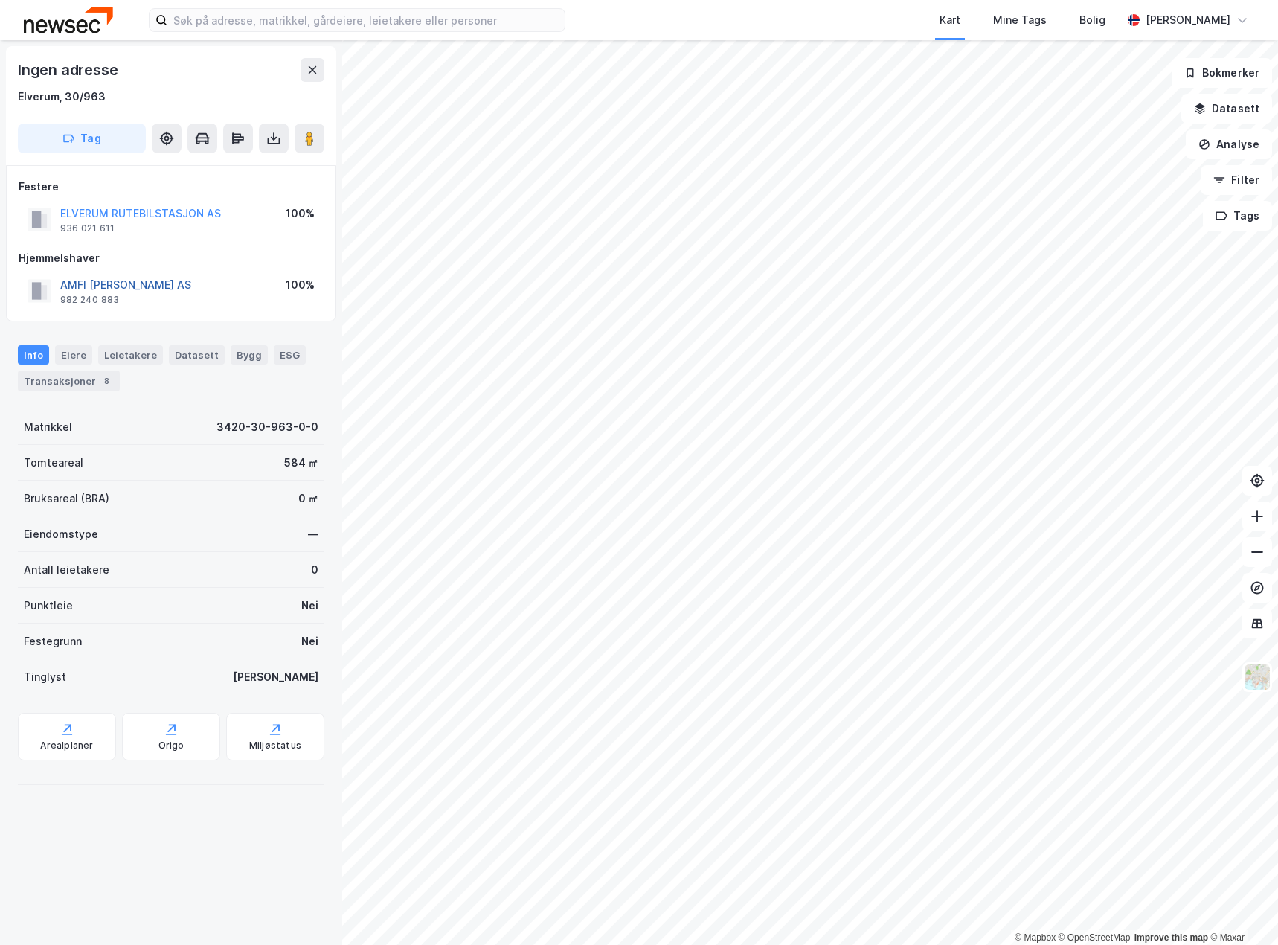
click at [0, 0] on button "AMFI BYGG ELVERUM AS" at bounding box center [0, 0] width 0 height 0
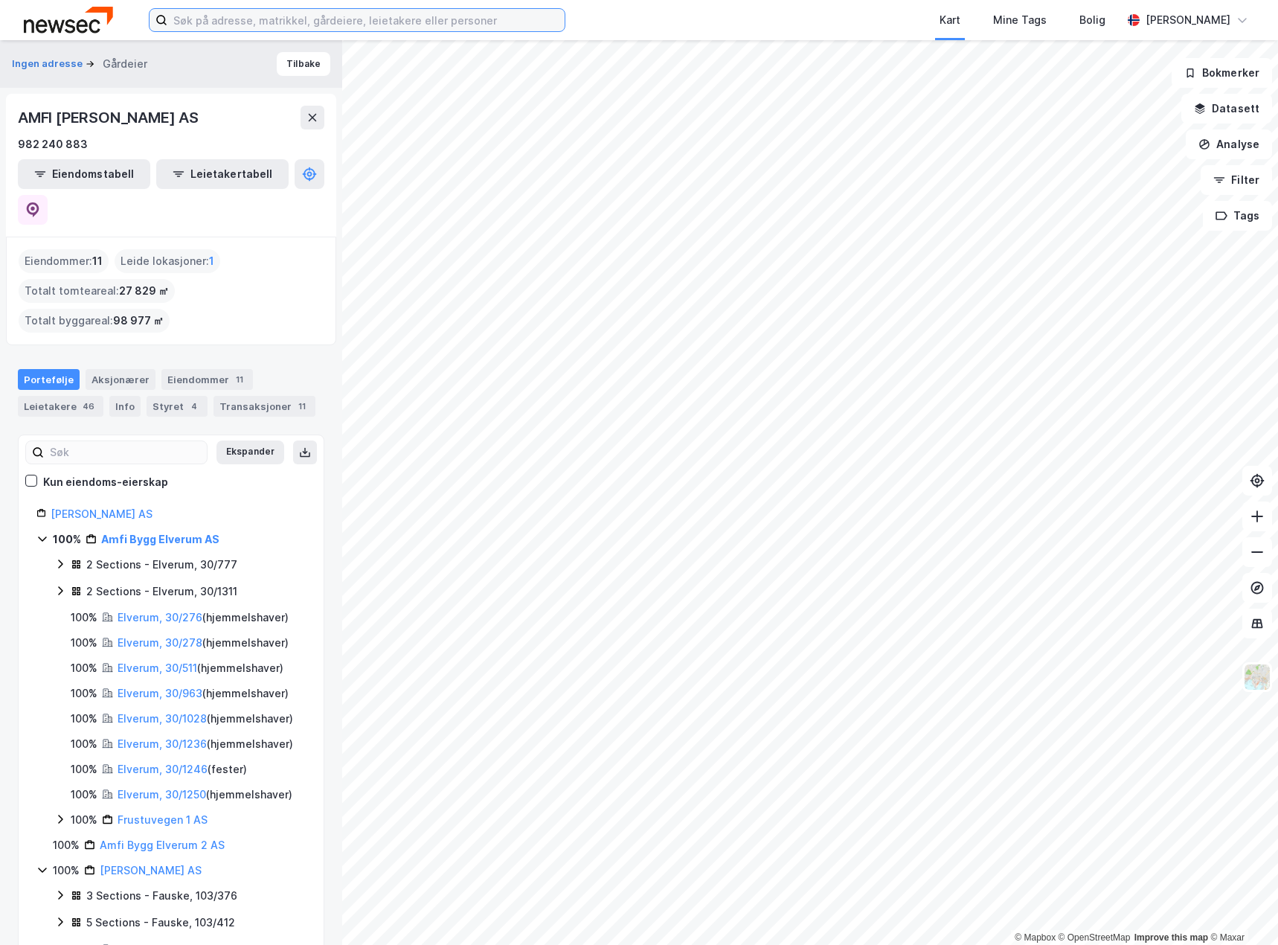
click at [315, 20] on input at bounding box center [365, 20] width 397 height 22
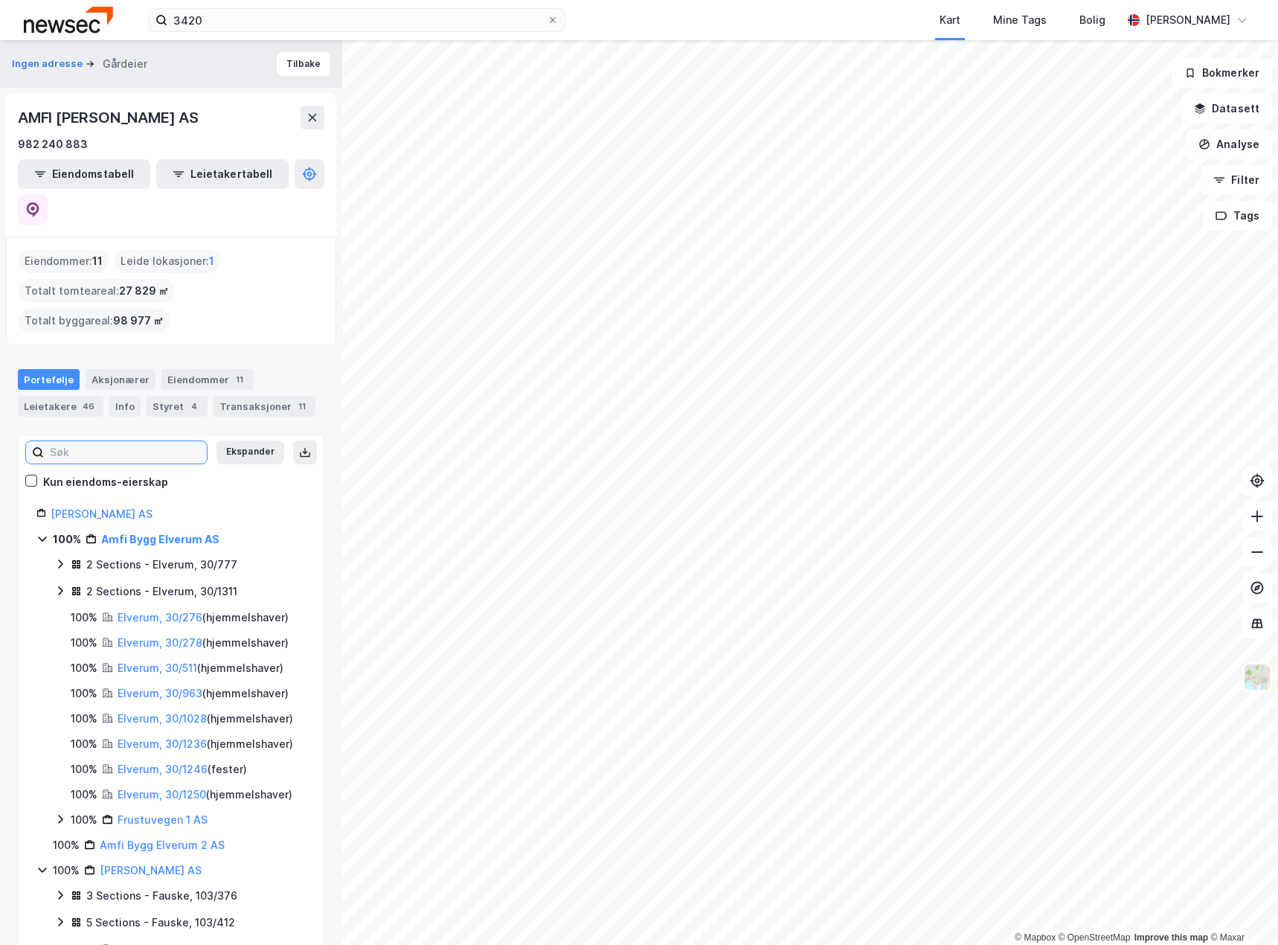
click at [90, 441] on input at bounding box center [125, 452] width 163 height 22
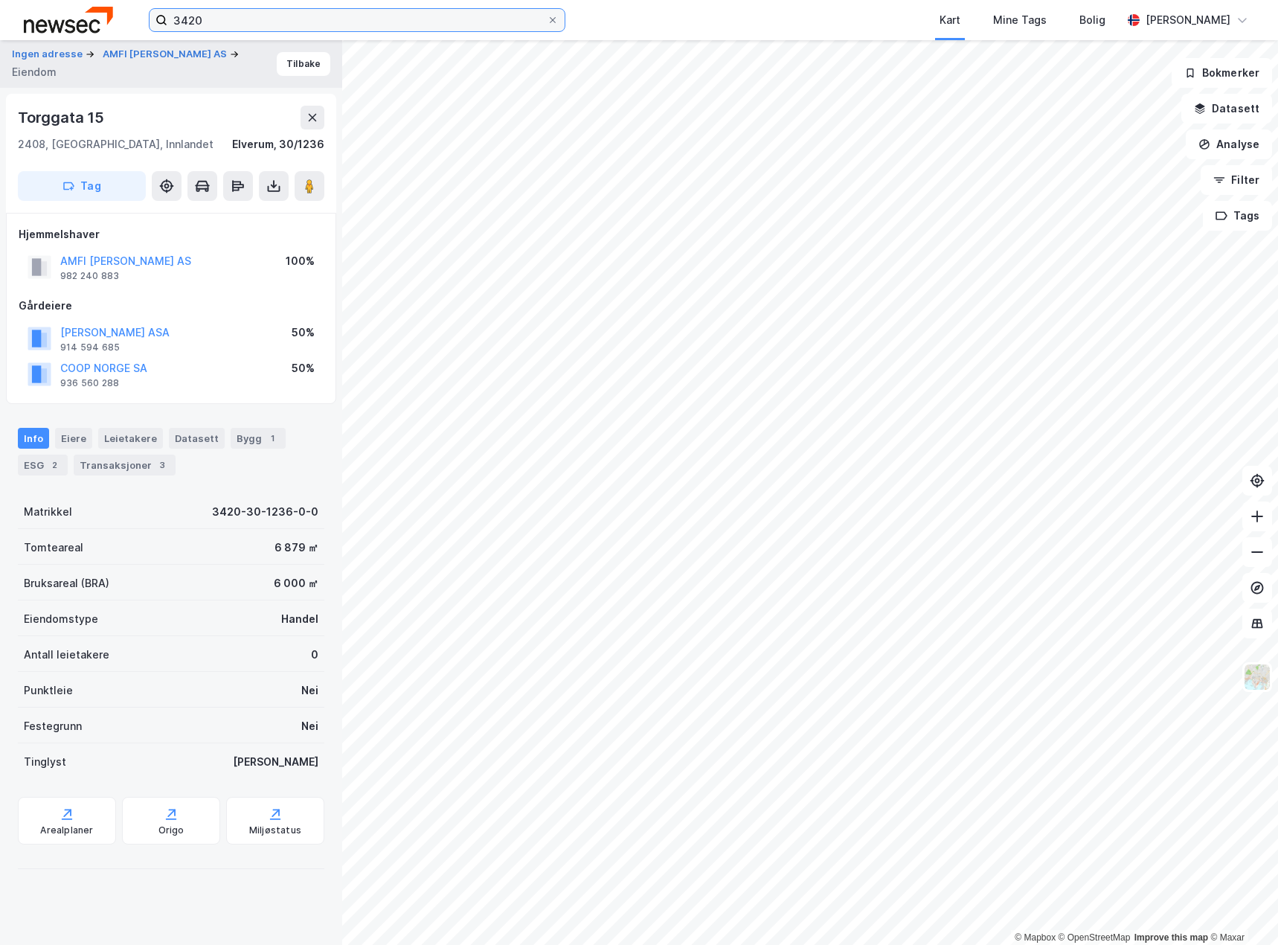
click at [319, 17] on input "3420" at bounding box center [356, 20] width 379 height 22
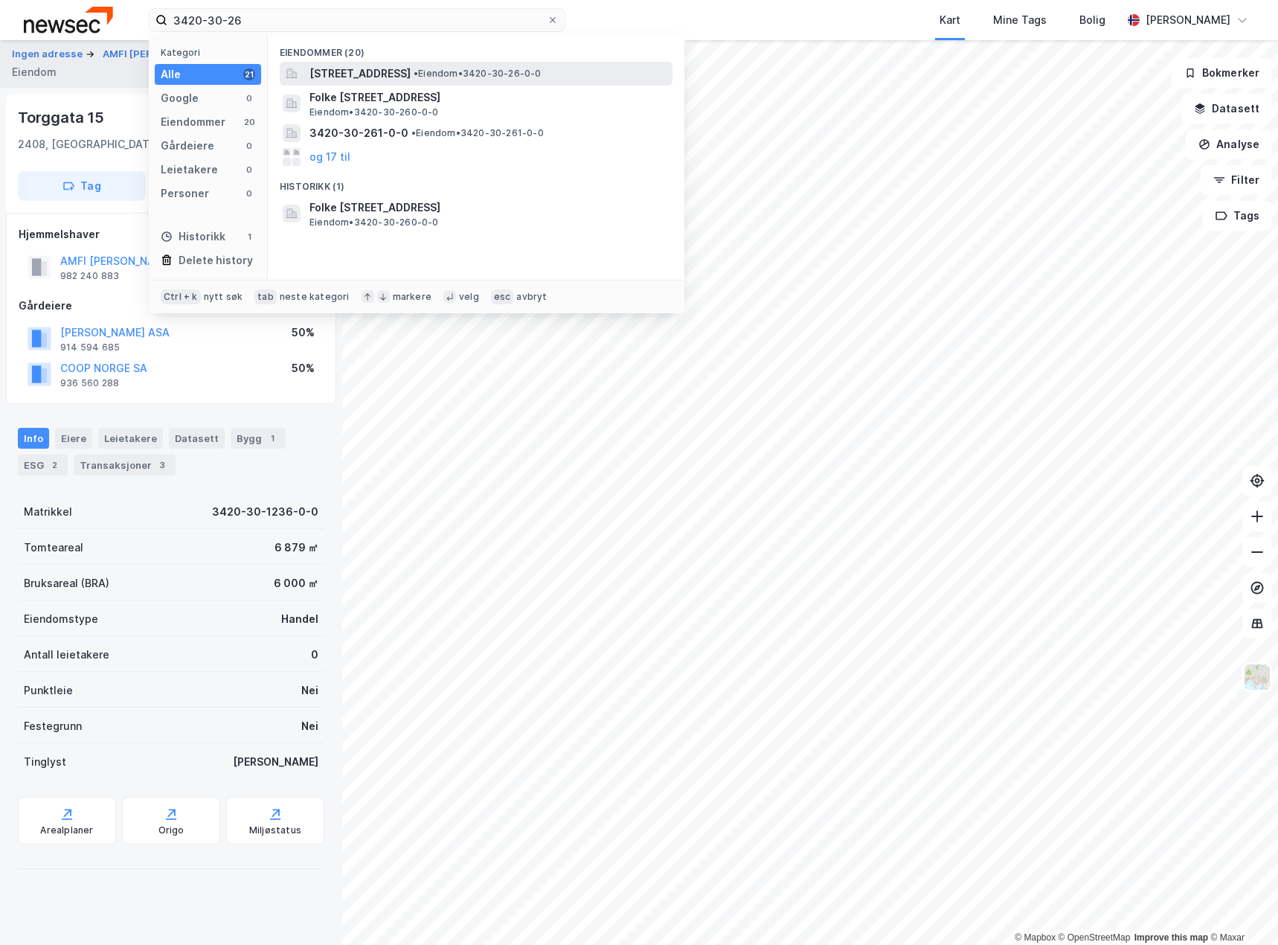
click at [411, 70] on span "Frustuvegen 1, 2408, ELVERUM, ELVERUM" at bounding box center [359, 74] width 101 height 18
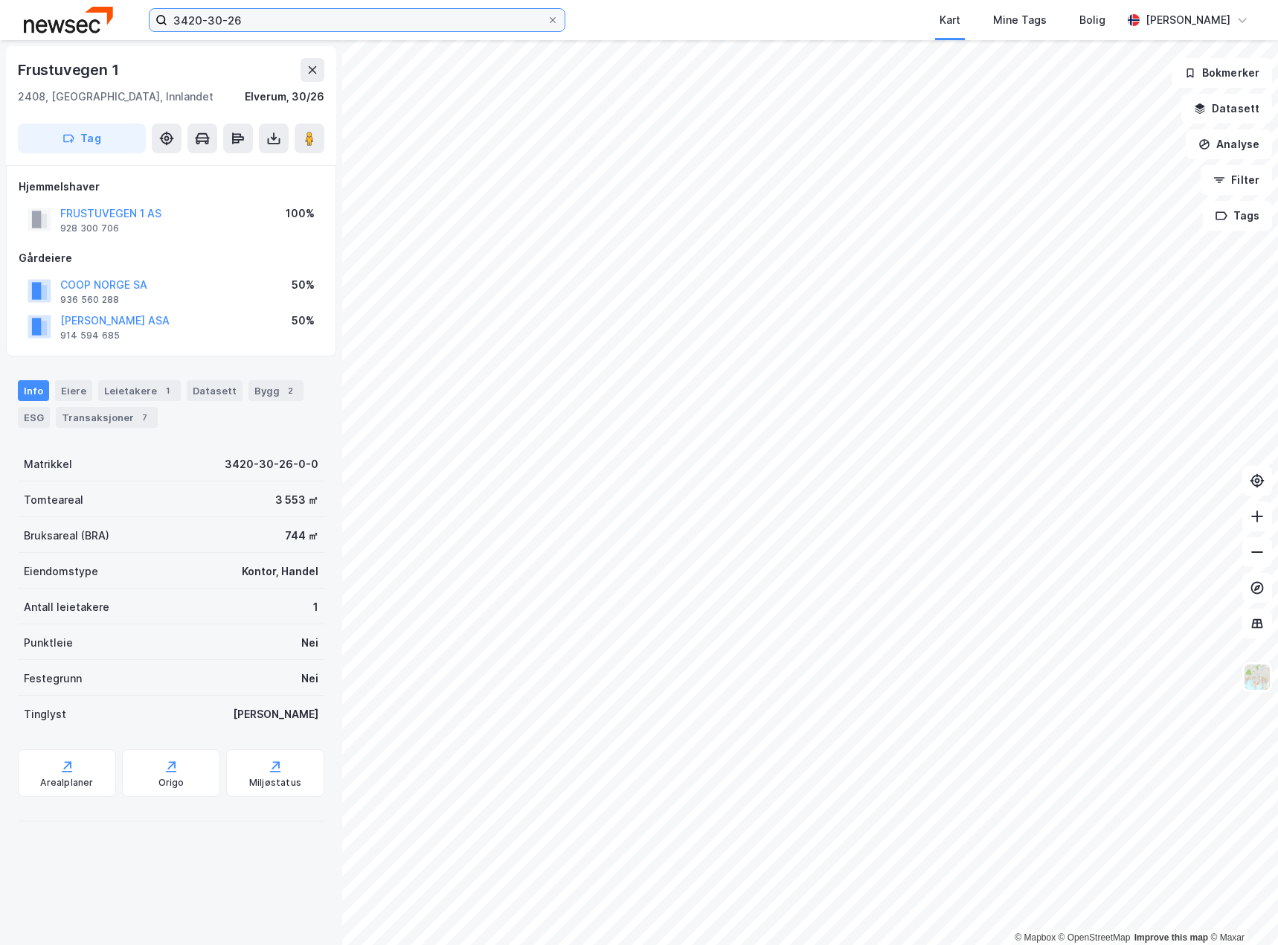
click at [254, 12] on input "3420-30-26" at bounding box center [356, 20] width 379 height 22
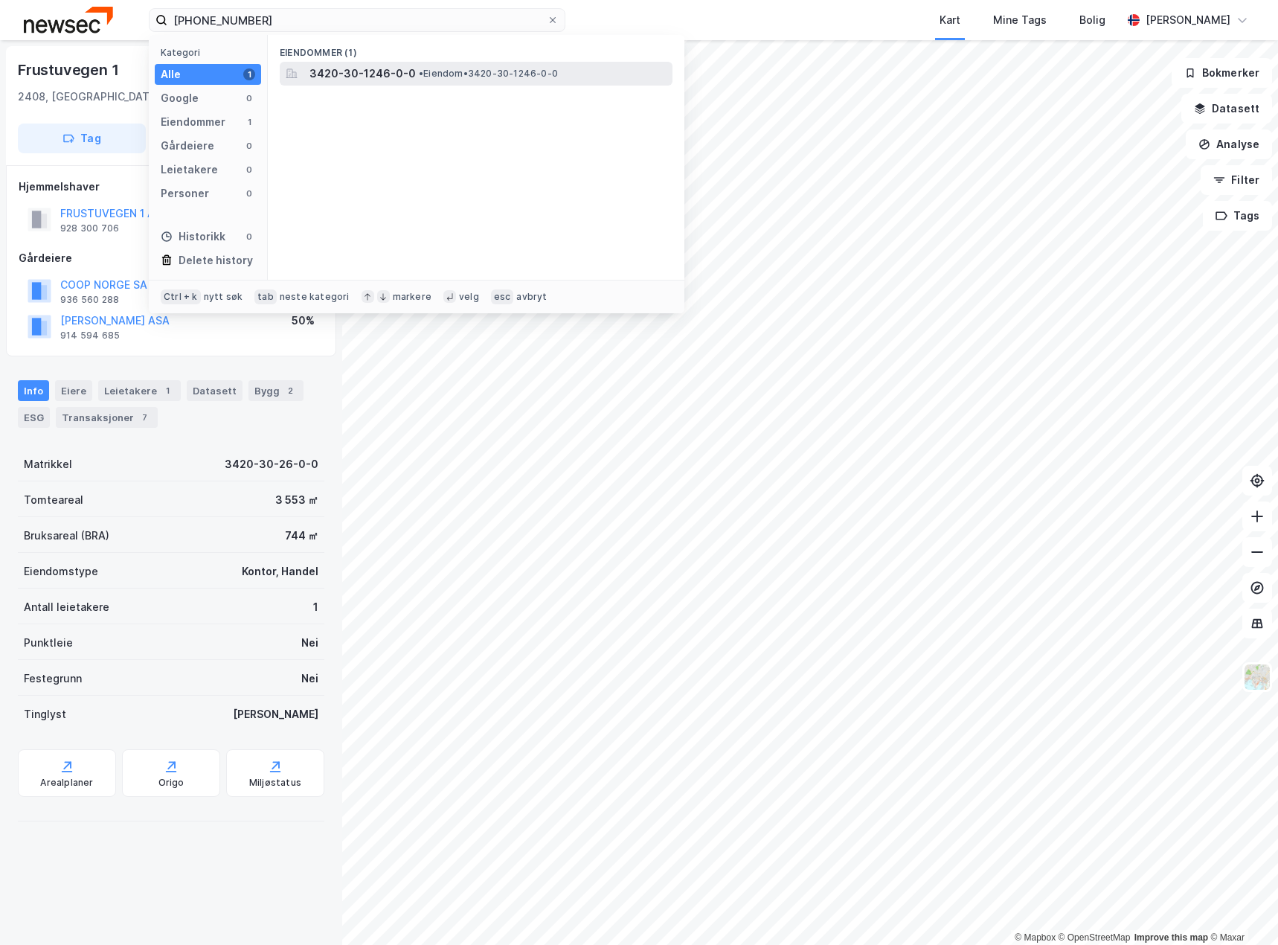
click at [456, 72] on span "• Eiendom • 3420-30-1246-0-0" at bounding box center [488, 74] width 139 height 12
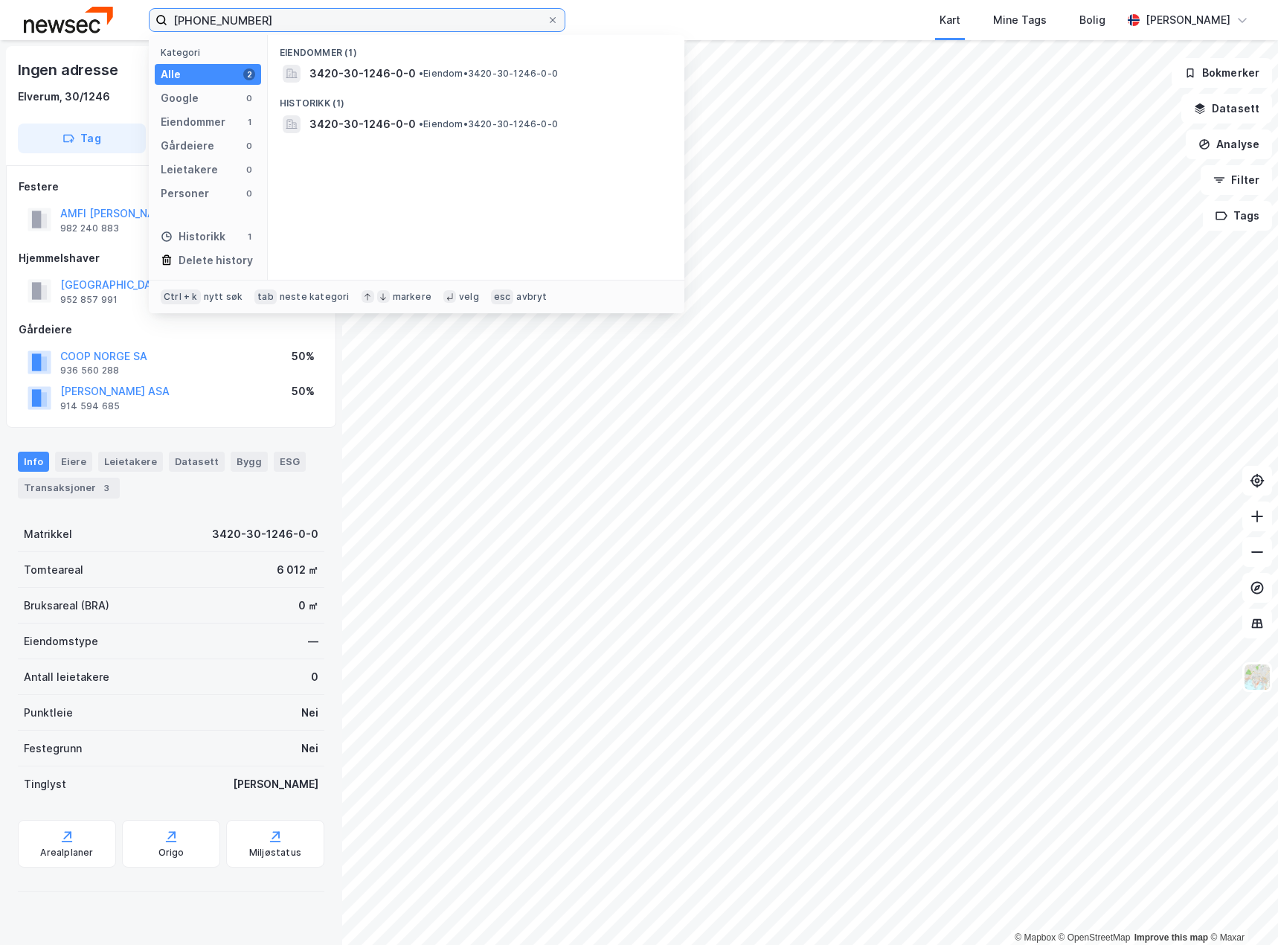
click at [260, 16] on input "3420-30-1246" at bounding box center [356, 20] width 379 height 22
type input "3420-30-963"
click at [414, 77] on span "•" at bounding box center [416, 73] width 4 height 11
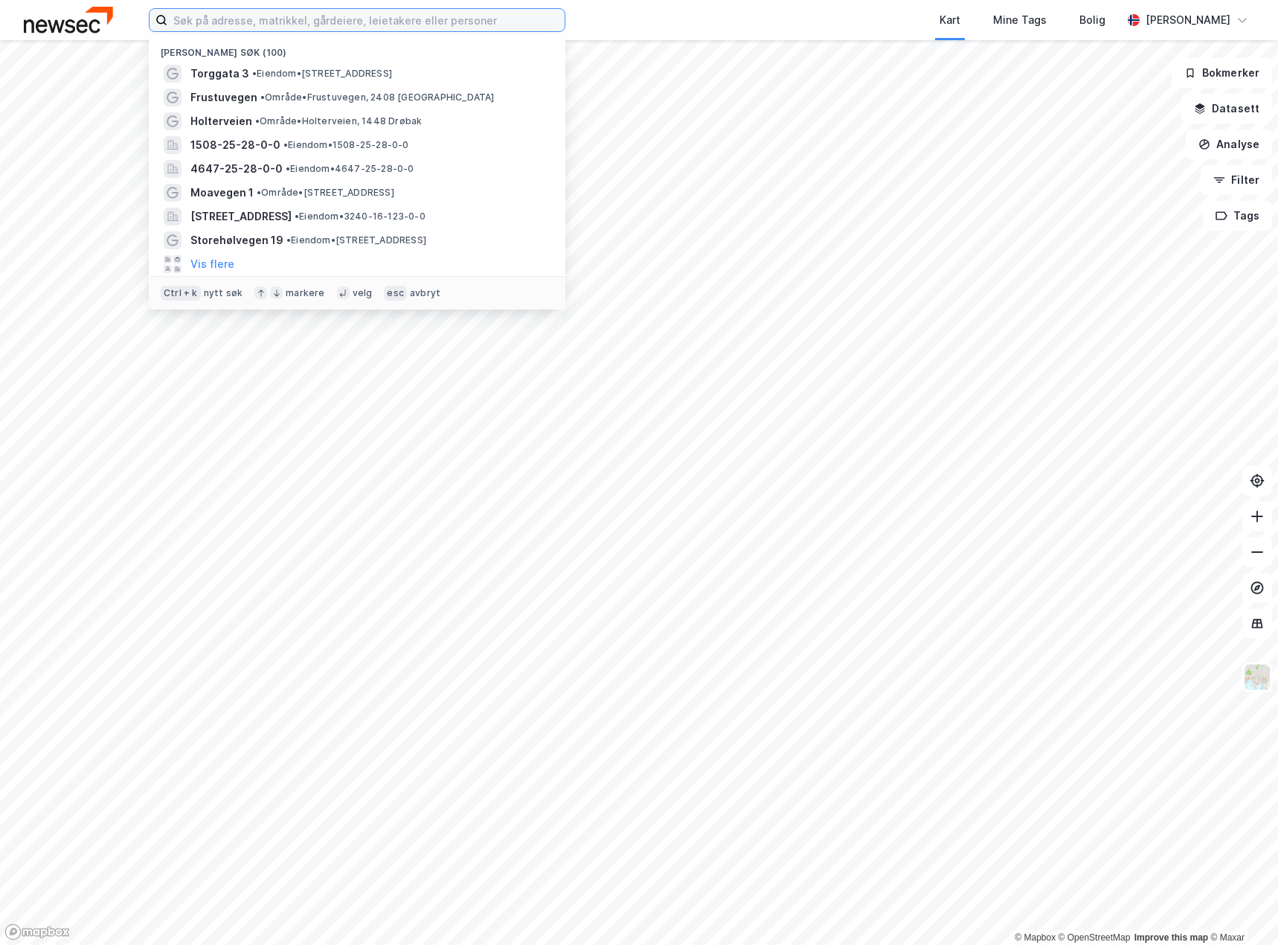
click at [422, 22] on input at bounding box center [365, 20] width 397 height 22
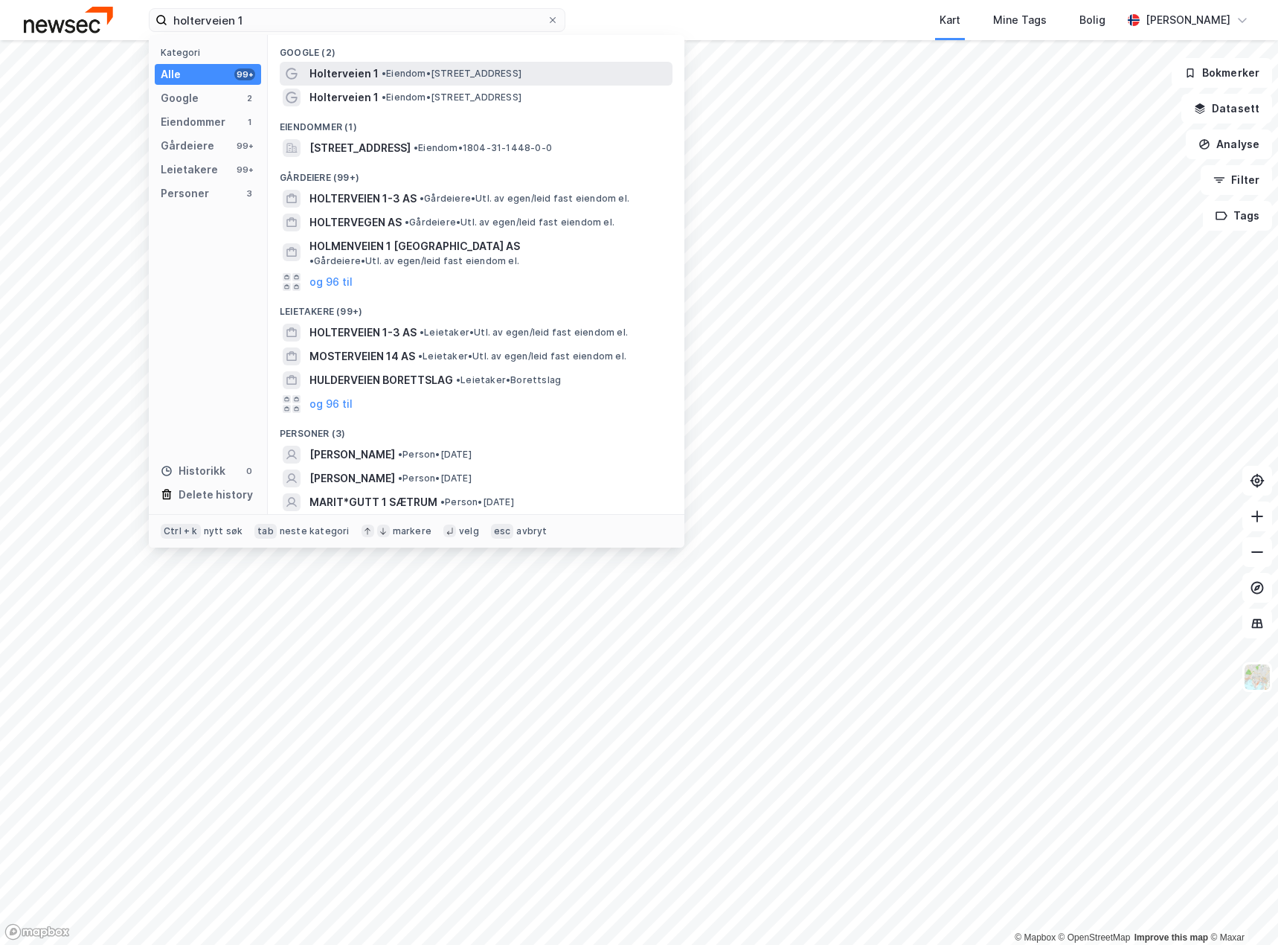
click at [393, 73] on span "• Eiendom • [STREET_ADDRESS]" at bounding box center [452, 74] width 140 height 12
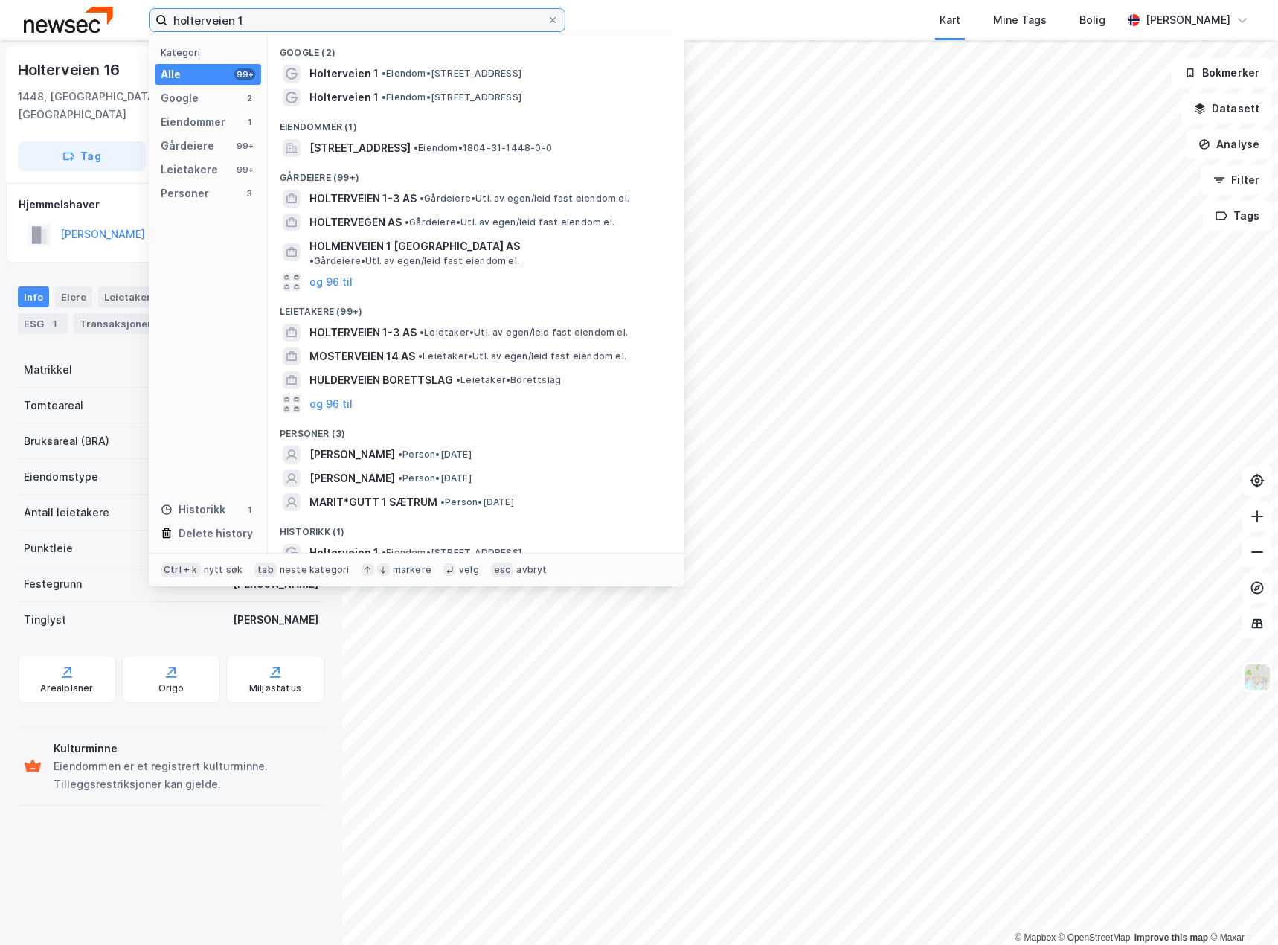
drag, startPoint x: 312, startPoint y: 14, endPoint x: 150, endPoint y: 12, distance: 161.4
click at [150, 13] on label "holterveien 1" at bounding box center [357, 20] width 417 height 24
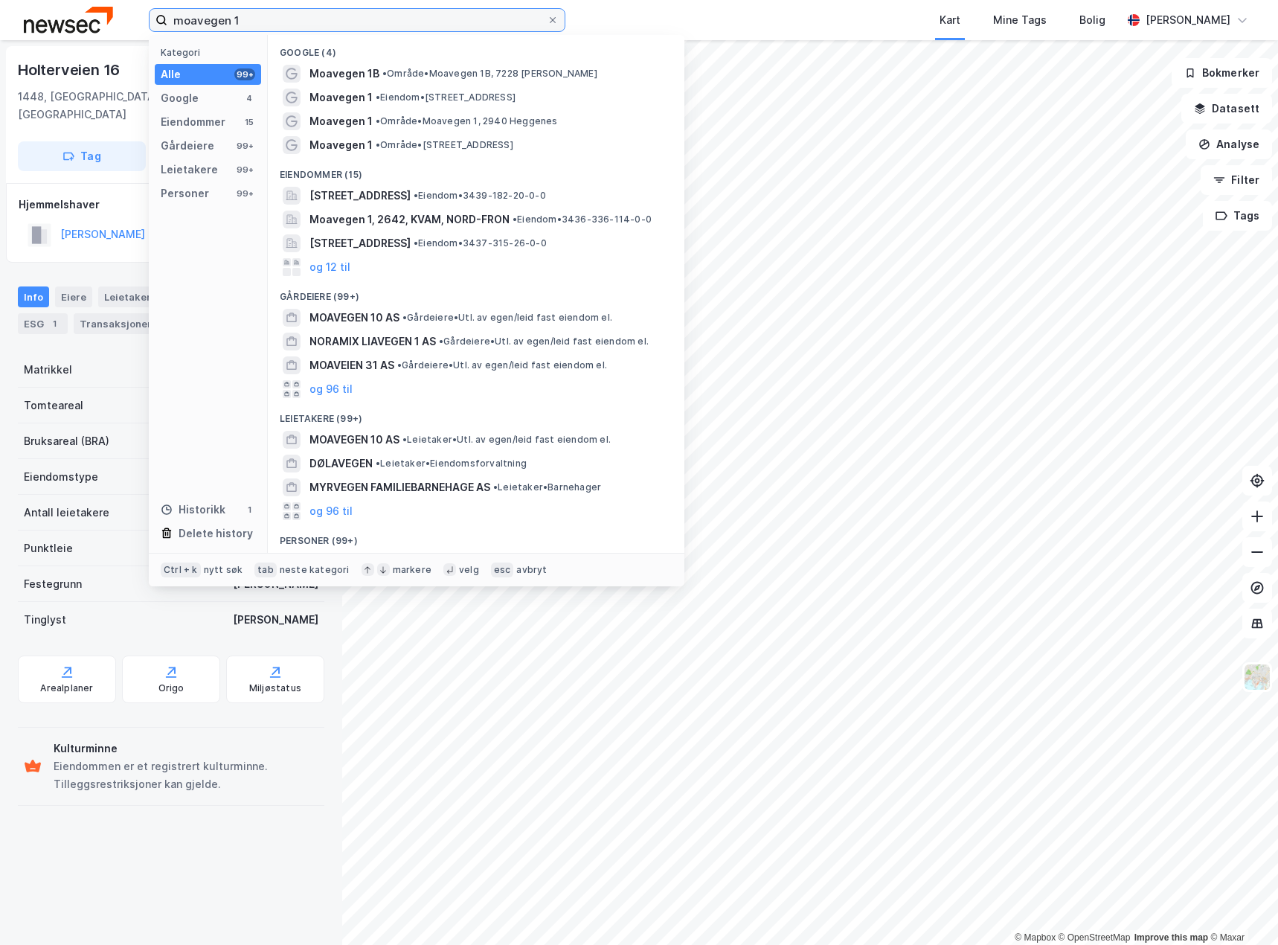
type input "moavegen 1"
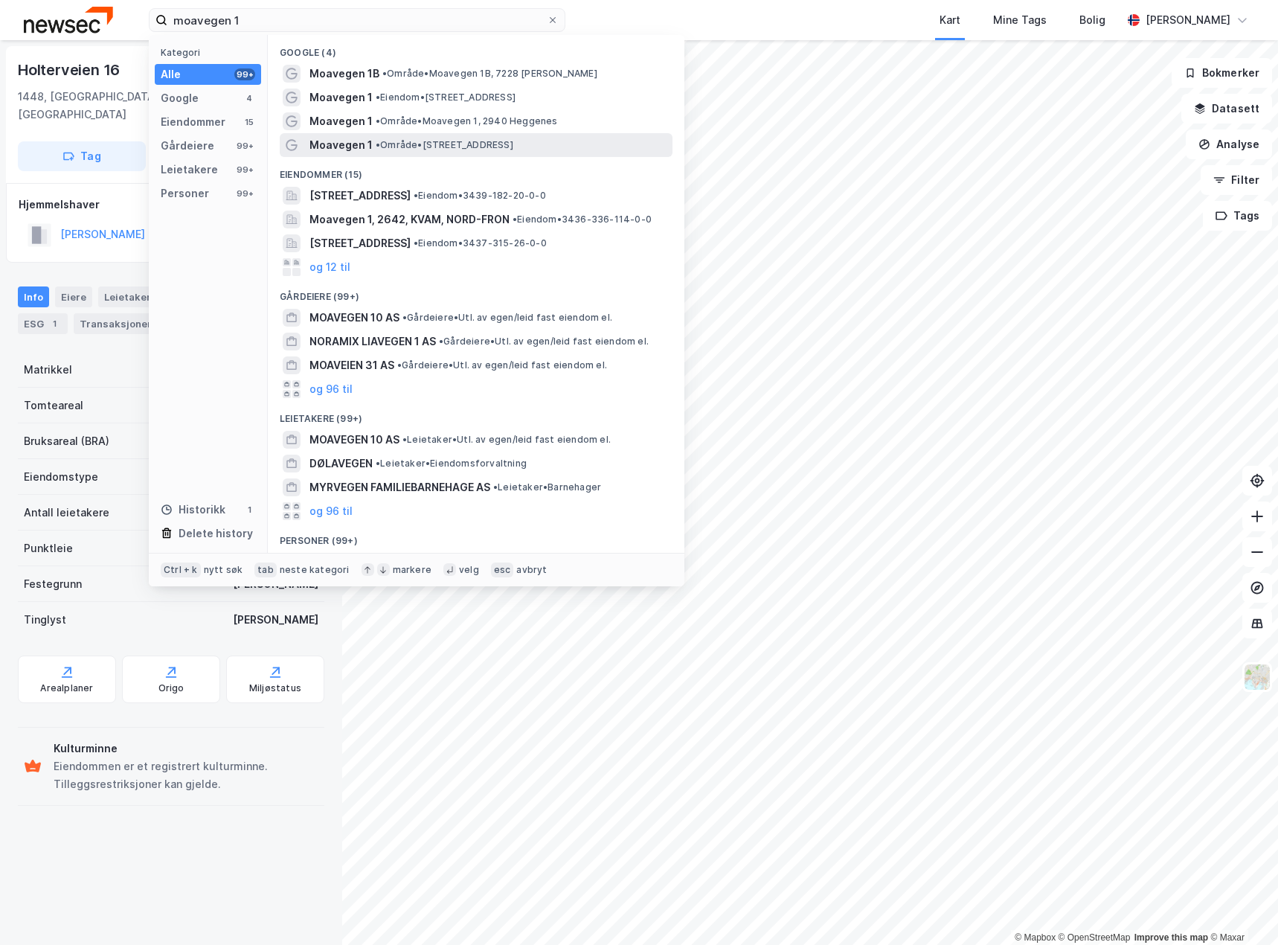
click at [468, 140] on span "• Område • [STREET_ADDRESS]" at bounding box center [445, 145] width 138 height 12
